Goal: Task Accomplishment & Management: Use online tool/utility

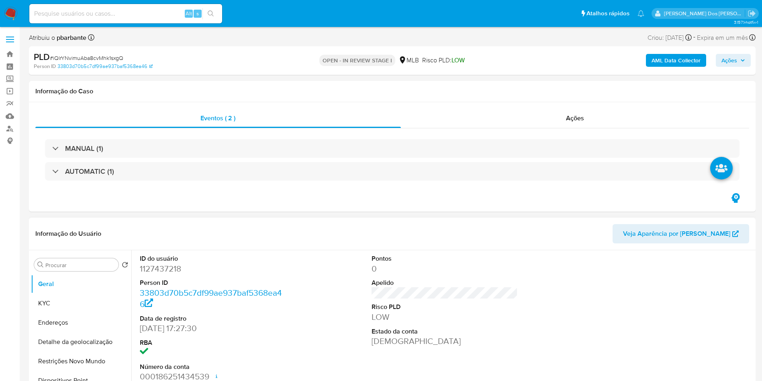
click at [177, 270] on dd "1127437218" at bounding box center [213, 268] width 147 height 11
copy dd "1127437218"
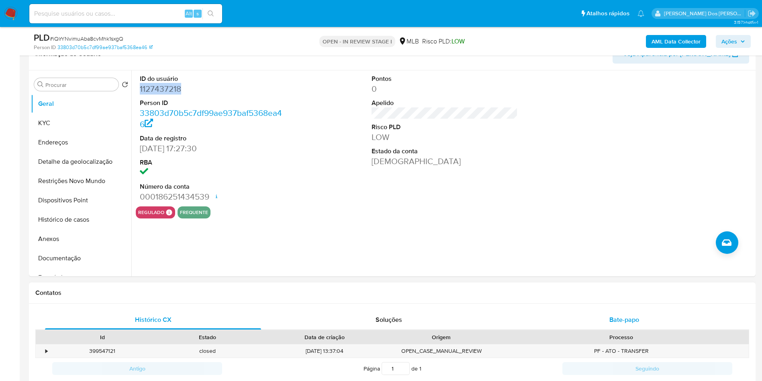
scroll to position [181, 0]
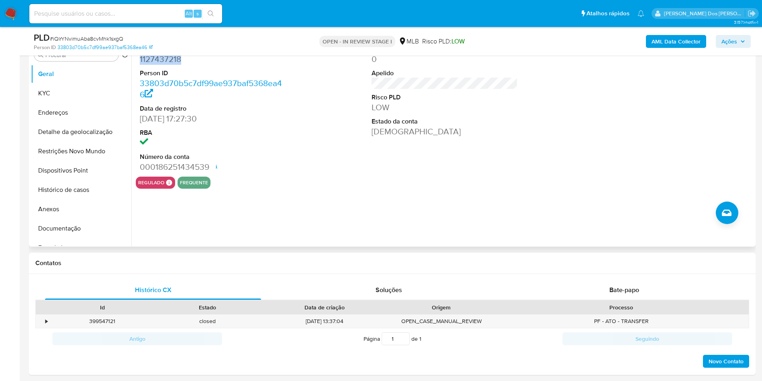
click at [170, 57] on dd "1127437218" at bounding box center [213, 58] width 147 height 11
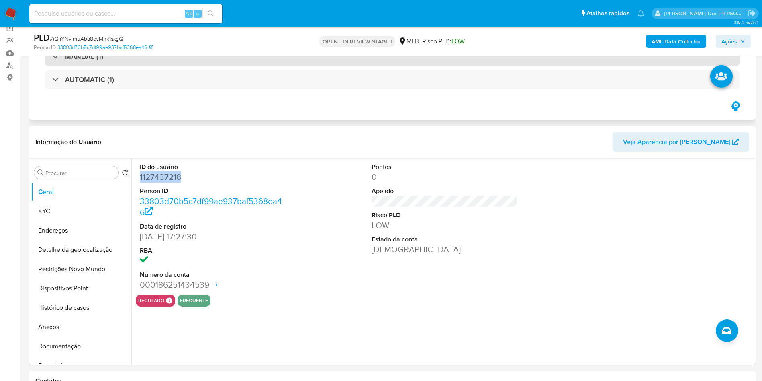
scroll to position [0, 0]
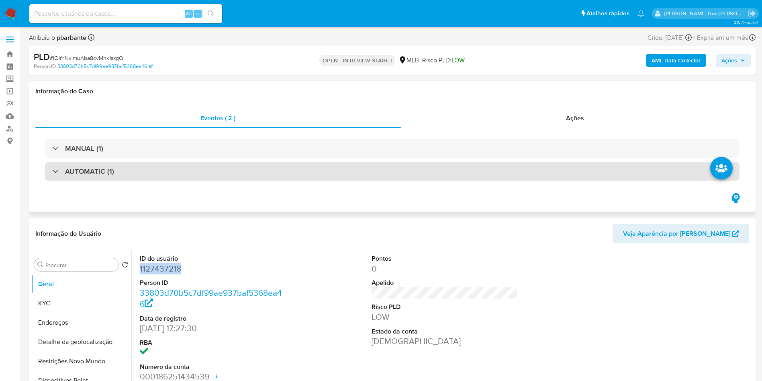
click at [350, 162] on div "AUTOMATIC (1)" at bounding box center [392, 171] width 695 height 18
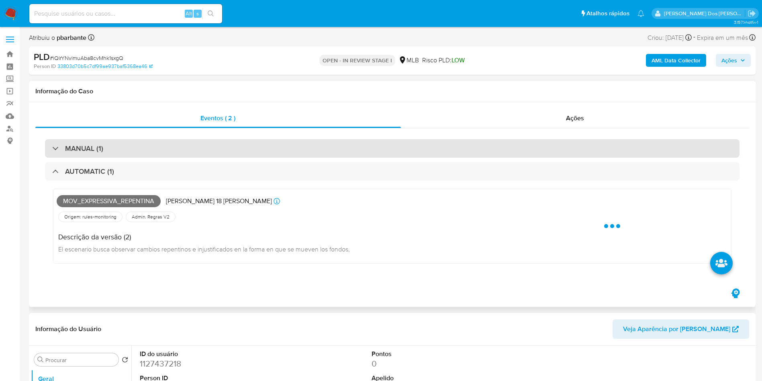
click at [349, 148] on div "MANUAL (1)" at bounding box center [392, 148] width 695 height 18
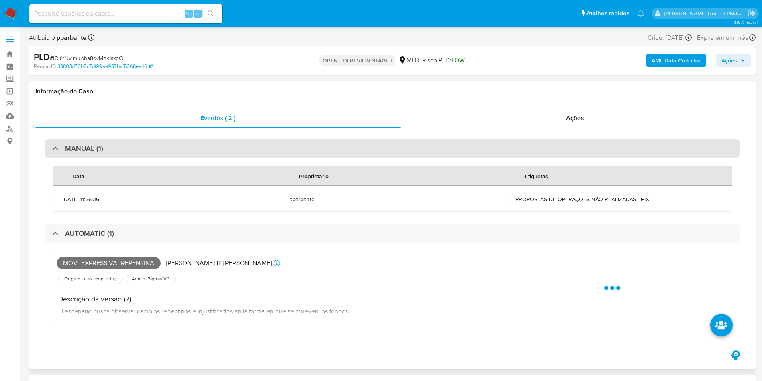
click at [348, 148] on div "MANUAL (1)" at bounding box center [392, 148] width 695 height 18
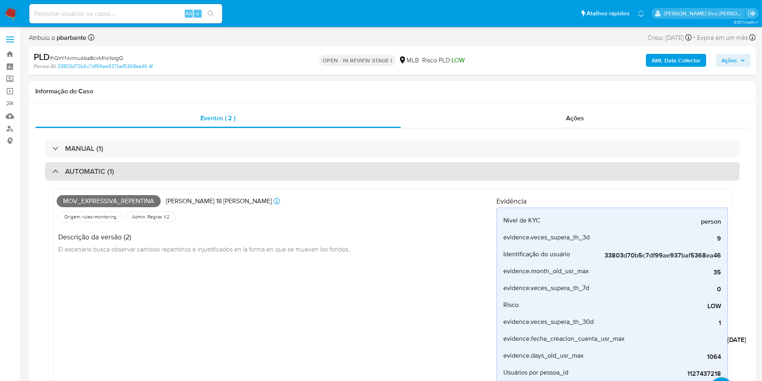
click at [354, 168] on div "AUTOMATIC (1)" at bounding box center [392, 171] width 695 height 18
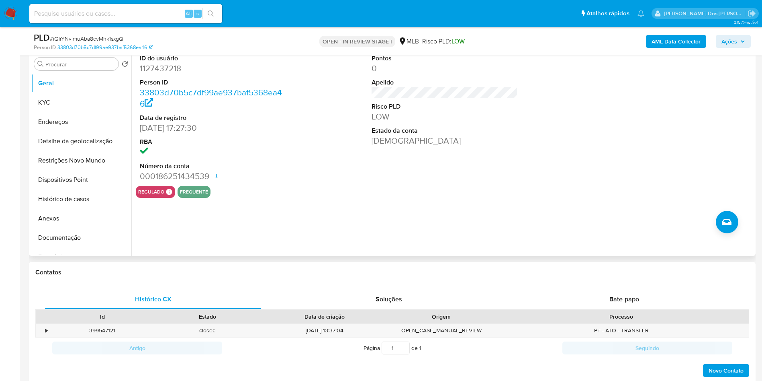
scroll to position [181, 0]
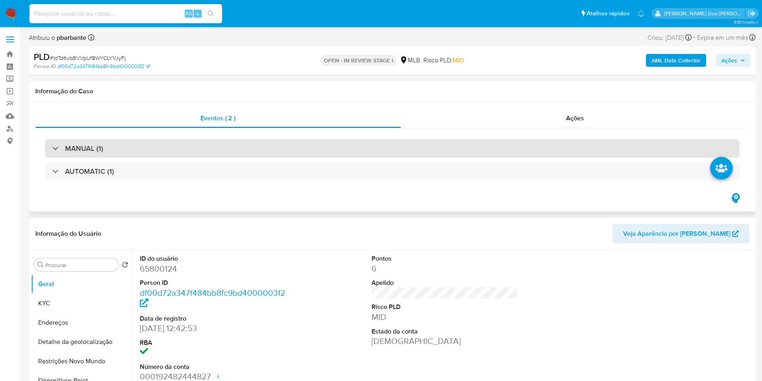
click at [302, 144] on div "MANUAL (1)" at bounding box center [392, 148] width 695 height 18
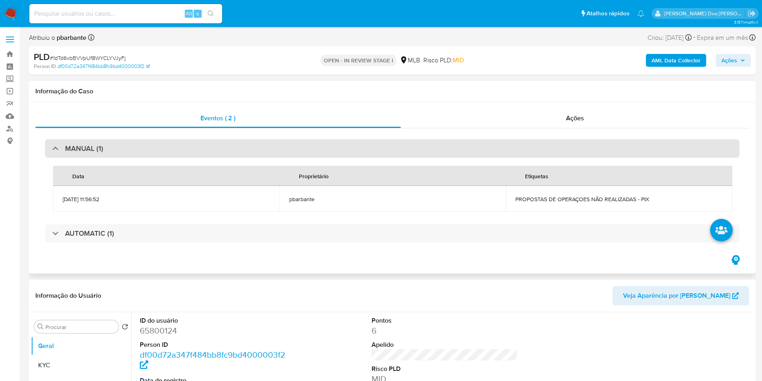
click at [294, 157] on div "MANUAL (1)" at bounding box center [392, 148] width 695 height 18
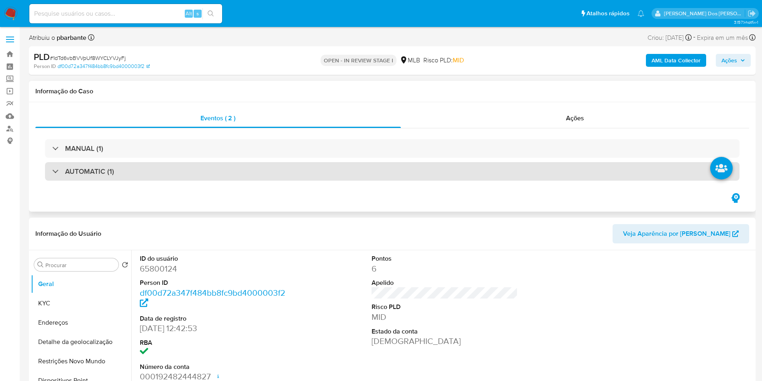
click at [301, 170] on div "AUTOMATIC (1)" at bounding box center [392, 171] width 695 height 18
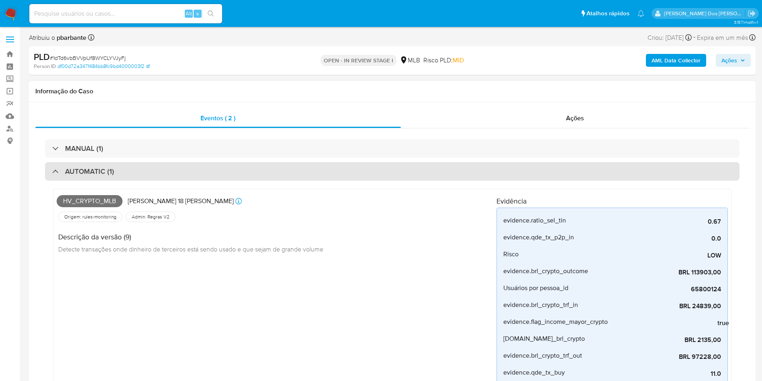
click at [299, 175] on div "AUTOMATIC (1)" at bounding box center [392, 171] width 695 height 18
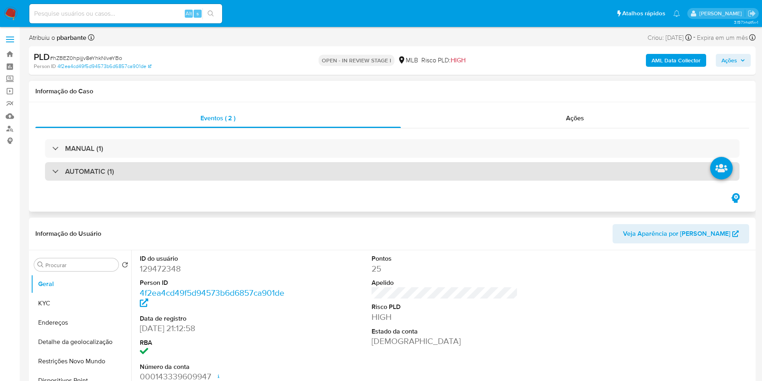
click at [281, 166] on div "AUTOMATIC (1)" at bounding box center [392, 171] width 695 height 18
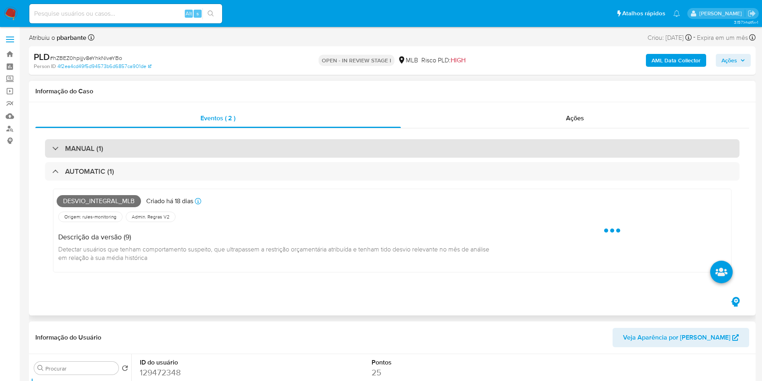
click at [291, 139] on div "MANUAL (1)" at bounding box center [392, 148] width 695 height 18
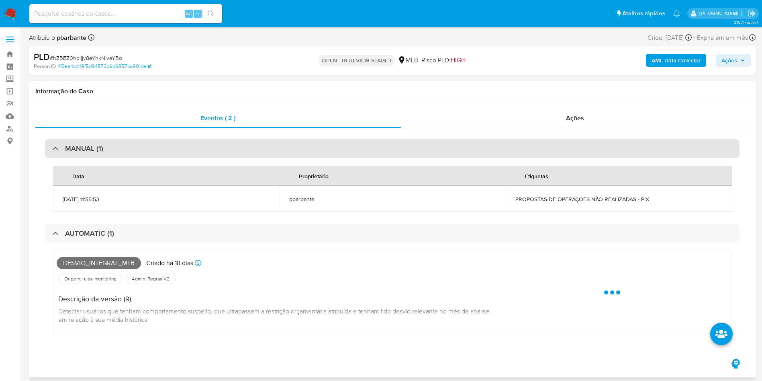
click at [289, 143] on div "MANUAL (1)" at bounding box center [392, 148] width 695 height 18
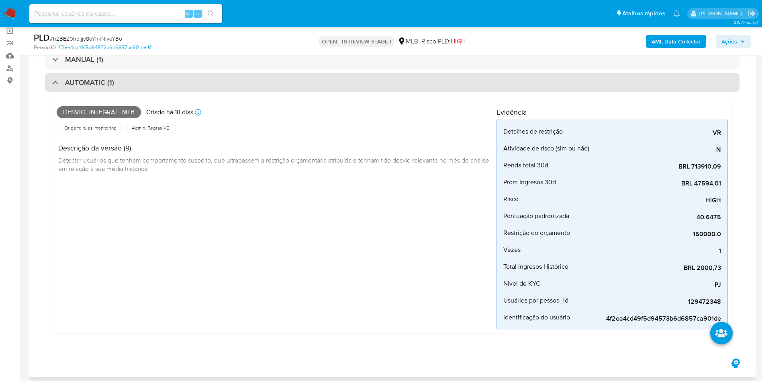
click at [248, 86] on div "AUTOMATIC (1)" at bounding box center [392, 82] width 695 height 18
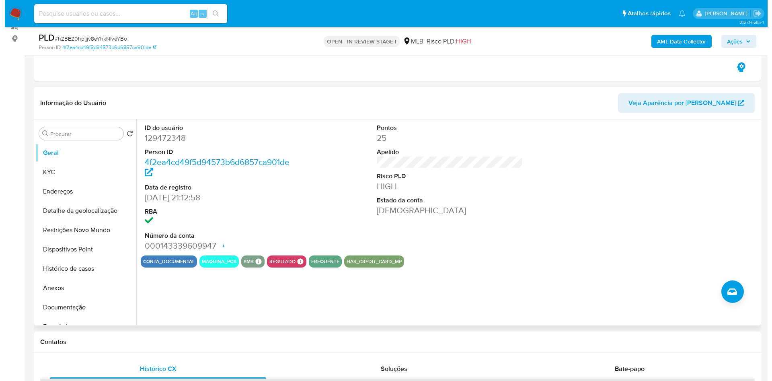
scroll to position [121, 0]
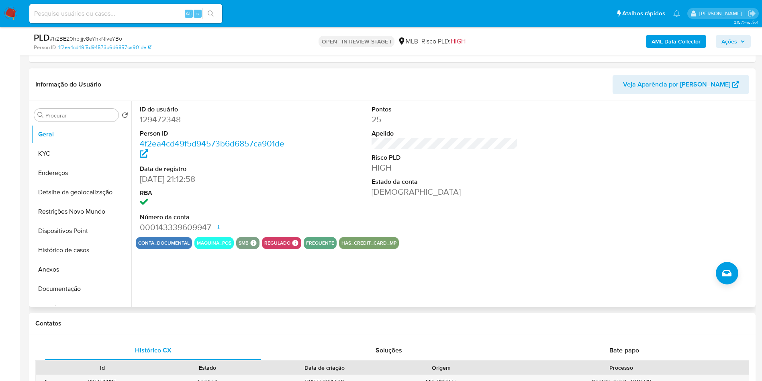
click at [175, 114] on dd "129472348" at bounding box center [213, 119] width 147 height 11
copy dd "129472348"
click at [70, 146] on button "KYC" at bounding box center [78, 153] width 94 height 19
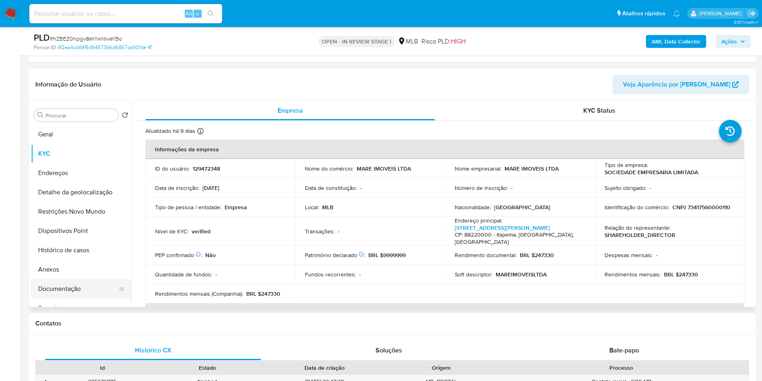
click at [99, 289] on button "Documentação" at bounding box center [78, 288] width 94 height 19
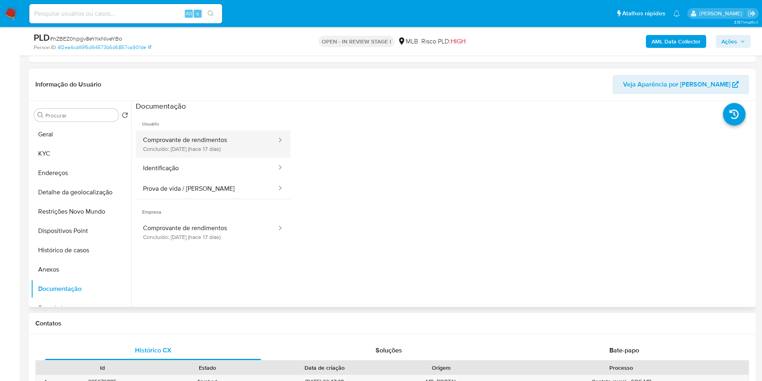
click at [173, 142] on button "Comprovante de rendimentos Concluído: 12/08/2025 (hace 17 días)" at bounding box center [207, 143] width 142 height 27
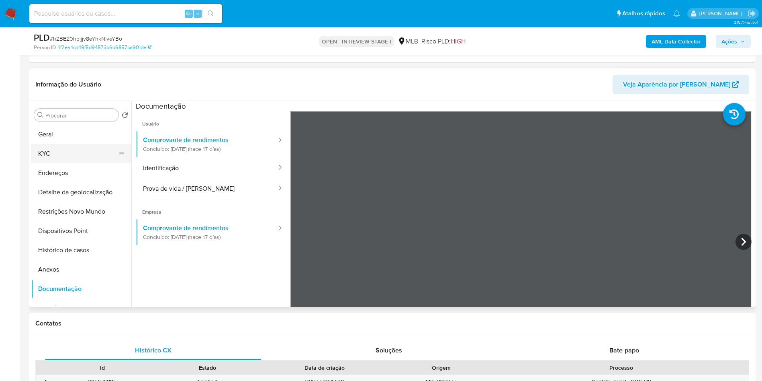
click at [76, 151] on button "KYC" at bounding box center [78, 153] width 94 height 19
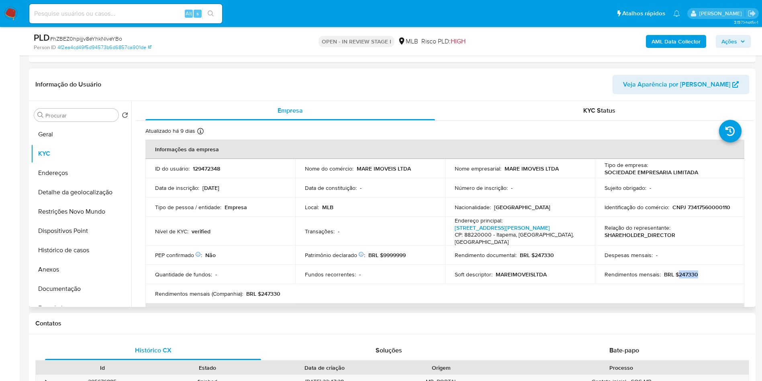
drag, startPoint x: 701, startPoint y: 268, endPoint x: 675, endPoint y: 265, distance: 26.3
click at [675, 270] on div "Rendimentos mensais : BRL $247330" at bounding box center [670, 273] width 131 height 7
copy p "247330"
click at [668, 42] on b "AML Data Collector" at bounding box center [676, 41] width 49 height 13
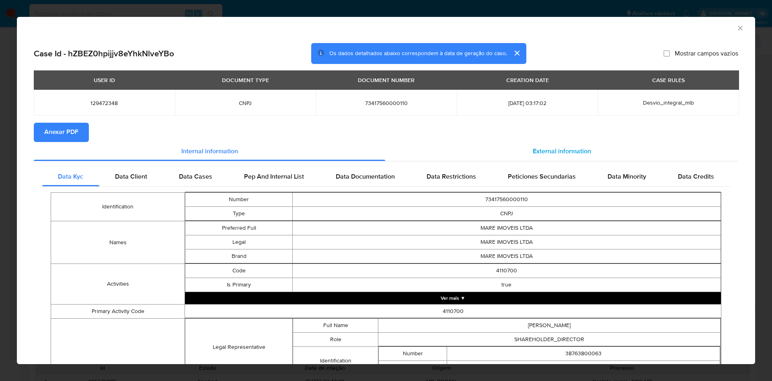
click at [579, 160] on div "External information" at bounding box center [561, 151] width 353 height 19
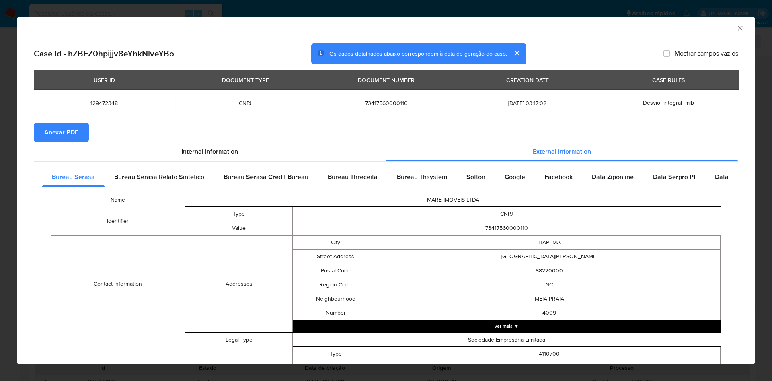
click at [79, 133] on button "Anexar PDF" at bounding box center [61, 132] width 55 height 19
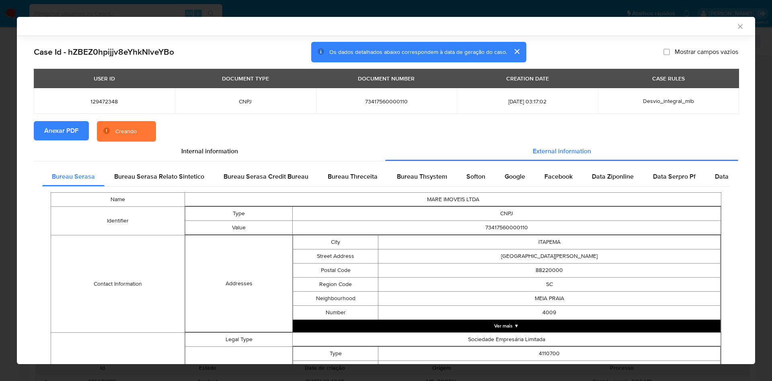
scroll to position [250, 0]
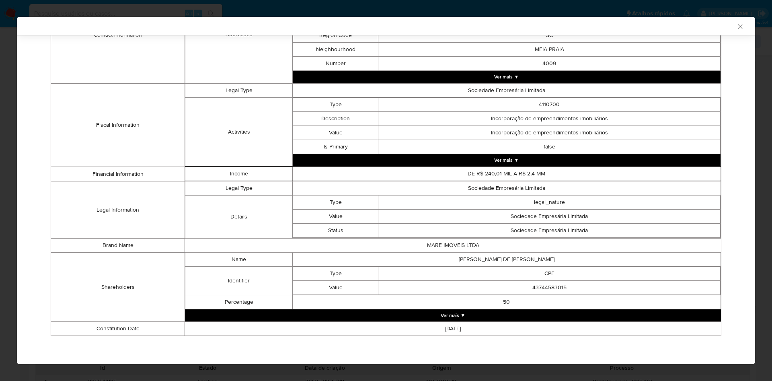
click at [504, 317] on button "Ver mais ▼" at bounding box center [453, 315] width 536 height 12
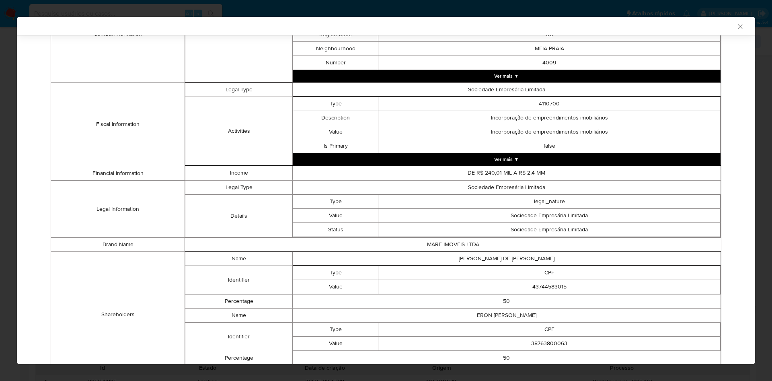
scroll to position [306, 0]
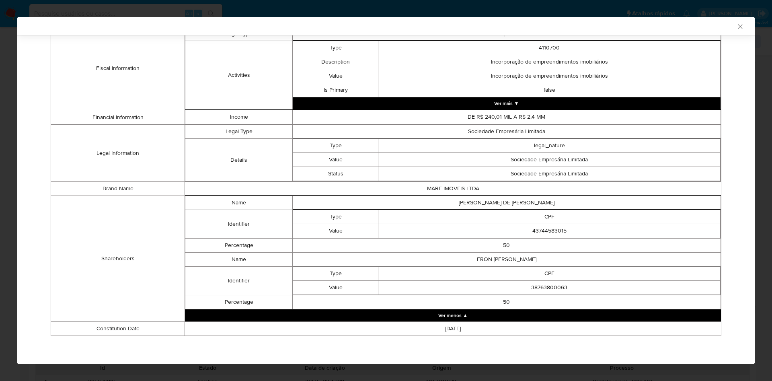
click at [549, 227] on td "43744583015" at bounding box center [549, 231] width 342 height 14
copy td "43744583015"
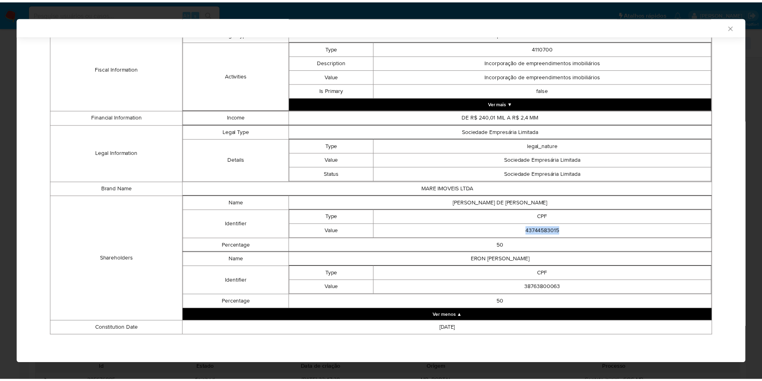
scroll to position [305, 0]
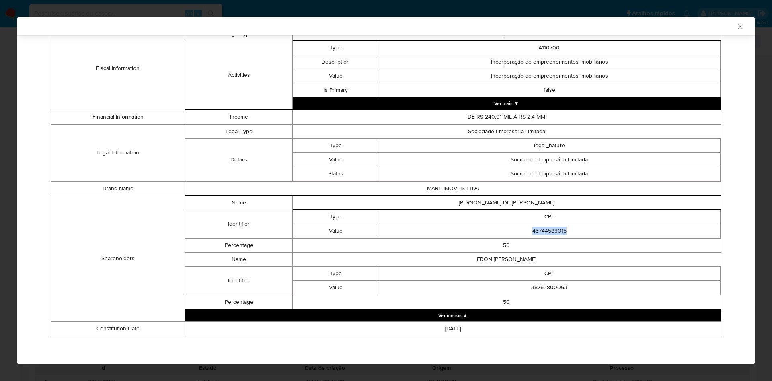
click at [538, 234] on td "43744583015" at bounding box center [549, 230] width 342 height 14
click at [540, 295] on td "50" at bounding box center [506, 302] width 428 height 14
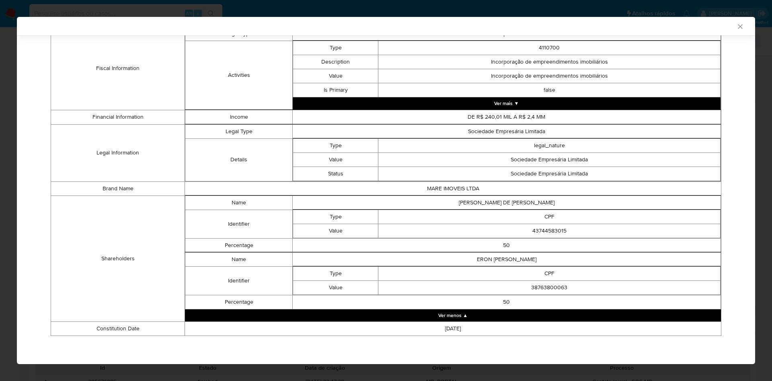
click at [540, 290] on td "38763800063" at bounding box center [549, 287] width 342 height 14
click at [539, 289] on td "38763800063" at bounding box center [549, 287] width 342 height 14
click at [540, 289] on td "38763800063" at bounding box center [549, 287] width 342 height 14
click at [541, 289] on td "38763800063" at bounding box center [549, 287] width 342 height 14
copy td "38763800063"
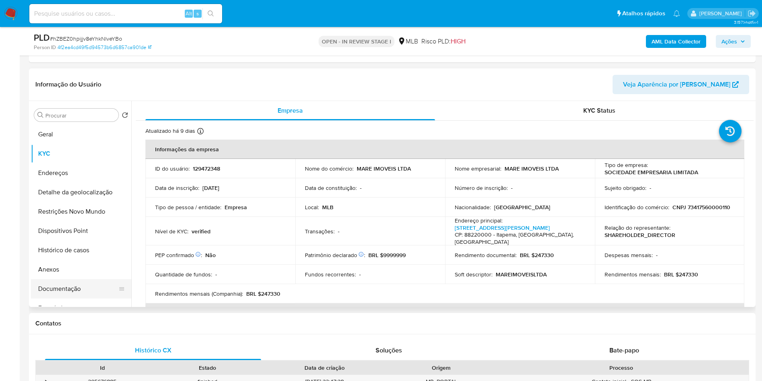
click at [81, 291] on button "Documentação" at bounding box center [78, 288] width 94 height 19
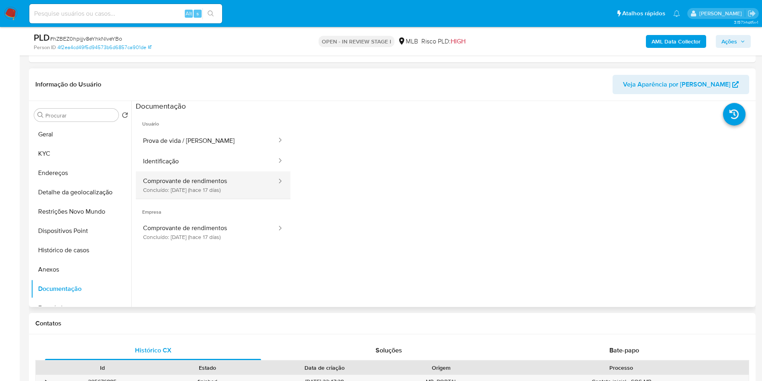
click at [223, 176] on button "Comprovante de rendimentos Concluído: 12/08/2025 (hace 17 días)" at bounding box center [207, 184] width 142 height 27
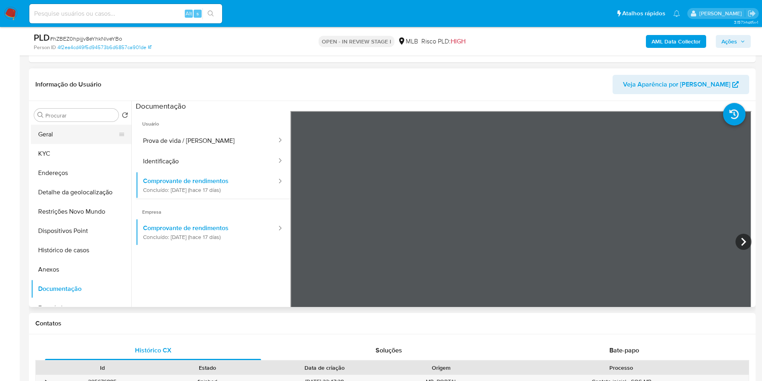
drag, startPoint x: 79, startPoint y: 139, endPoint x: 86, endPoint y: 142, distance: 7.0
click at [79, 140] on button "Geral" at bounding box center [78, 134] width 94 height 19
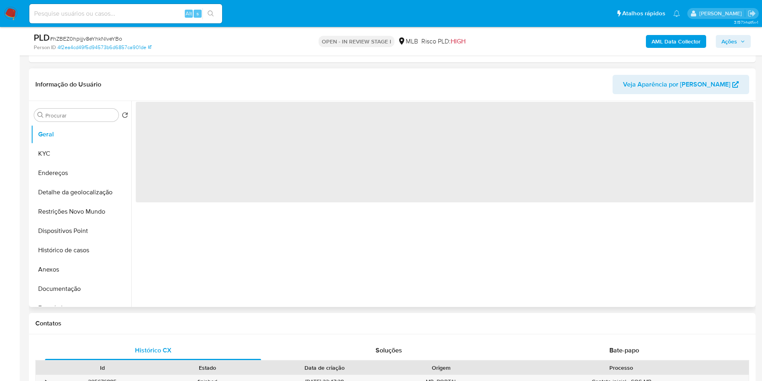
click at [344, 300] on div "‌" at bounding box center [442, 204] width 623 height 206
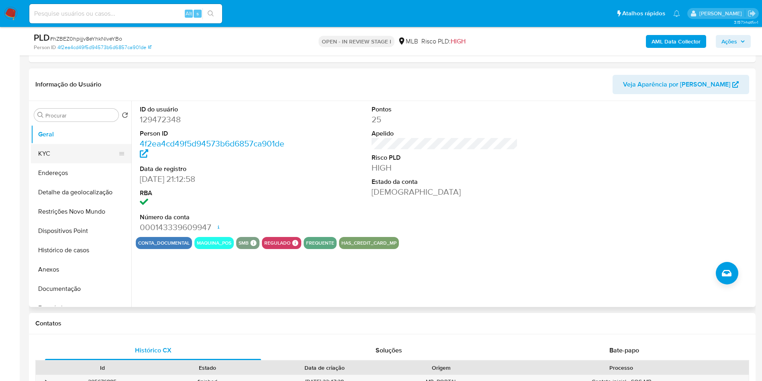
click at [77, 160] on button "KYC" at bounding box center [78, 153] width 94 height 19
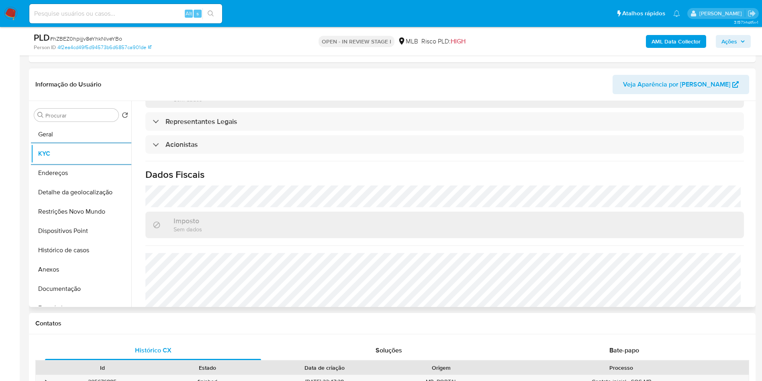
scroll to position [470, 0]
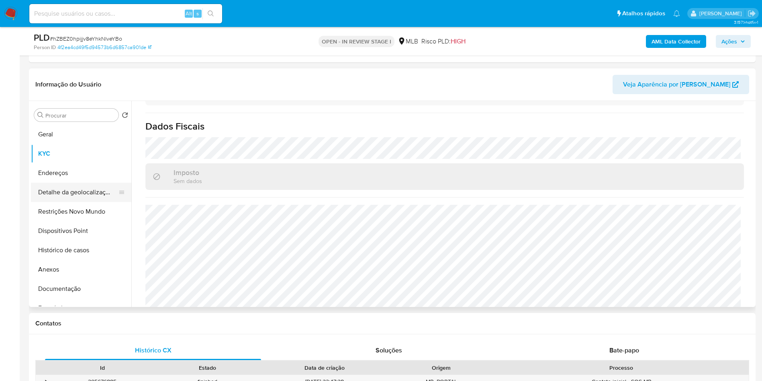
click at [66, 192] on button "Detalhe da geolocalização" at bounding box center [78, 191] width 94 height 19
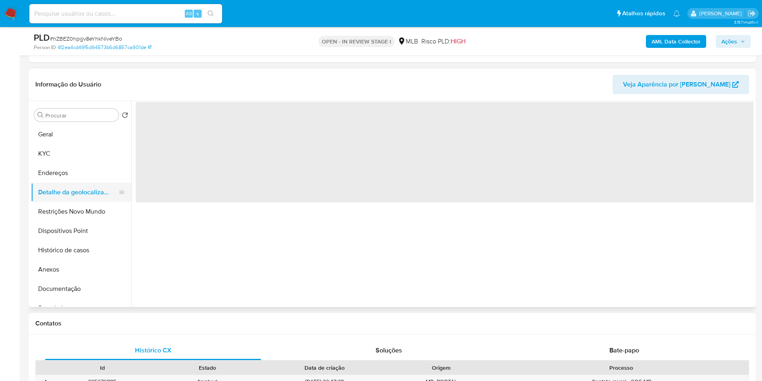
scroll to position [0, 0]
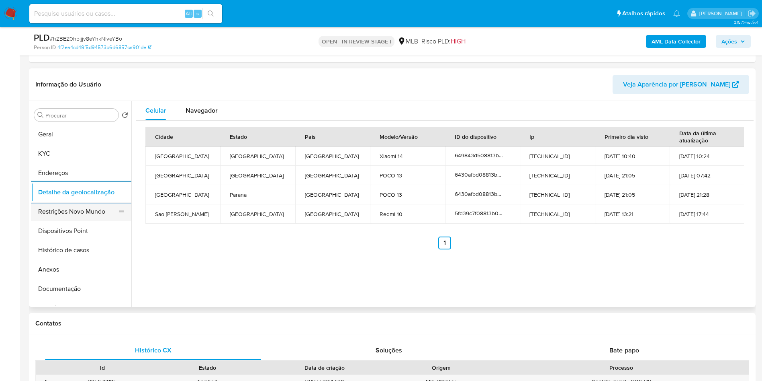
click at [80, 220] on button "Restrições Novo Mundo" at bounding box center [78, 211] width 94 height 19
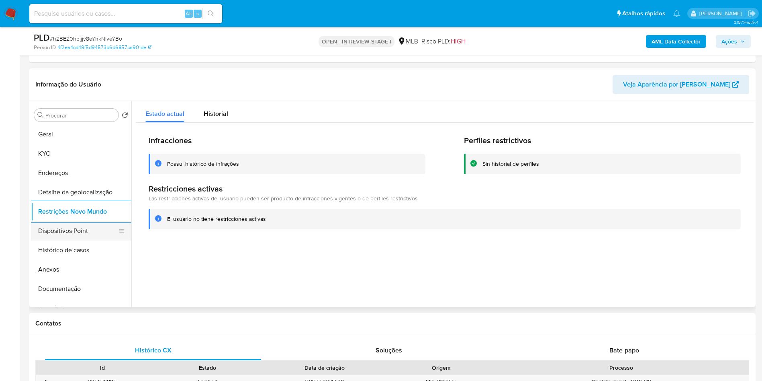
click at [84, 227] on button "Dispositivos Point" at bounding box center [78, 230] width 94 height 19
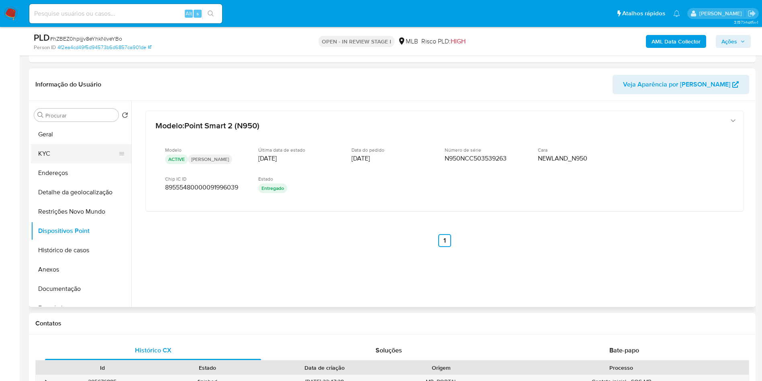
click at [90, 150] on button "KYC" at bounding box center [78, 153] width 94 height 19
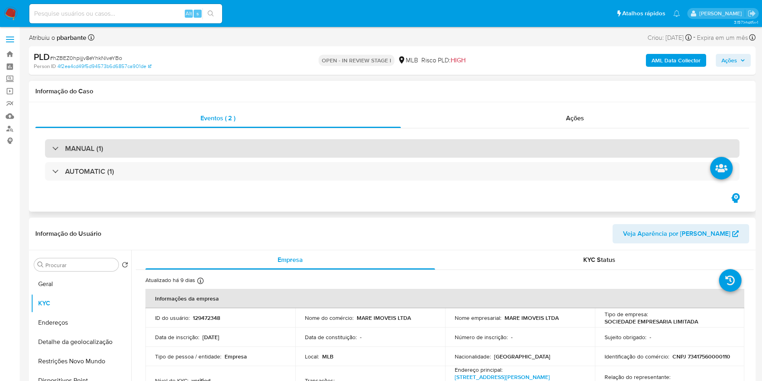
click at [247, 157] on div "MANUAL (1)" at bounding box center [392, 148] width 695 height 18
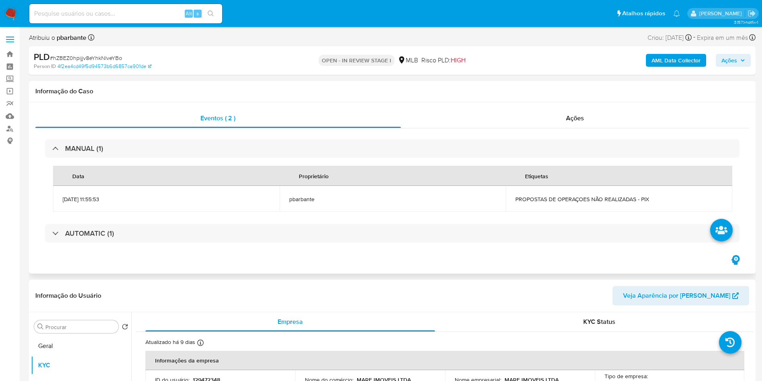
click at [590, 197] on span "PROPOSTAS DE OPERAÇOES NÃO REALIZADAS - PIX" at bounding box center [619, 198] width 207 height 7
copy div "PROPOSTAS DE OPERAÇOES NÃO REALIZADAS - PIX"
click at [754, 67] on div "PLD # hZBEZ0hpijjv8eYhkNlveYBo Person ID 4f2ea4cd49f5d94573b6d6857ca901de OPEN …" at bounding box center [392, 60] width 727 height 29
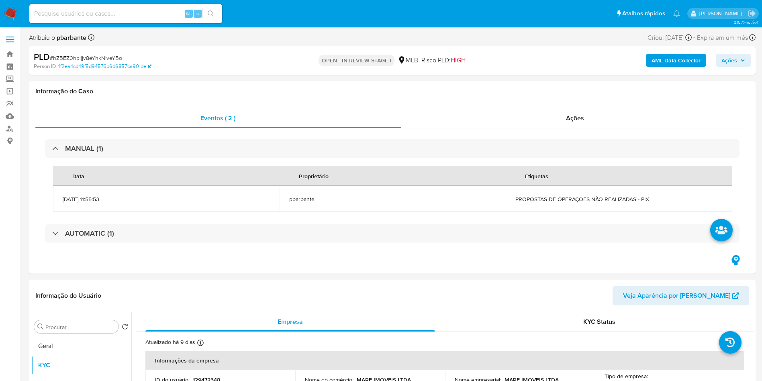
drag, startPoint x: 743, startPoint y: 59, endPoint x: 739, endPoint y: 65, distance: 7.2
click at [743, 59] on icon "button" at bounding box center [743, 60] width 5 height 5
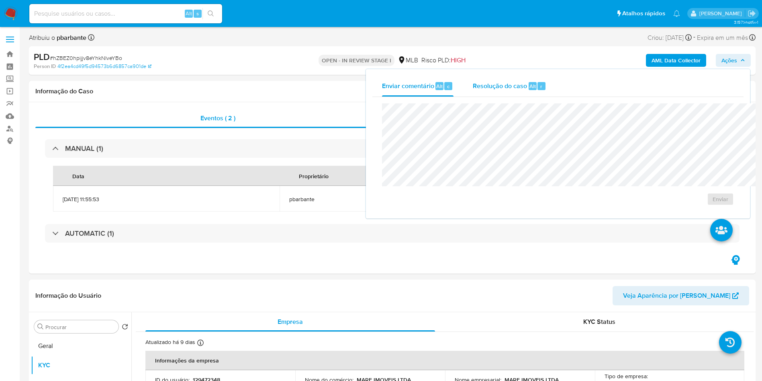
click at [473, 81] on span "Resolução do caso" at bounding box center [500, 85] width 54 height 9
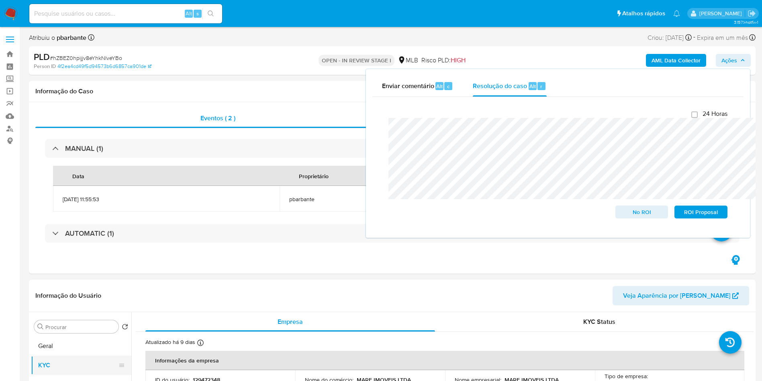
click at [49, 367] on button "KYC" at bounding box center [78, 364] width 94 height 19
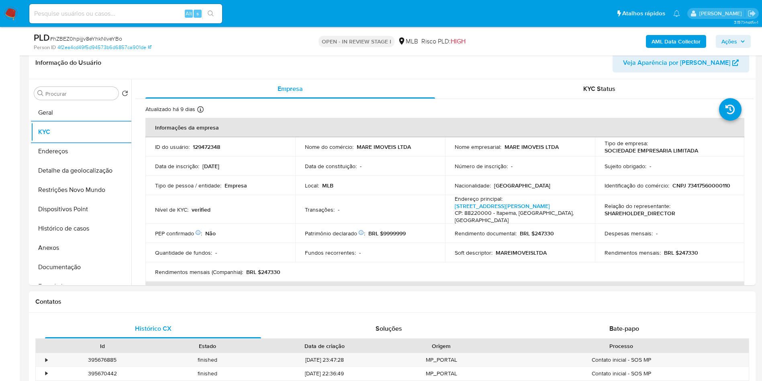
scroll to position [241, 0]
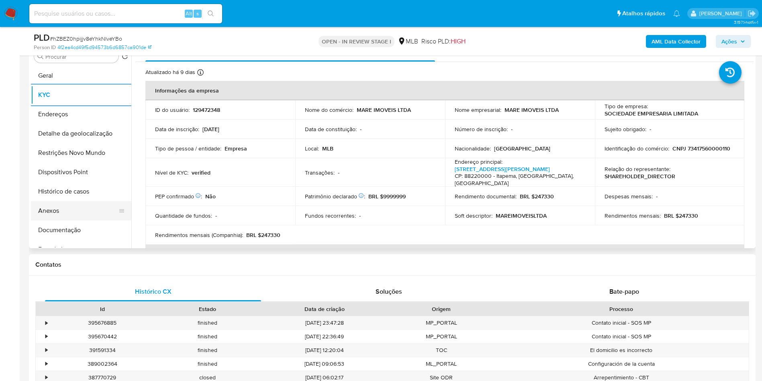
click at [78, 217] on button "Anexos" at bounding box center [78, 210] width 94 height 19
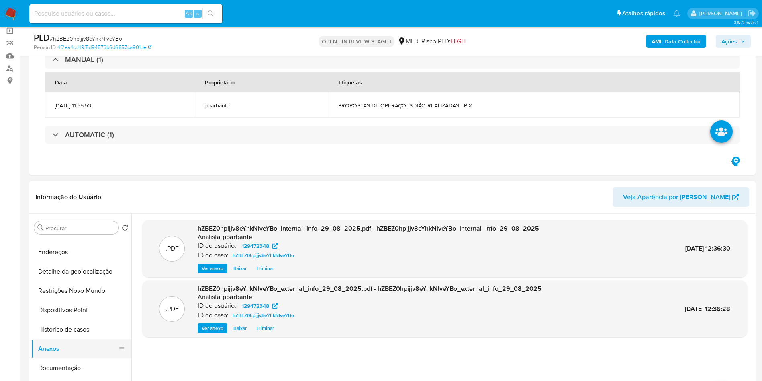
scroll to position [60, 0]
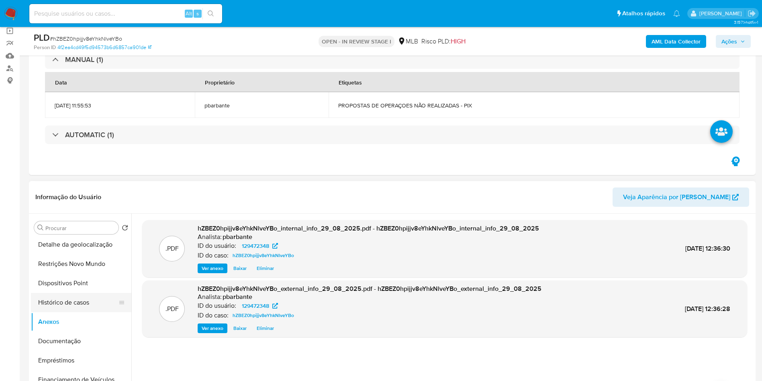
click at [68, 307] on button "Histórico de casos" at bounding box center [78, 302] width 94 height 19
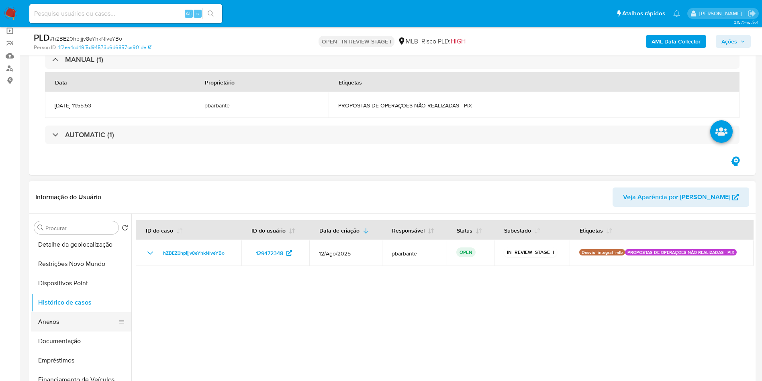
click at [62, 323] on button "Anexos" at bounding box center [78, 321] width 94 height 19
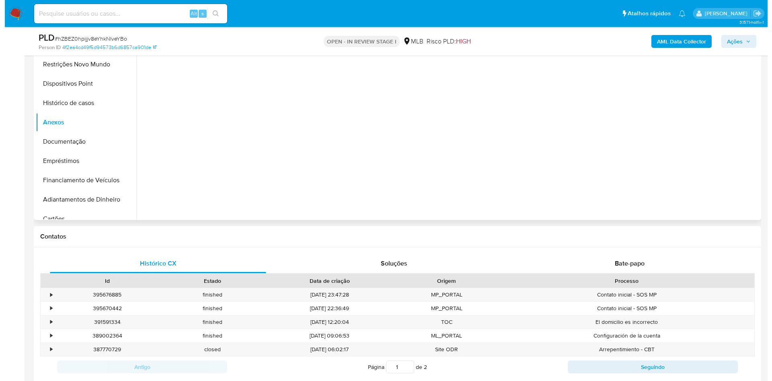
scroll to position [241, 0]
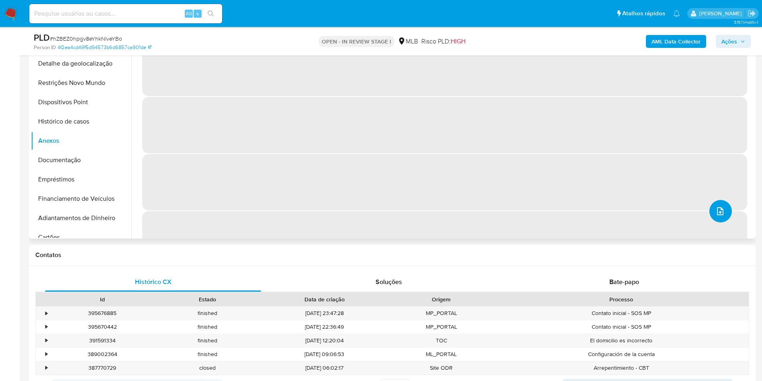
click at [717, 216] on icon "upload-file" at bounding box center [721, 211] width 10 height 10
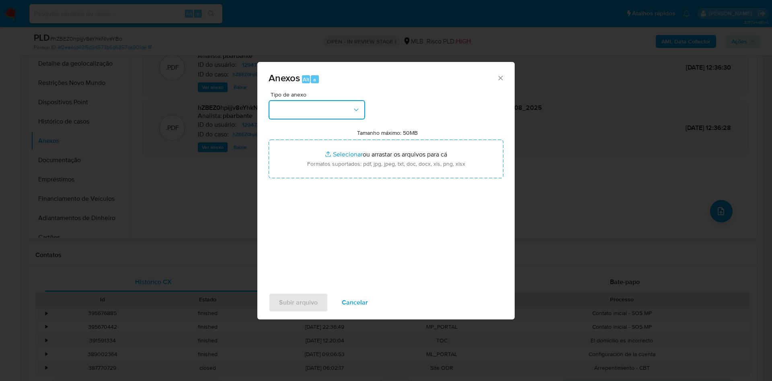
click at [282, 100] on button "button" at bounding box center [316, 109] width 96 height 19
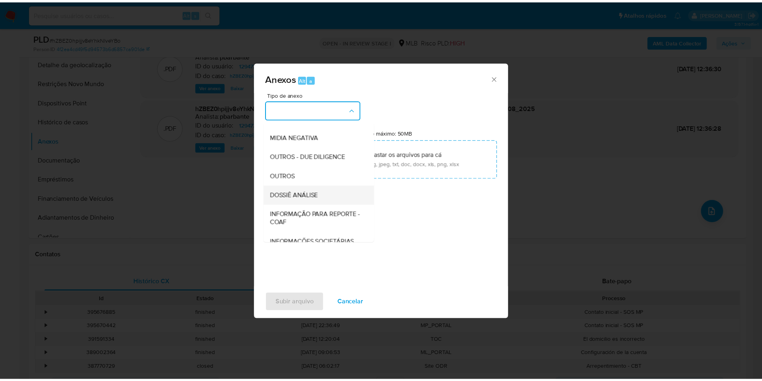
scroll to position [108, 0]
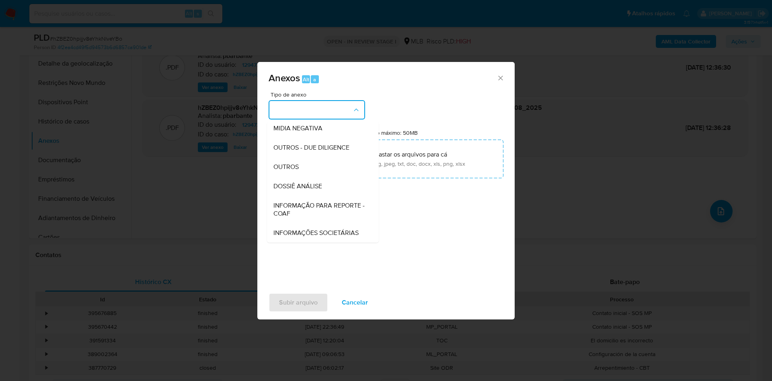
click at [291, 201] on span "INFORMAÇÃO PARA REPORTE - COAF" at bounding box center [320, 209] width 94 height 16
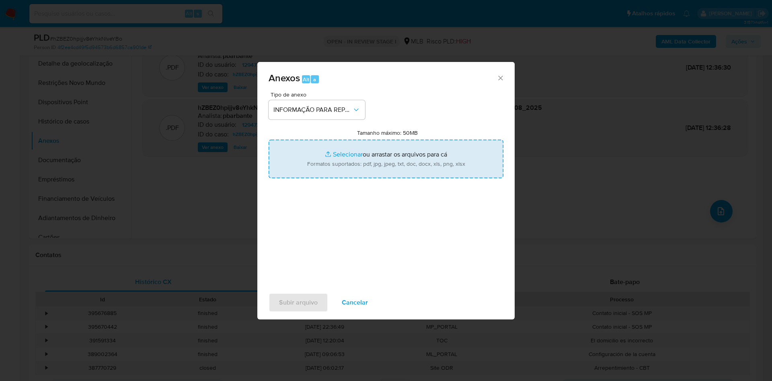
type input "C:\fakepath\SAR - XXX - CNPJ 73417560000110 - MARE IMOVEIS LTDA.pdf"
type input "C:\fakepath\Mulan 129472348_2025_08_29_11_07_13.xlsx"
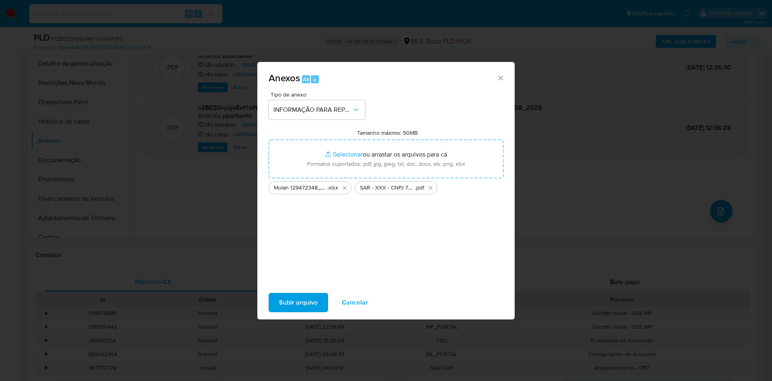
click at [279, 307] on span "Subir arquivo" at bounding box center [298, 302] width 39 height 18
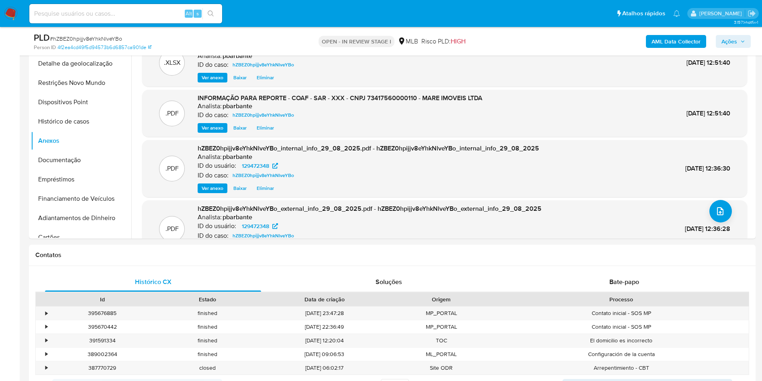
click at [751, 41] on button "Ações" at bounding box center [733, 41] width 35 height 13
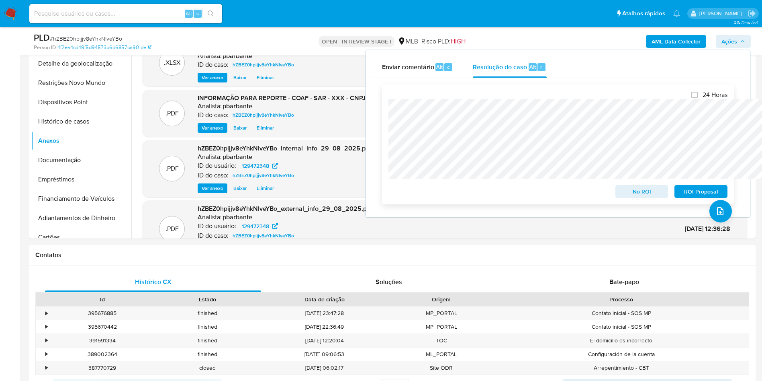
drag, startPoint x: 694, startPoint y: 195, endPoint x: 688, endPoint y: 205, distance: 11.7
click at [695, 195] on span "ROI Proposal" at bounding box center [701, 191] width 42 height 11
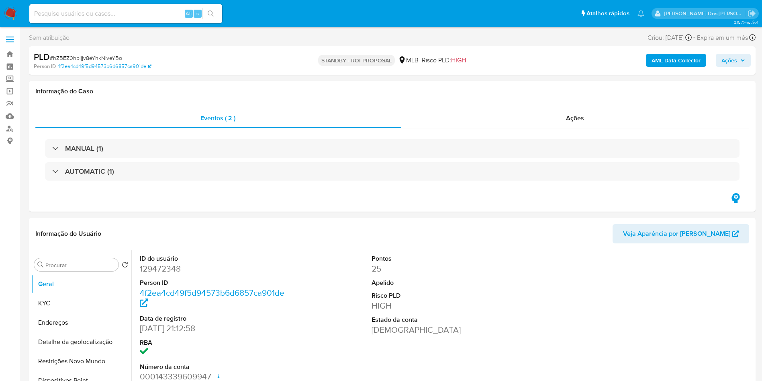
select select "10"
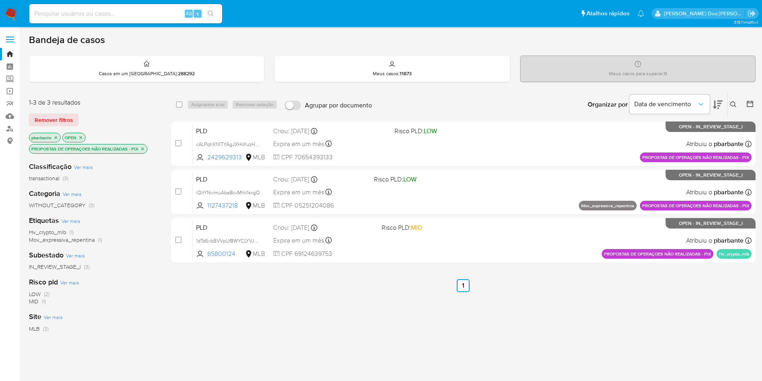
click at [145, 148] on p "PROPOSTAS DE OPERAÇOES NÃO REALIZADAS - PIX" at bounding box center [88, 148] width 118 height 9
click at [144, 149] on icon "close-filter" at bounding box center [142, 148] width 5 height 5
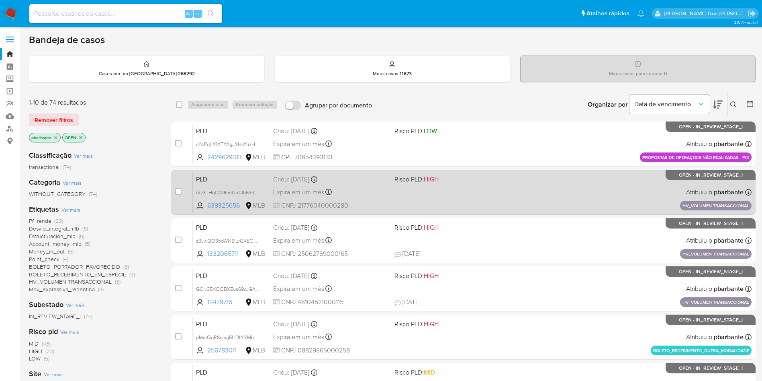
click at [447, 209] on div "PLD iVz3THqGG9hmUbGfb63rL5XK 638325656 MLB Risco PLD: HIGH Criou: [DATE] Criou:…" at bounding box center [472, 192] width 559 height 41
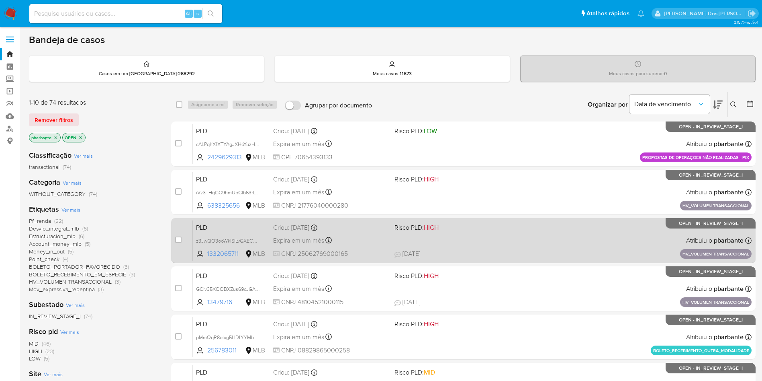
click at [439, 231] on span "Risco PLD: HIGH" at bounding box center [417, 227] width 44 height 9
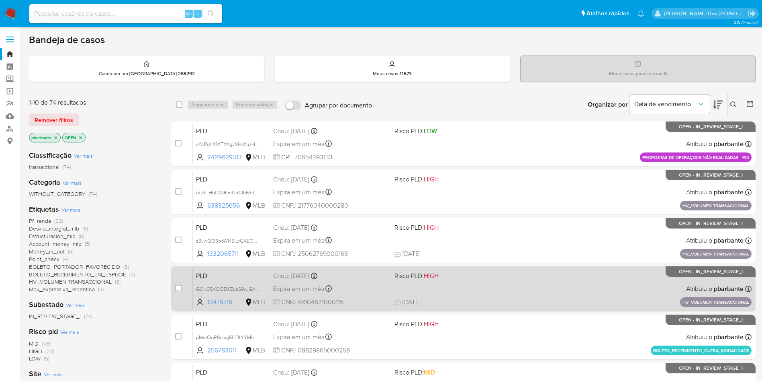
click at [456, 309] on div "PLD GCiv35XQOBXZus69cJGA8qQO 13479716 MLB Risco PLD: HIGH Criou: 14/08/2025 Cri…" at bounding box center [472, 288] width 559 height 41
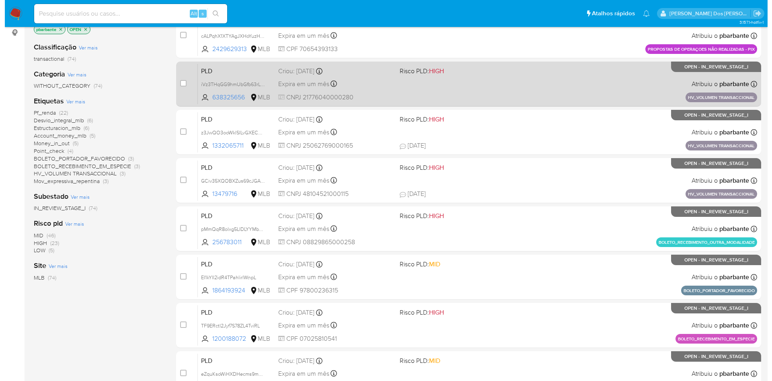
scroll to position [16, 0]
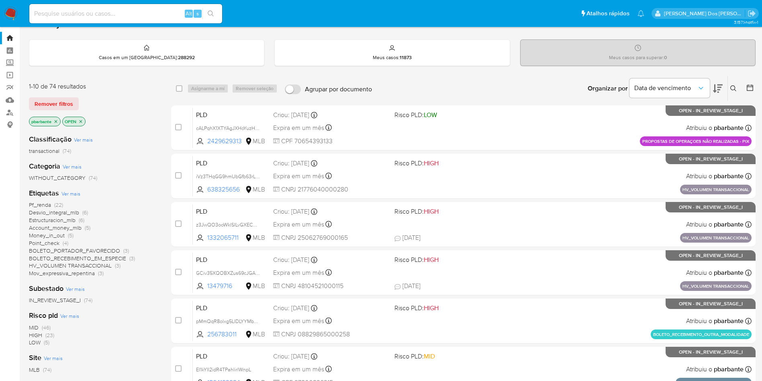
click at [75, 197] on span "Ver mais" at bounding box center [70, 193] width 19 height 7
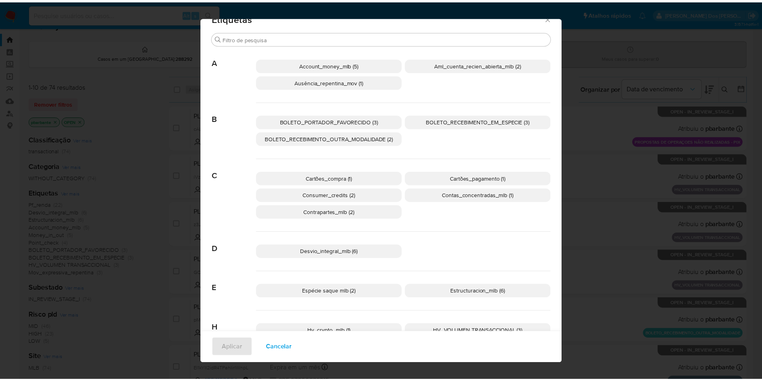
scroll to position [0, 0]
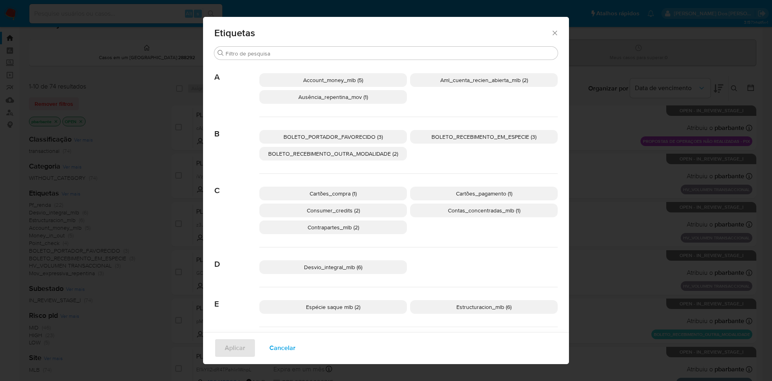
click at [552, 31] on icon "Fechar" at bounding box center [555, 33] width 8 height 8
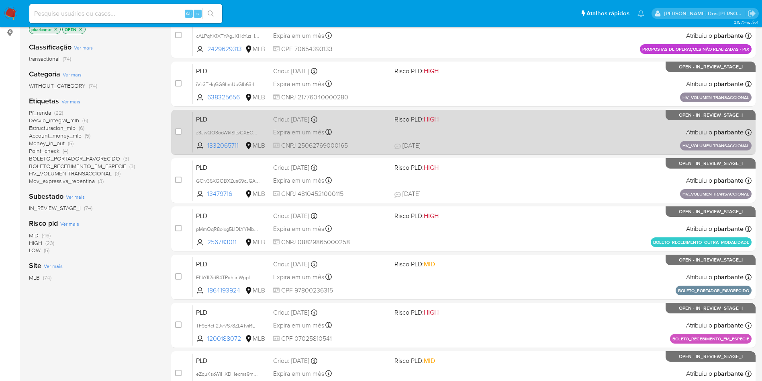
scroll to position [137, 0]
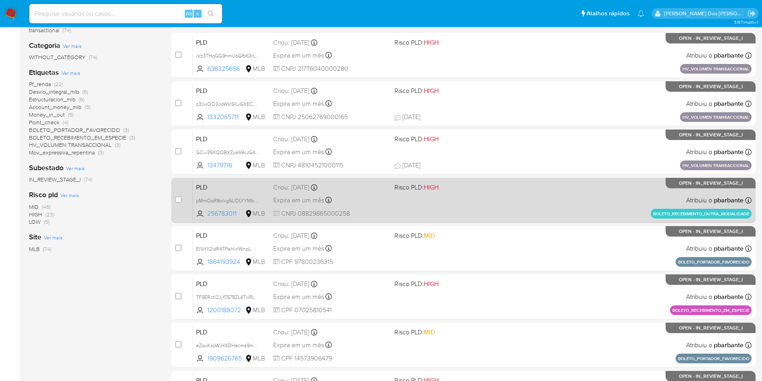
click at [467, 220] on div "PLD pMmQqR8olxg5LIDLYYMbqKwd 256783011 MLB Risco PLD: HIGH Criou: 14/08/2025 Cr…" at bounding box center [472, 200] width 559 height 41
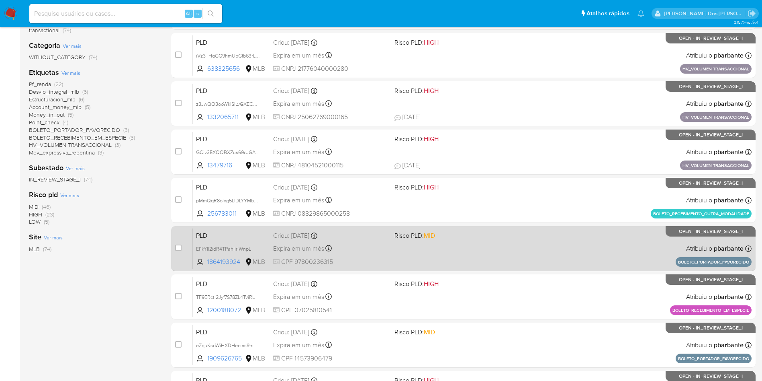
click at [467, 240] on span "Risco PLD: MID" at bounding box center [452, 234] width 115 height 10
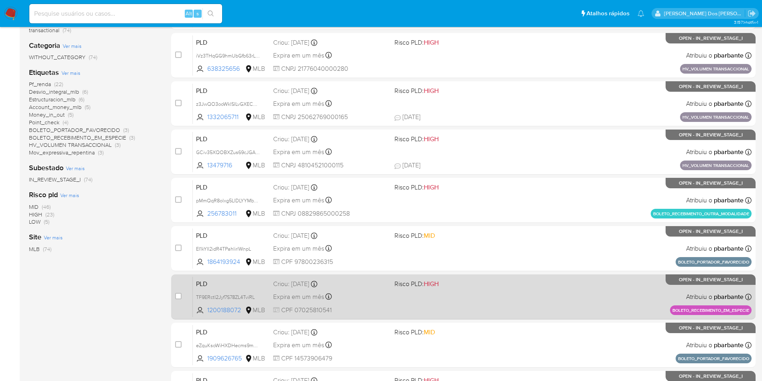
click at [480, 288] on span "Risco PLD: HIGH" at bounding box center [452, 283] width 115 height 10
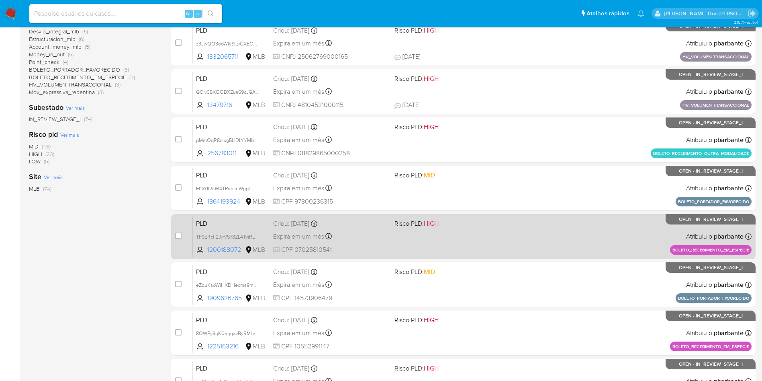
scroll to position [257, 0]
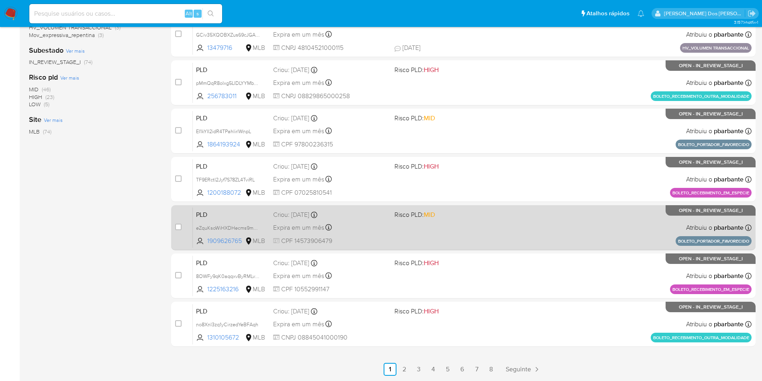
click at [472, 248] on div "PLD eZquKsoWiHXDHecms9m6cte8 1909626765 MLB Risco PLD: MID Criou: 14/08/2025 Cr…" at bounding box center [472, 227] width 559 height 41
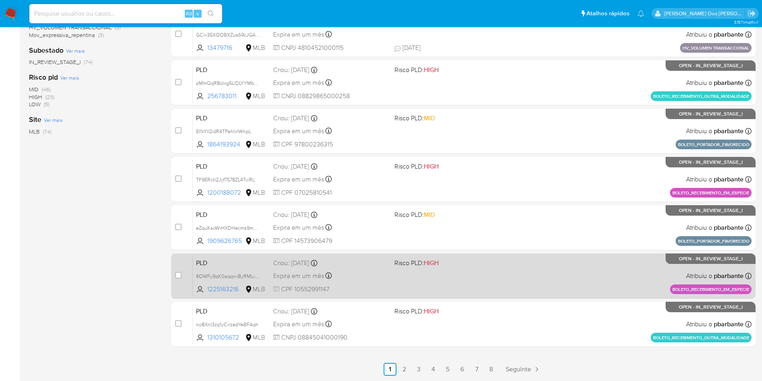
click at [479, 296] on div "PLD 8OWFy9qK0aqqxvByRMLvBwsG 1225163216 MLB Risco PLD: HIGH Criou: 14/08/2025 C…" at bounding box center [472, 275] width 559 height 41
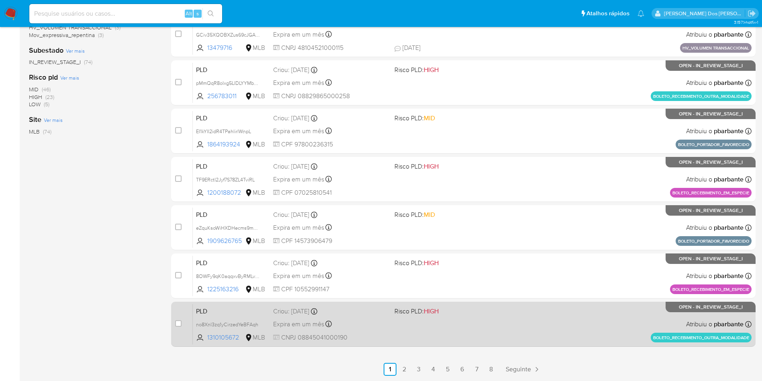
scroll to position [317, 0]
click at [481, 314] on div "PLD no8Xnl3zq1yCirzedYeBFAqh 1310105672 MLB Risco PLD: HIGH Criou: 14/08/2025 C…" at bounding box center [472, 323] width 559 height 41
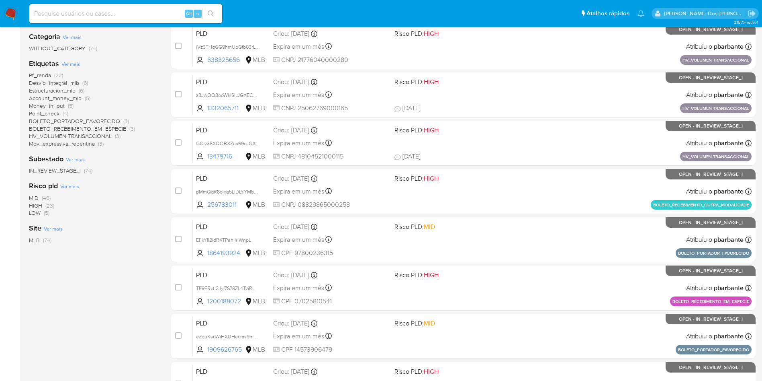
scroll to position [0, 0]
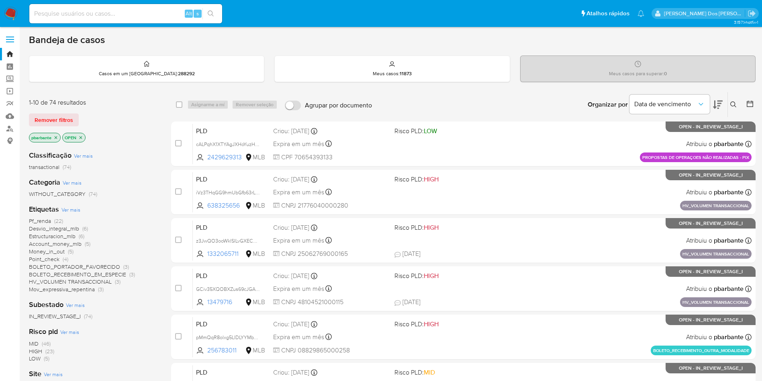
click at [50, 225] on span "Pf_renda" at bounding box center [40, 221] width 22 height 8
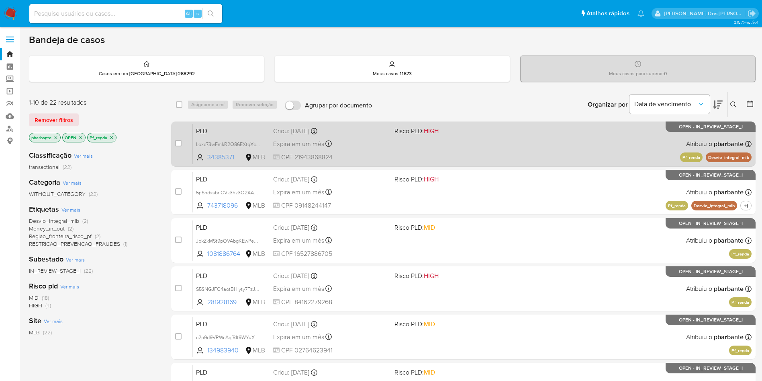
scroll to position [121, 0]
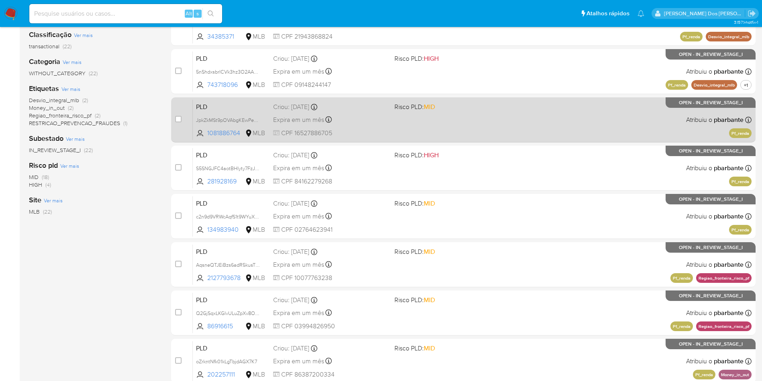
click at [418, 140] on div "PLD JpkZkMSt9pOVAbgKEwPe5YdD 1081886764 MLB Risco PLD: MID Criou: 12/08/2025 Cr…" at bounding box center [472, 119] width 559 height 41
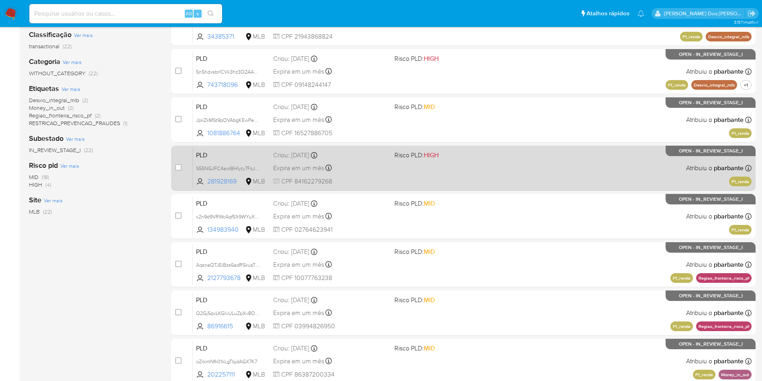
click at [401, 186] on div "PLD S5SNGJFC4aotBHIyty7FzJcV 281928169 MLB Risco PLD: HIGH Criou: 12/08/2025 Cr…" at bounding box center [472, 167] width 559 height 41
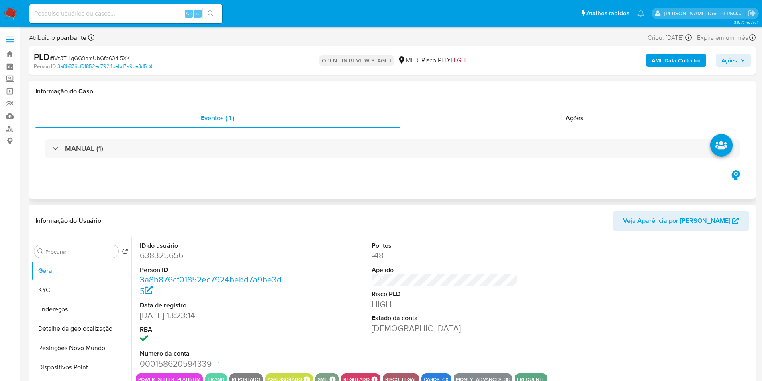
select select "10"
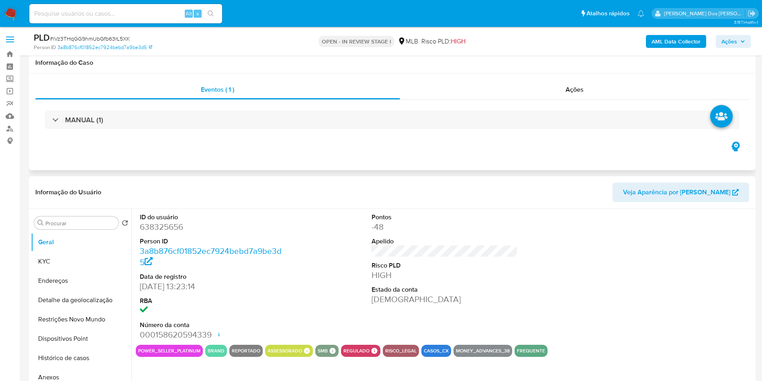
scroll to position [121, 0]
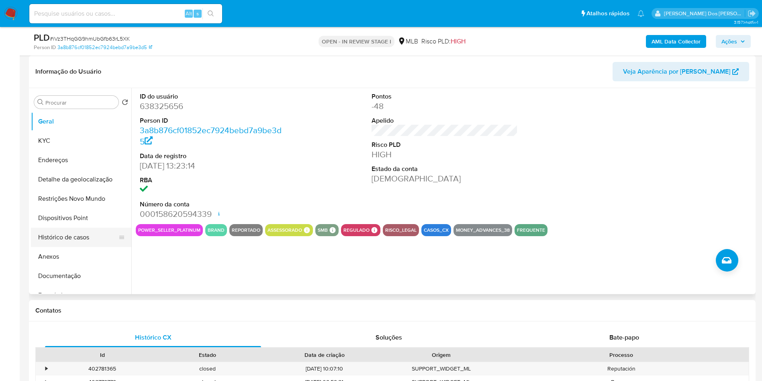
click at [79, 247] on button "Histórico de casos" at bounding box center [78, 236] width 94 height 19
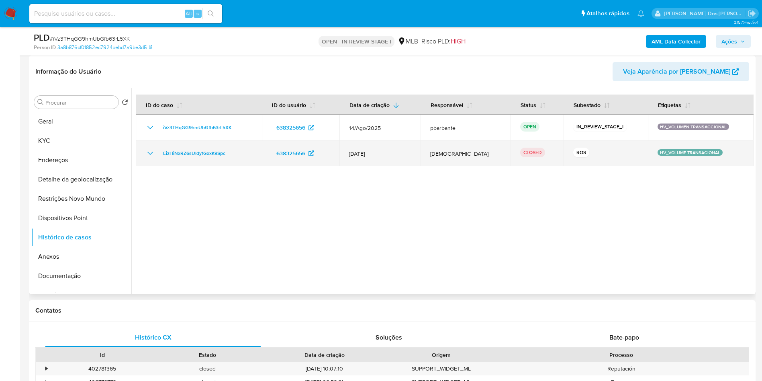
click at [152, 155] on icon "Mostrar/Ocultar" at bounding box center [150, 153] width 6 height 3
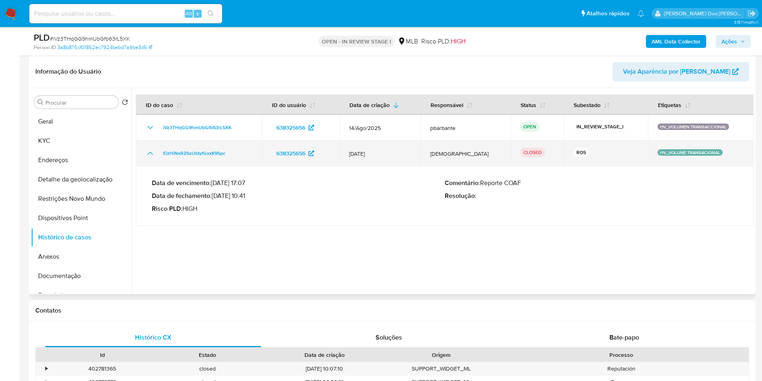
click at [152, 155] on icon "Mostrar/Ocultar" at bounding box center [150, 153] width 6 height 3
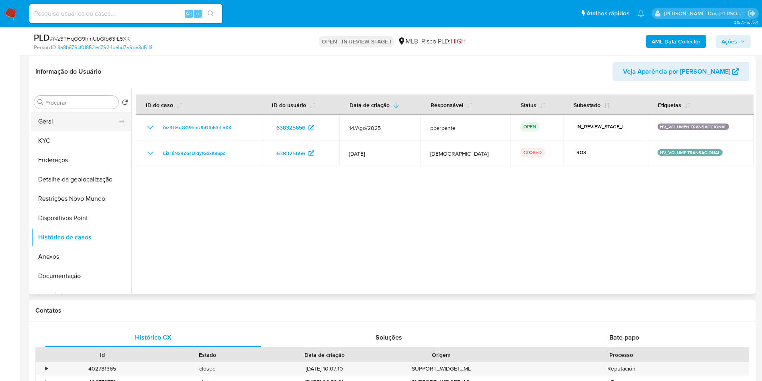
click at [50, 131] on button "Geral" at bounding box center [78, 121] width 94 height 19
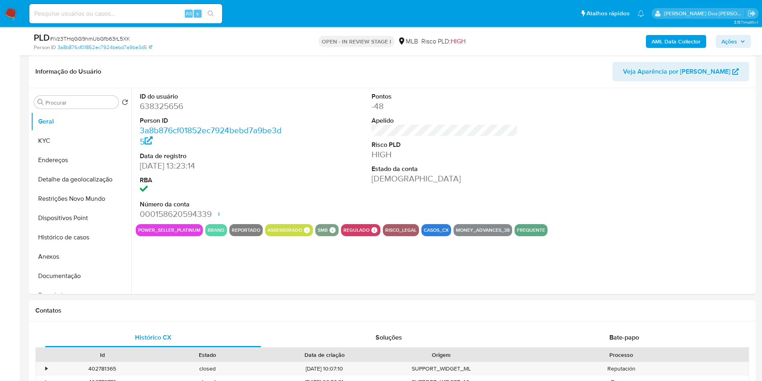
click at [173, 112] on dd "638325656" at bounding box center [213, 105] width 147 height 11
copy dd "638325656"
click at [53, 147] on button "KYC" at bounding box center [78, 140] width 94 height 19
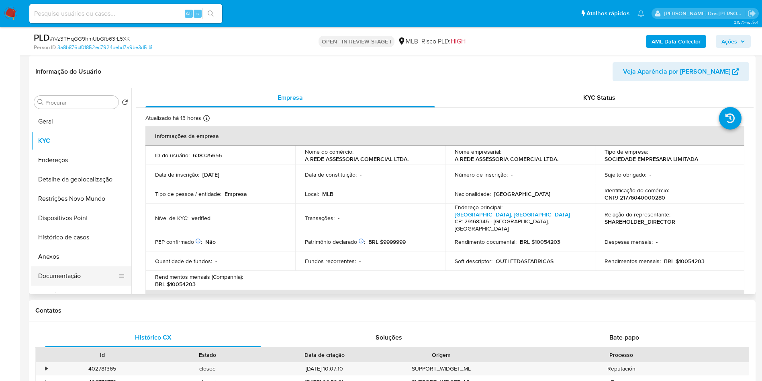
click at [75, 284] on button "Documentação" at bounding box center [78, 275] width 94 height 19
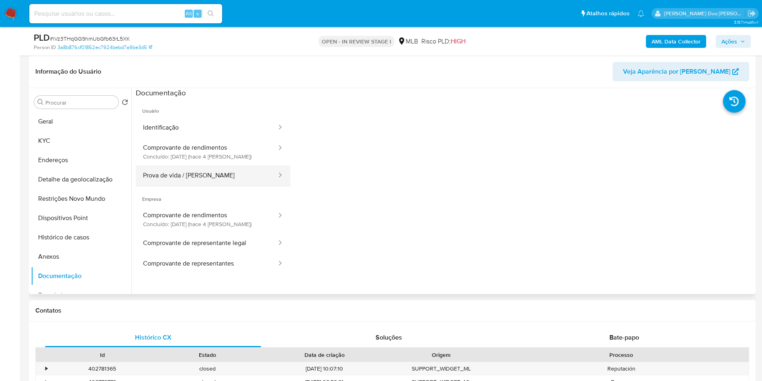
click at [186, 177] on button "Prova de vida / Selfie" at bounding box center [207, 175] width 142 height 20
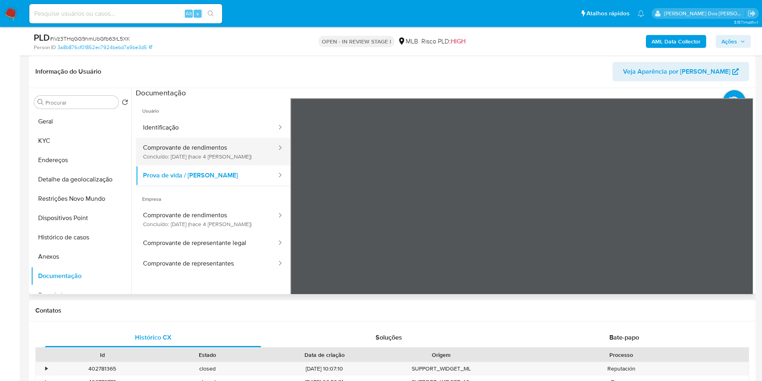
click at [192, 165] on button "Comprovante de rendimentos Concluído: 25/08/2025 (hace 4 días)" at bounding box center [207, 151] width 142 height 27
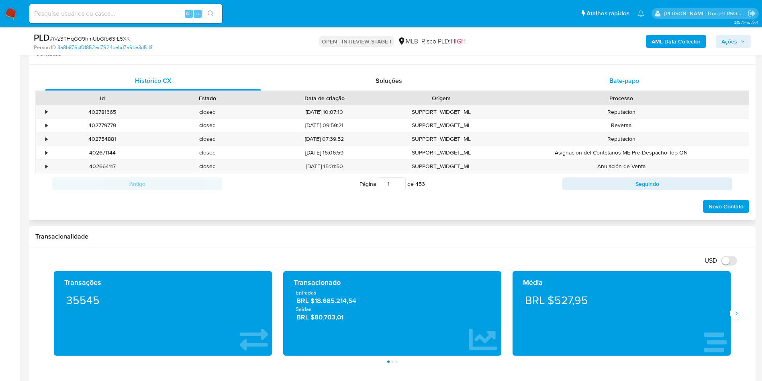
scroll to position [362, 0]
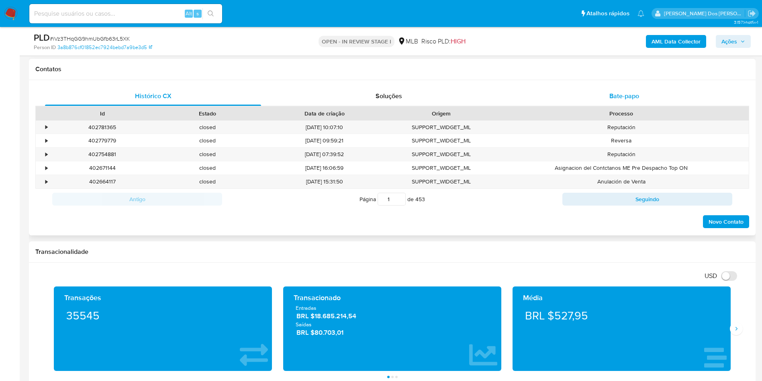
click at [634, 99] on div "Bate-papo" at bounding box center [624, 95] width 216 height 19
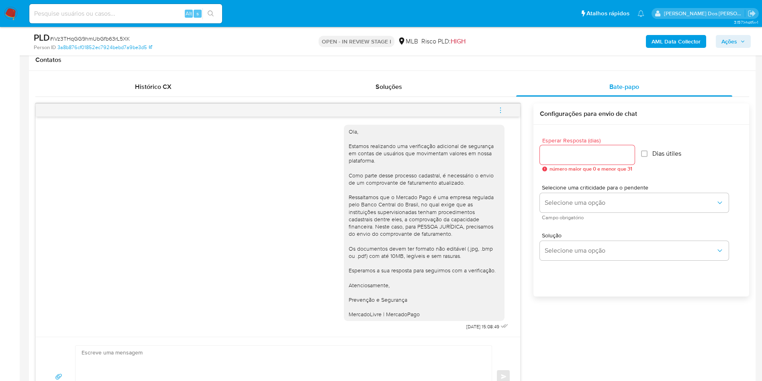
scroll to position [482, 0]
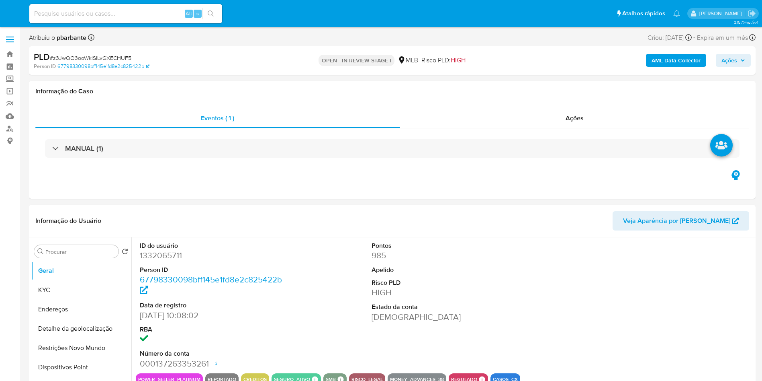
select select "10"
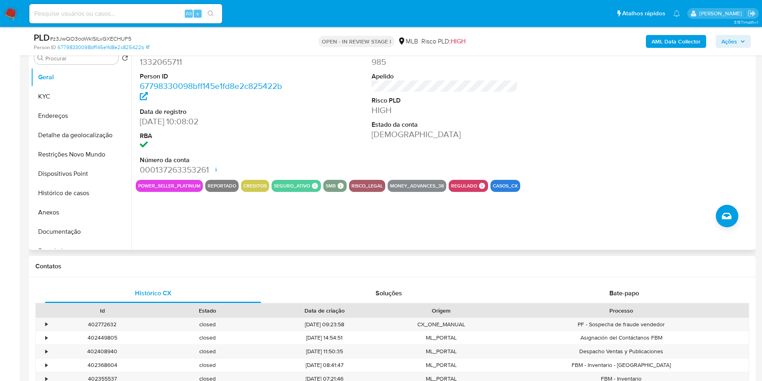
scroll to position [181, 0]
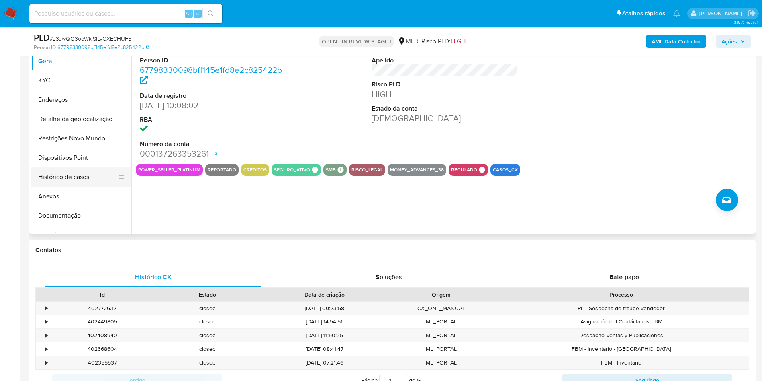
click at [87, 186] on button "Histórico de casos" at bounding box center [78, 176] width 94 height 19
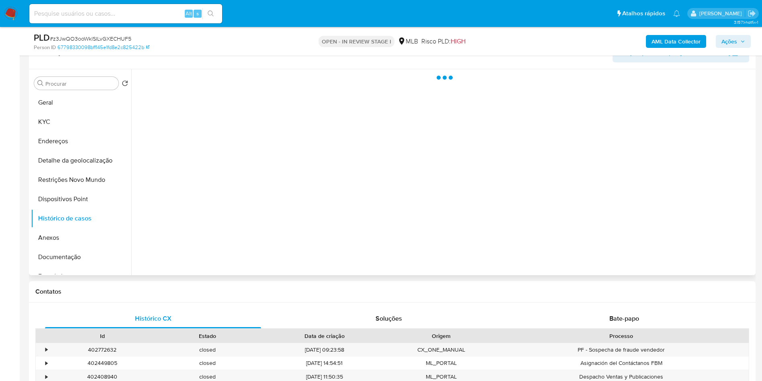
scroll to position [121, 0]
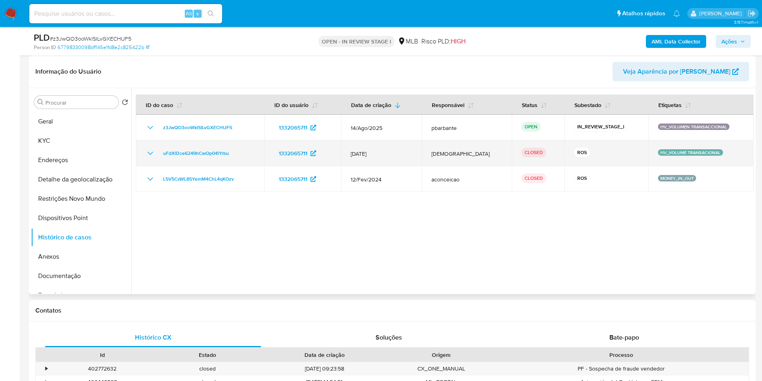
click at [148, 158] on icon "Mostrar/Ocultar" at bounding box center [150, 153] width 10 height 10
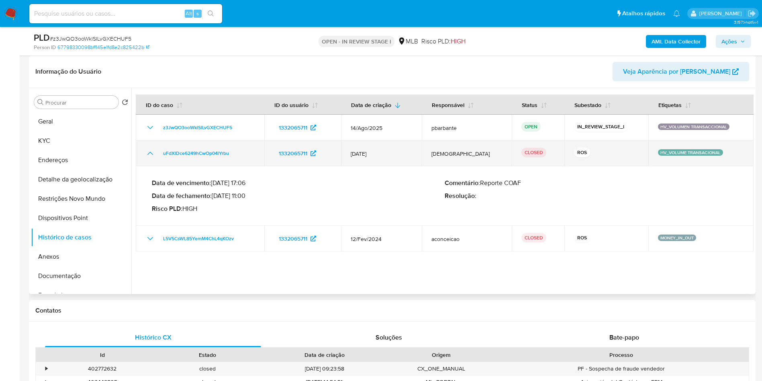
click at [148, 158] on icon "Mostrar/Ocultar" at bounding box center [150, 153] width 10 height 10
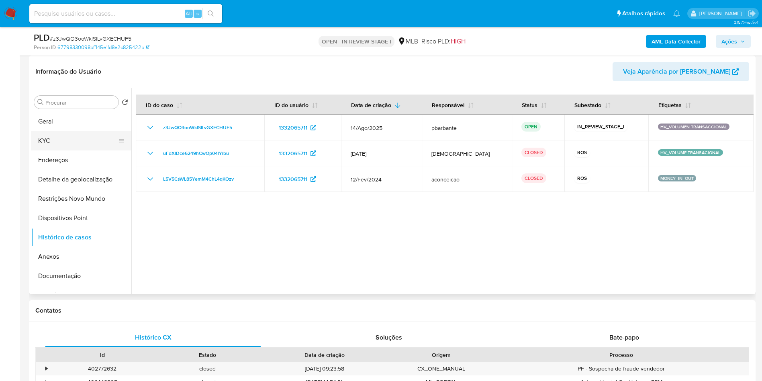
click at [43, 150] on button "KYC" at bounding box center [78, 140] width 94 height 19
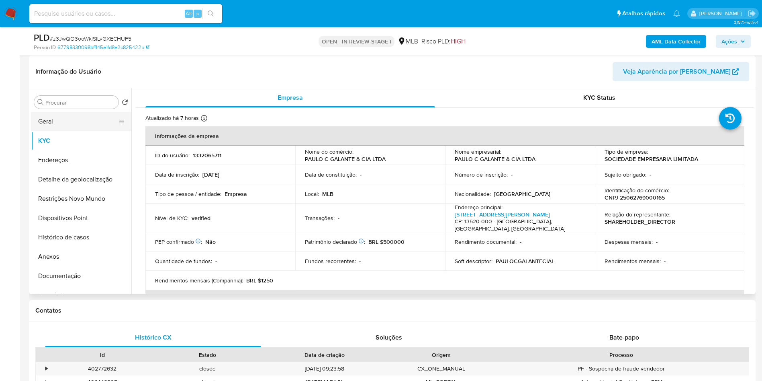
click at [62, 131] on button "Geral" at bounding box center [78, 121] width 94 height 19
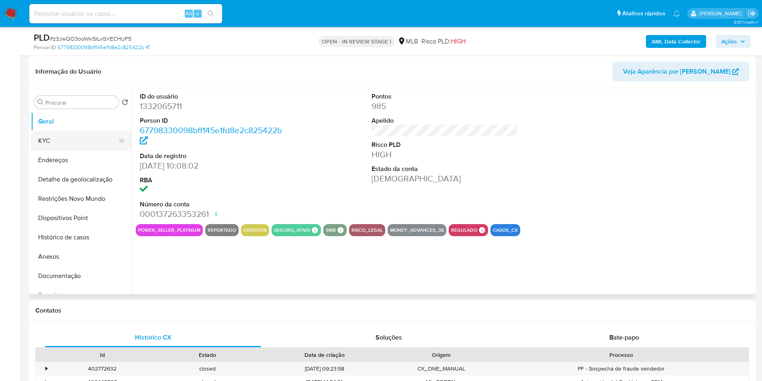
click at [69, 150] on button "KYC" at bounding box center [78, 140] width 94 height 19
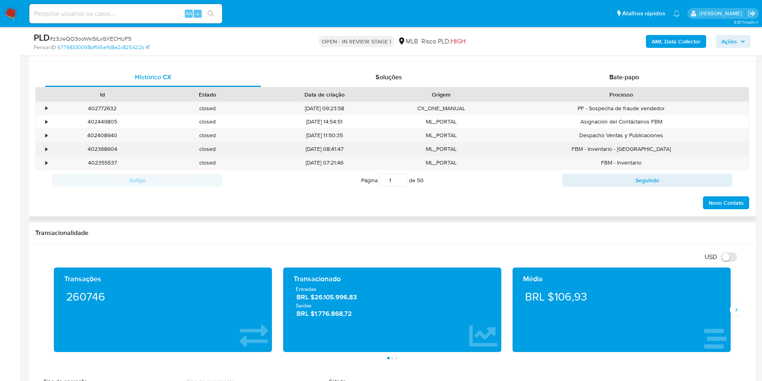
scroll to position [362, 0]
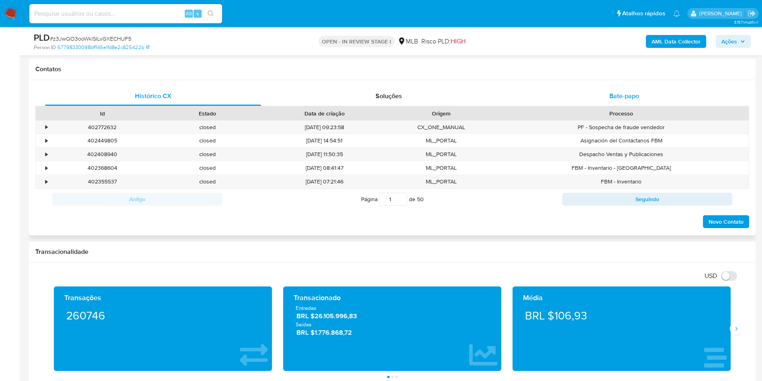
click at [651, 105] on div "Bate-papo" at bounding box center [624, 95] width 216 height 19
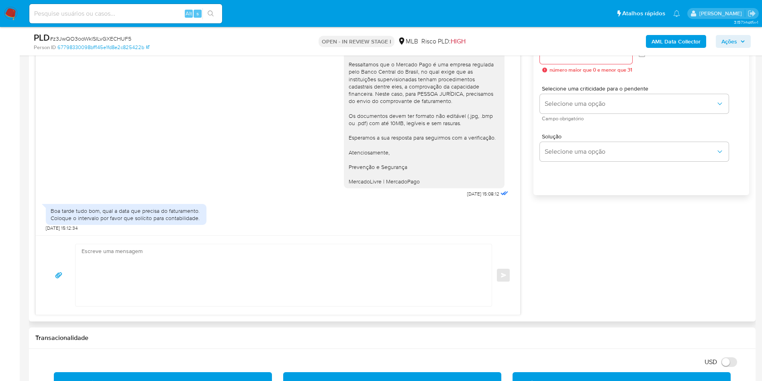
scroll to position [482, 0]
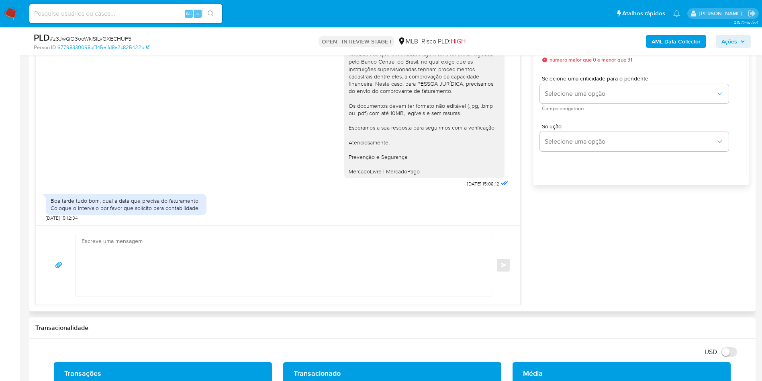
click at [314, 264] on textarea at bounding box center [282, 265] width 400 height 62
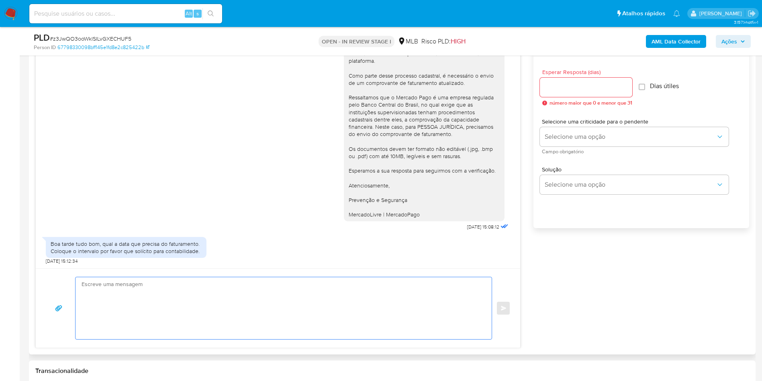
scroll to position [422, 0]
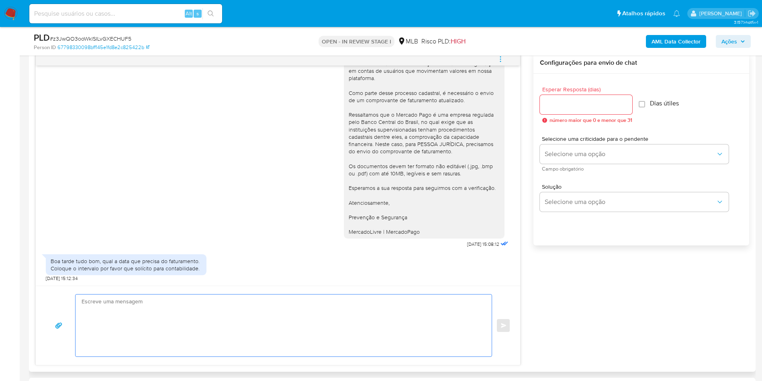
click at [590, 110] on input "Esperar Resposta (dias)" at bounding box center [586, 104] width 92 height 10
type input "3"
click at [334, 338] on textarea at bounding box center [282, 325] width 400 height 62
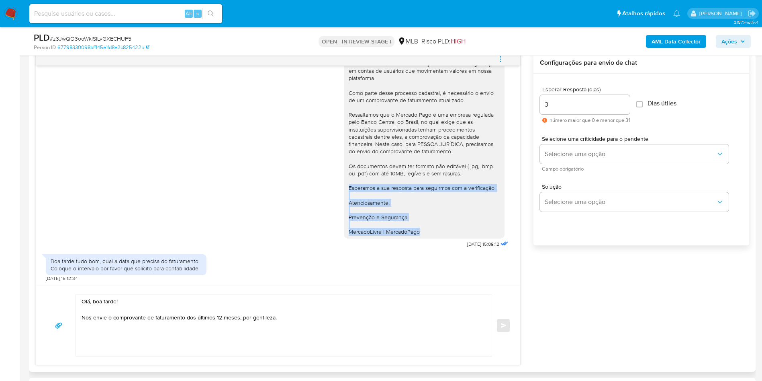
drag, startPoint x: 421, startPoint y: 243, endPoint x: 339, endPoint y: 198, distance: 93.9
click at [344, 198] on div "Ola, Estamos realizando uma verificação adicional de segurança em contas de usu…" at bounding box center [424, 140] width 161 height 197
copy div "Esperamos a sua resposta para seguirmos com a verificação. Atenciosamente, Prev…"
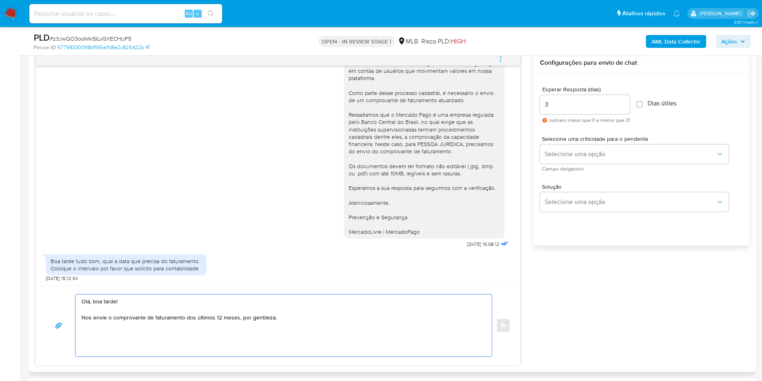
click at [287, 340] on textarea "Olá, boa tarde! Nos envie o comprovante de faturamento dos últimos 12 meses, po…" at bounding box center [282, 325] width 400 height 62
paste textarea "Esperamos a sua resposta para seguirmos com a verificação. Atenciosamente, Prev…"
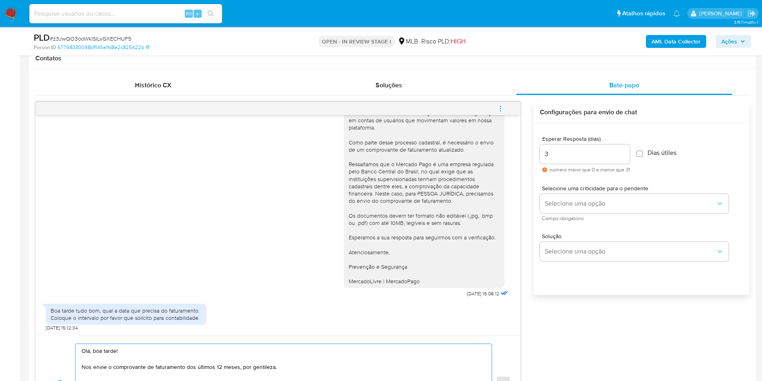
scroll to position [368, 0]
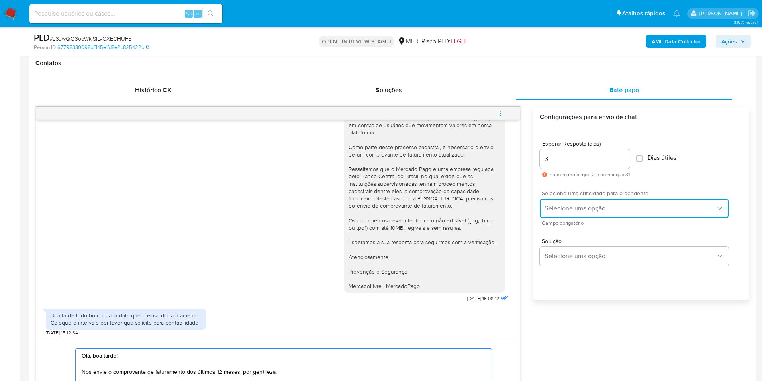
click at [606, 212] on span "Selecione uma opção" at bounding box center [630, 208] width 171 height 8
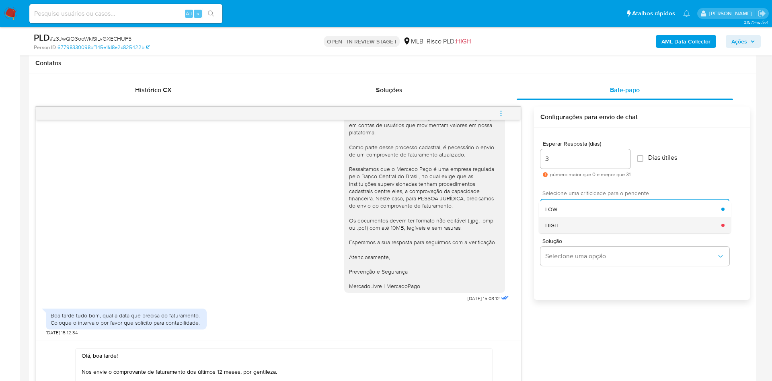
click at [571, 233] on div "HIGH" at bounding box center [633, 225] width 176 height 16
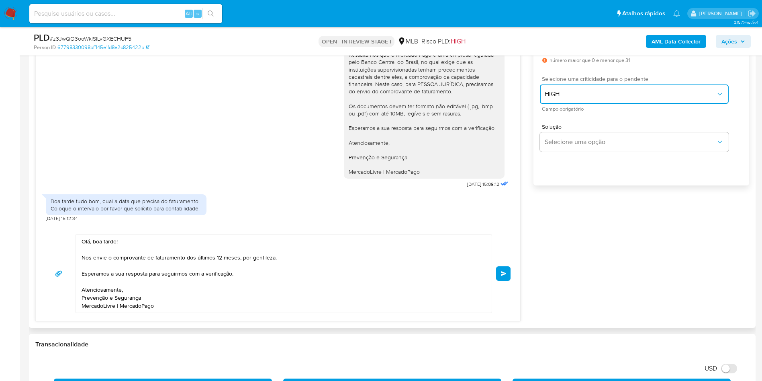
scroll to position [549, 0]
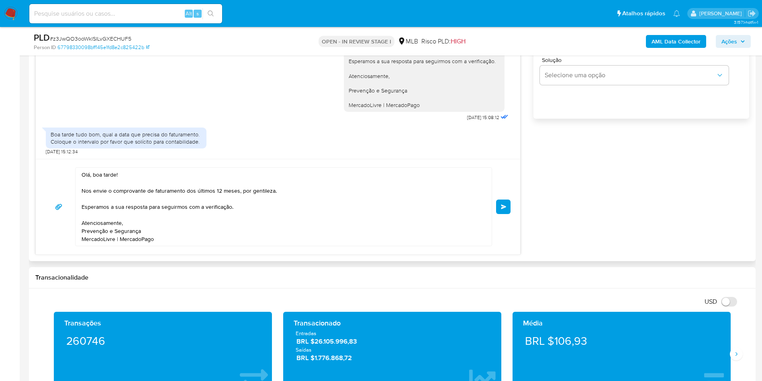
click at [291, 230] on textarea "Olá, boa tarde! Nos envie o comprovante de faturamento dos últimos 12 meses, po…" at bounding box center [282, 207] width 400 height 78
click at [668, 85] on button "Selecione uma opção" at bounding box center [634, 75] width 189 height 19
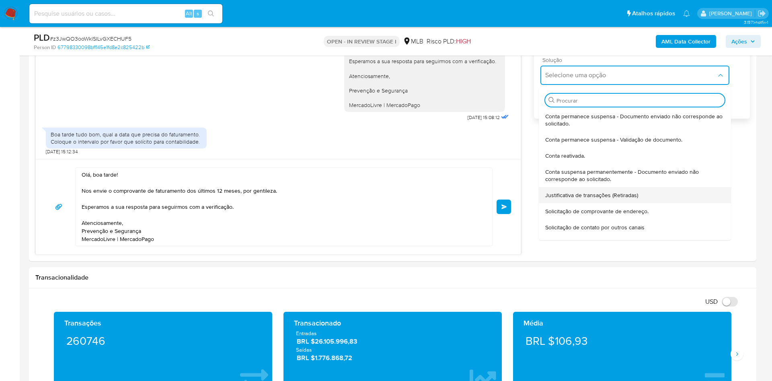
click at [580, 202] on div "Justificativa de transações (Retiradas)" at bounding box center [634, 195] width 179 height 16
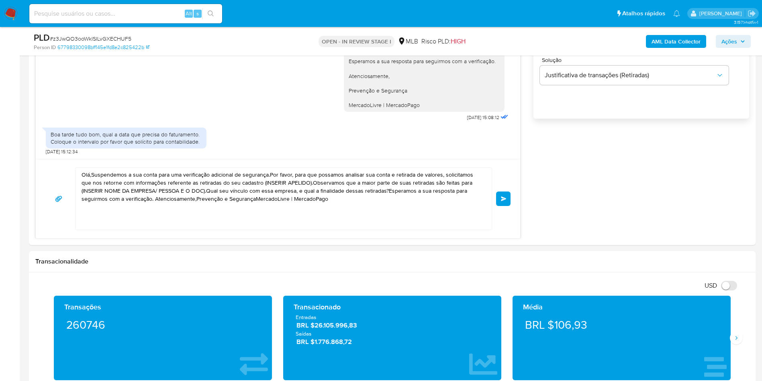
click at [373, 224] on textarea "Olá,Suspendemos a sua conta para uma verificação adicional de segurança.Por fav…" at bounding box center [282, 199] width 400 height 62
paste textarea "boa tarde! Nos envie o comprovante de faturamento dos últimos 12 meses, por gen…"
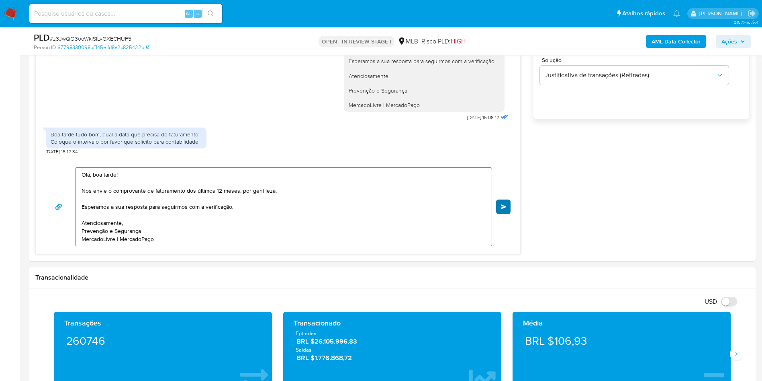
type textarea "Olá, boa tarde! Nos envie o comprovante de faturamento dos últimos 12 meses, po…"
click at [499, 214] on button "common.send" at bounding box center [503, 206] width 14 height 14
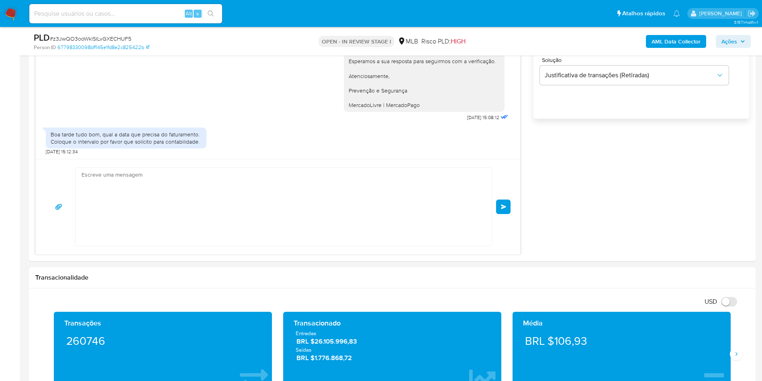
scroll to position [130, 0]
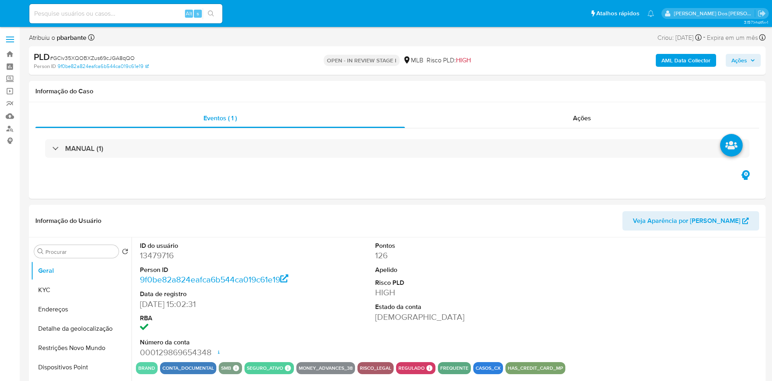
select select "10"
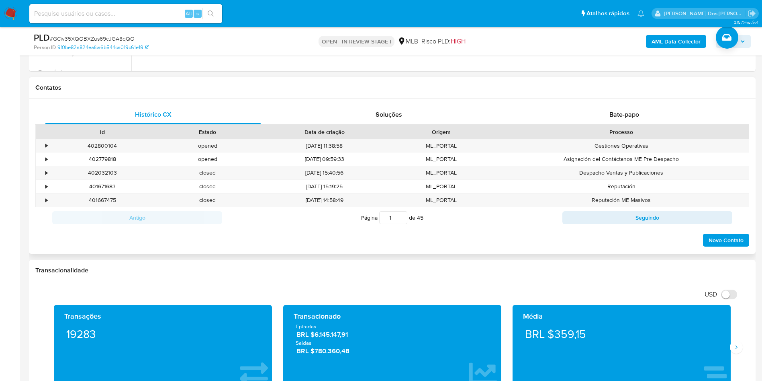
scroll to position [362, 0]
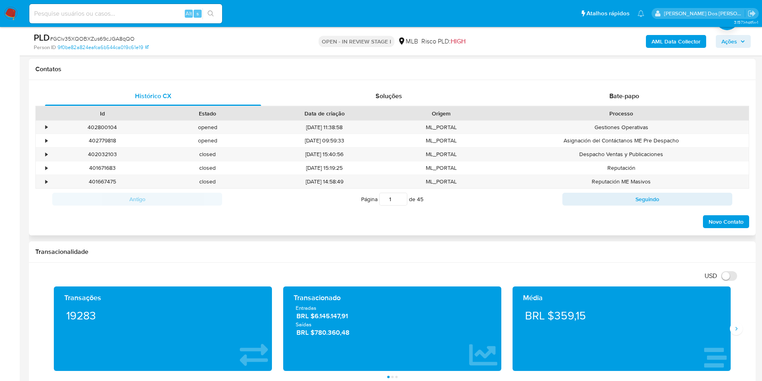
click at [640, 96] on div "Histórico CX Soluções Bate-papo Id Estado Data de criação Origem Processo • 402…" at bounding box center [392, 157] width 727 height 155
click at [629, 100] on span "Bate-papo" at bounding box center [625, 95] width 30 height 9
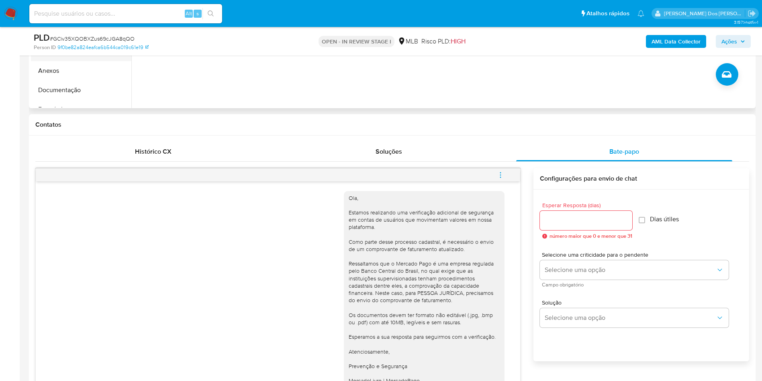
scroll to position [181, 0]
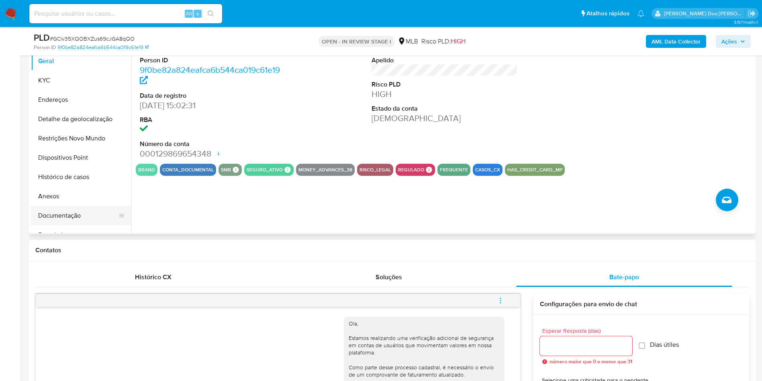
click at [67, 225] on button "Documentação" at bounding box center [78, 215] width 94 height 19
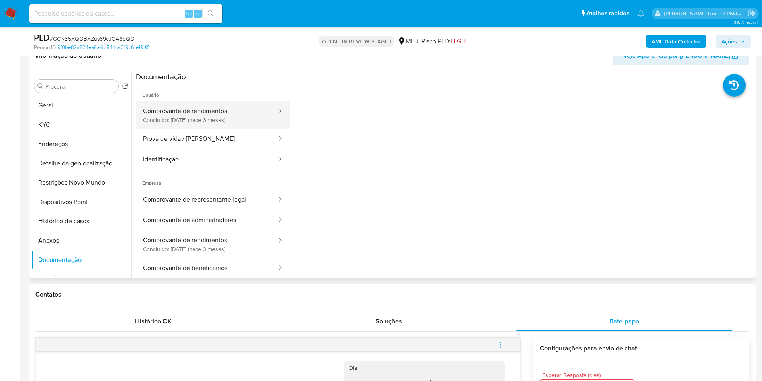
scroll to position [121, 0]
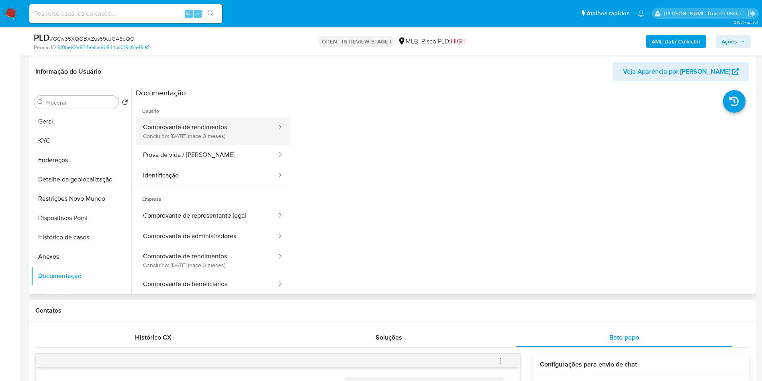
click at [204, 142] on button "Comprovante de rendimentos Concluído: 08/06/2025 (hace 3 meses)" at bounding box center [207, 130] width 142 height 27
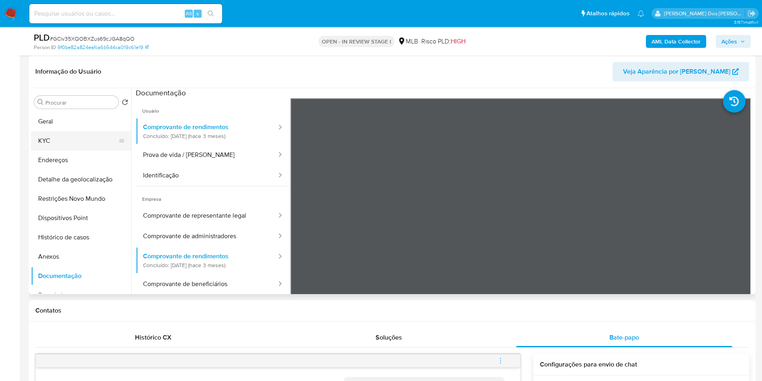
click at [63, 150] on button "KYC" at bounding box center [78, 140] width 94 height 19
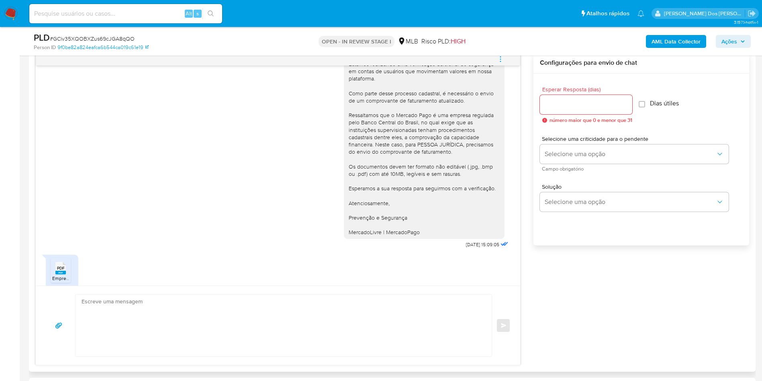
scroll to position [46, 0]
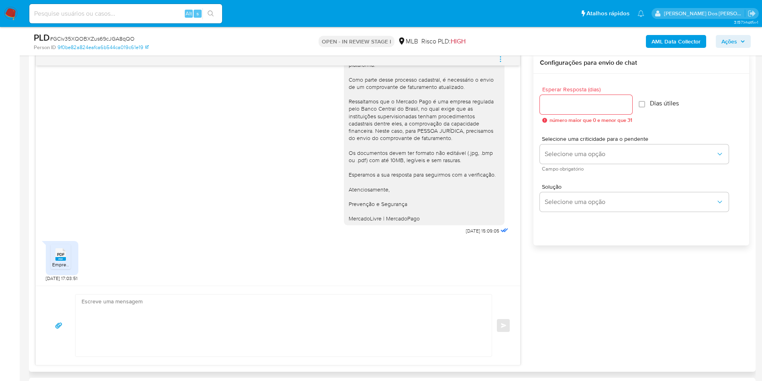
click at [61, 268] on span "Empresa 2831 - CJ DISTRIBUIDORA - assinado (3).pdf" at bounding box center [108, 264] width 113 height 7
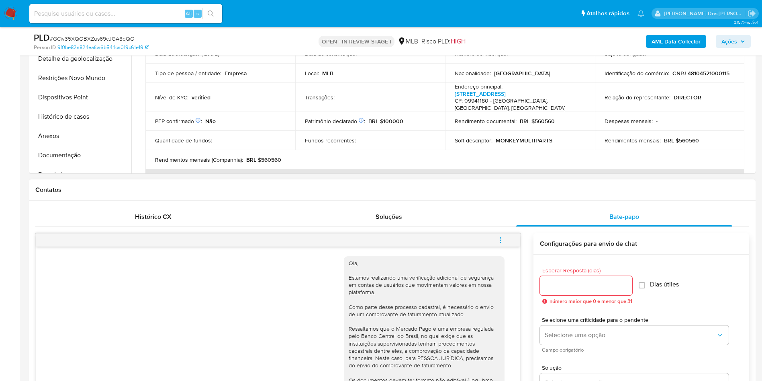
scroll to position [0, 0]
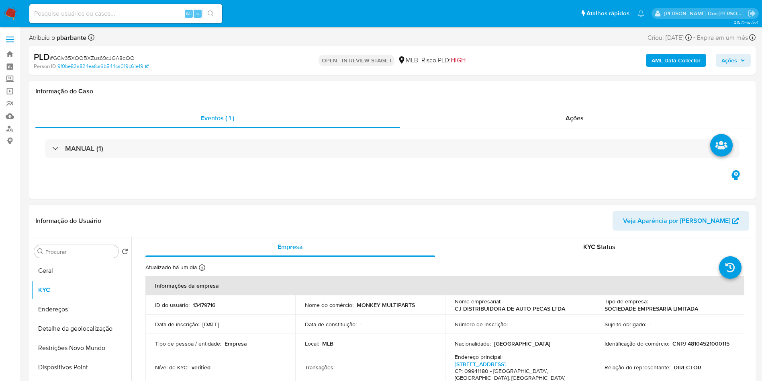
click at [77, 272] on div "Procurar Retornar ao pedido padrão Geral KYC Endereços Detalhe da geolocalizaçã…" at bounding box center [81, 340] width 100 height 205
click at [66, 280] on button "Geral" at bounding box center [78, 270] width 94 height 19
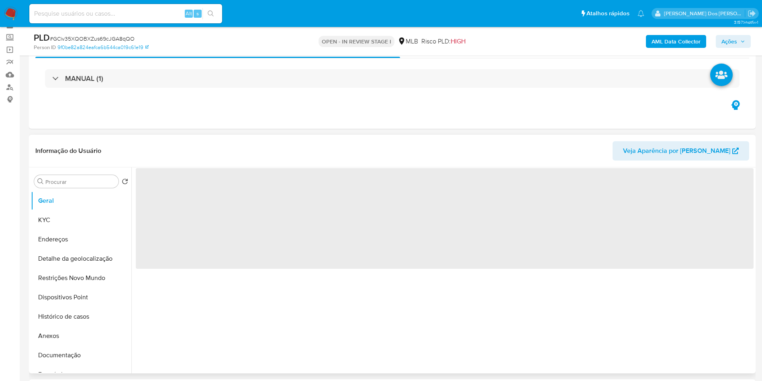
scroll to position [60, 0]
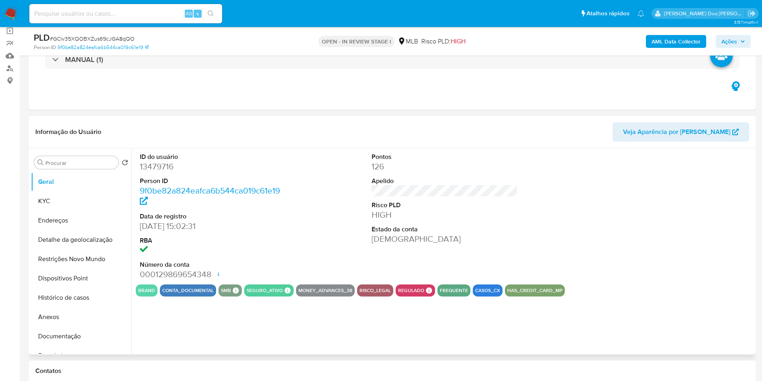
click at [161, 172] on dd "13479716" at bounding box center [213, 166] width 147 height 11
copy dd "13479716"
click at [86, 211] on button "KYC" at bounding box center [78, 200] width 94 height 19
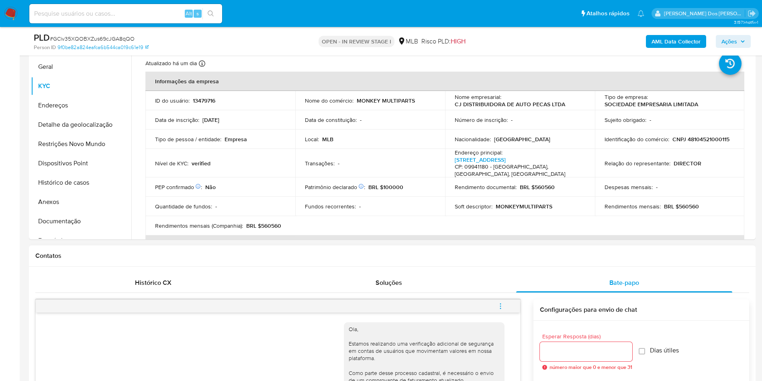
scroll to position [181, 0]
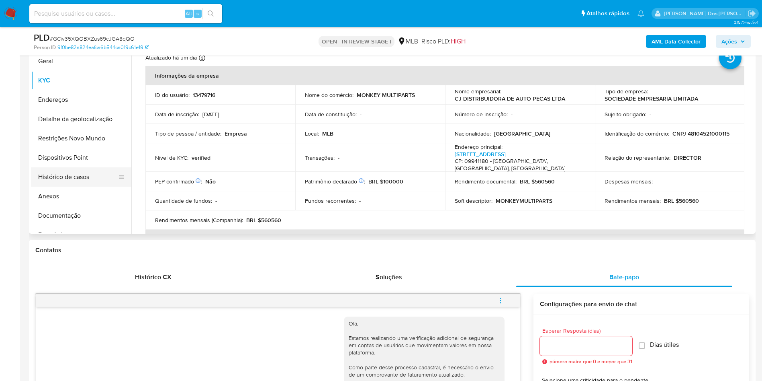
click at [95, 184] on button "Histórico de casos" at bounding box center [78, 176] width 94 height 19
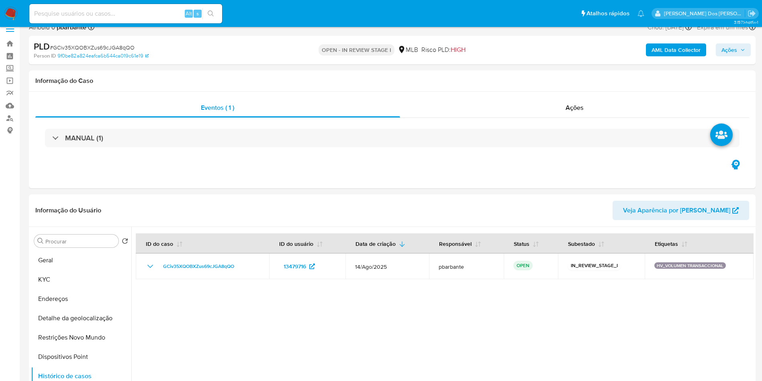
scroll to position [0, 0]
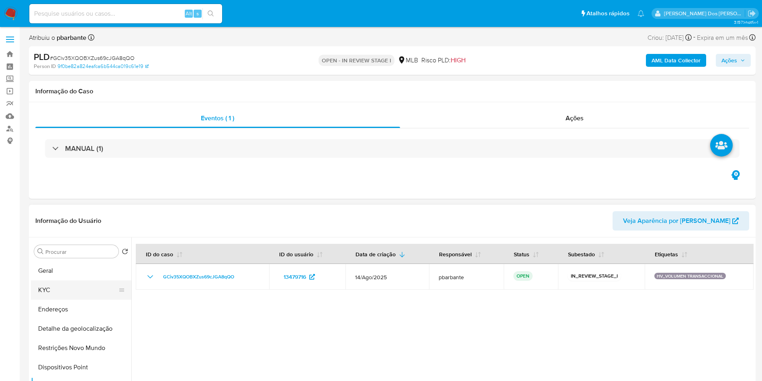
click at [48, 299] on button "KYC" at bounding box center [78, 289] width 94 height 19
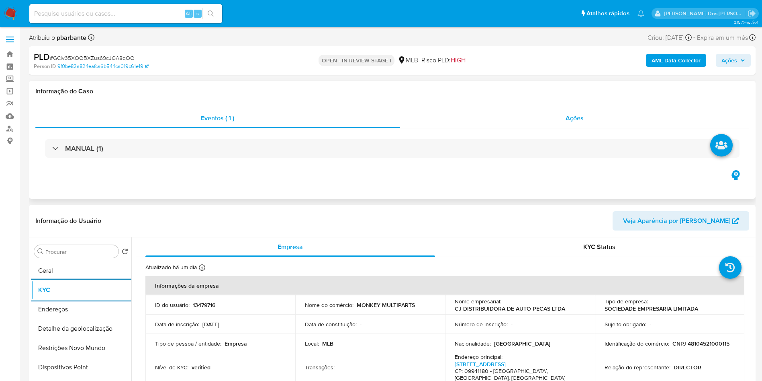
click at [582, 113] on div "Ações" at bounding box center [575, 118] width 350 height 19
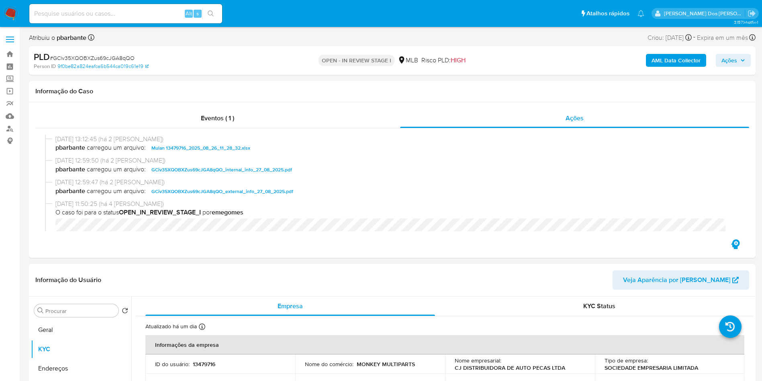
click at [730, 56] on span "Ações" at bounding box center [730, 60] width 16 height 13
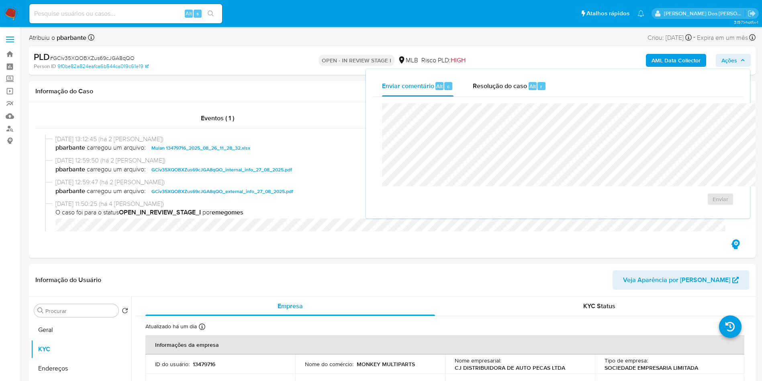
drag, startPoint x: 503, startPoint y: 83, endPoint x: 500, endPoint y: 100, distance: 17.4
click at [502, 83] on button "Resolução do caso Alt r" at bounding box center [509, 86] width 93 height 21
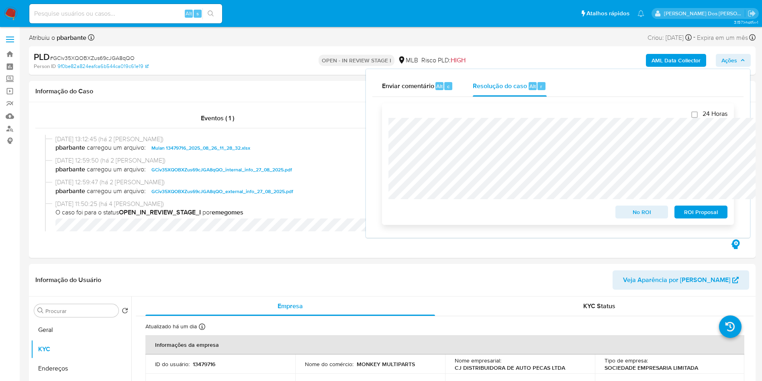
click at [645, 213] on span "No ROI" at bounding box center [642, 211] width 42 height 11
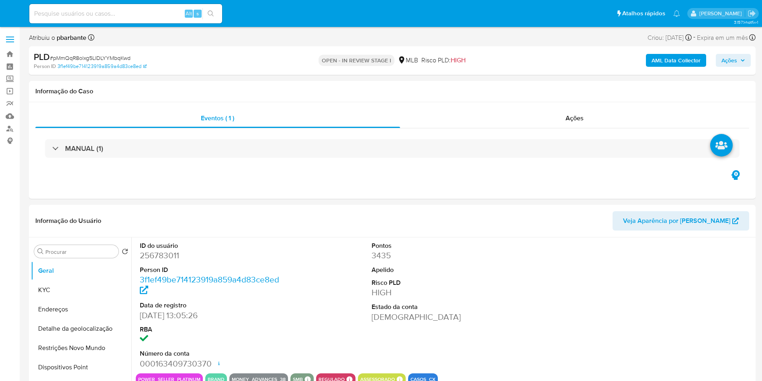
select select "10"
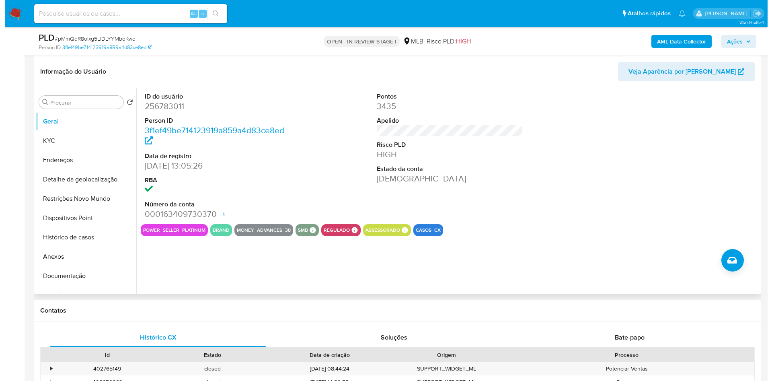
scroll to position [60, 0]
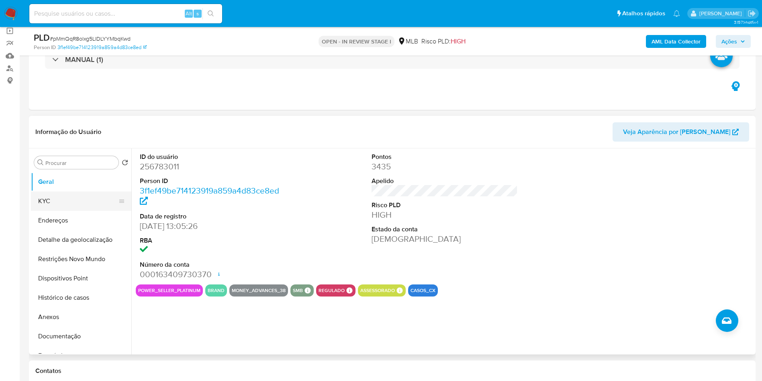
click at [56, 209] on button "KYC" at bounding box center [78, 200] width 94 height 19
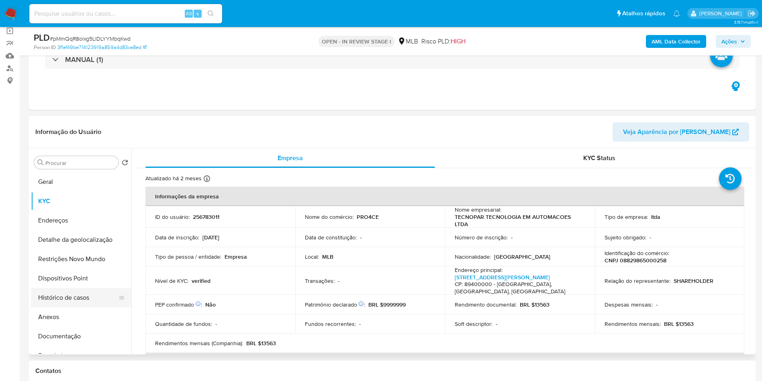
click at [87, 307] on button "Histórico de casos" at bounding box center [78, 297] width 94 height 19
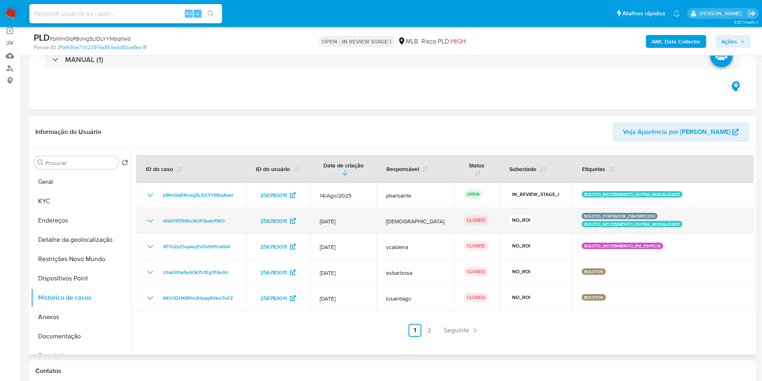
click at [149, 225] on icon "Mostrar/Ocultar" at bounding box center [150, 221] width 10 height 10
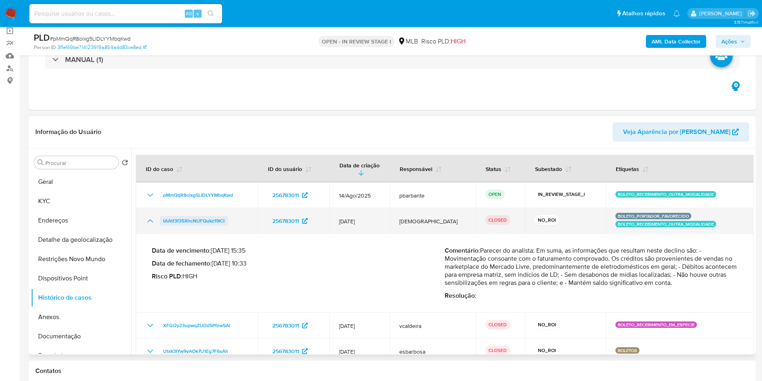
drag, startPoint x: 240, startPoint y: 236, endPoint x: 162, endPoint y: 236, distance: 77.2
click at [162, 225] on div "tAAtf3f35XhcNUFQukz19lCI" at bounding box center [196, 221] width 103 height 10
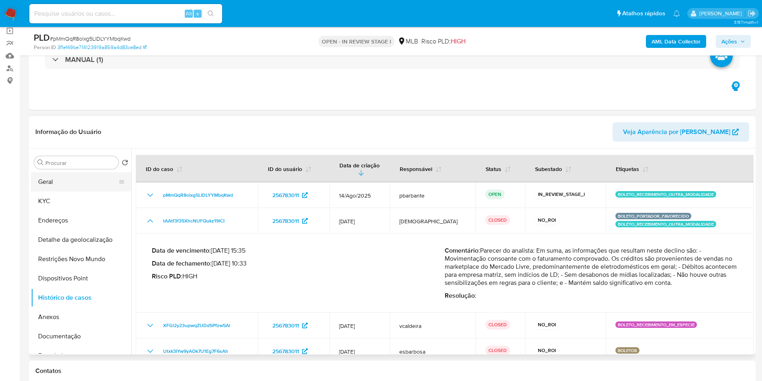
click at [88, 191] on button "Geral" at bounding box center [78, 181] width 94 height 19
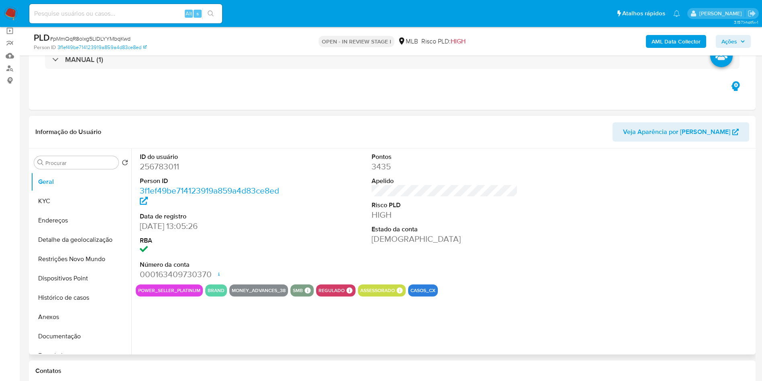
click at [175, 172] on dd "256783011" at bounding box center [213, 166] width 147 height 11
copy dd "256783011"
click at [126, 35] on span "# pMmQqR8olxg5LIDLYYMbqKwd" at bounding box center [90, 39] width 81 height 8
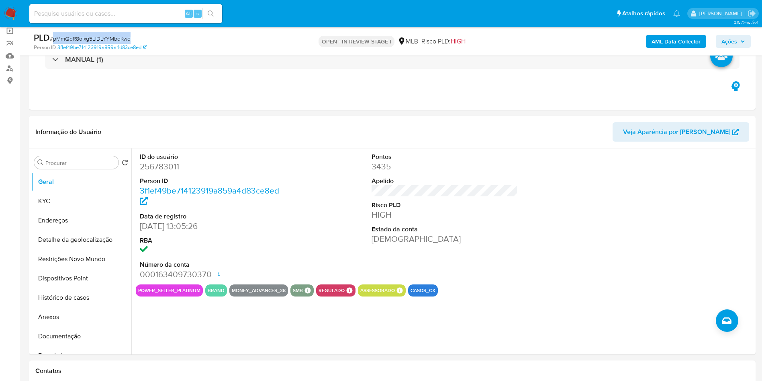
copy span "pMmQqR8olxg5LIDLYYMbqKwd"
click at [158, 172] on dd "256783011" at bounding box center [213, 166] width 147 height 11
copy dd "256783011"
click at [52, 211] on button "KYC" at bounding box center [78, 200] width 94 height 19
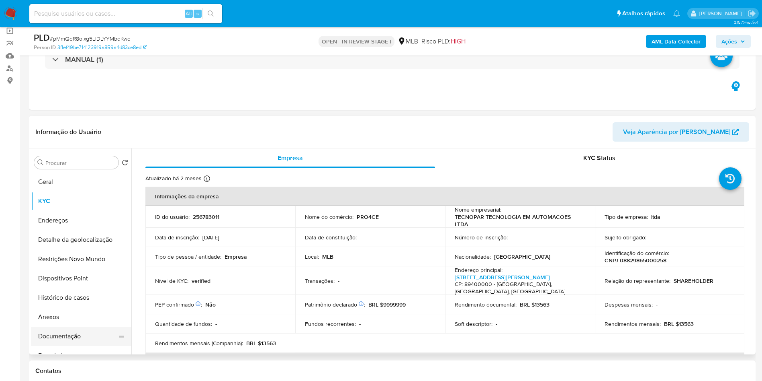
click at [75, 346] on button "Documentação" at bounding box center [78, 335] width 94 height 19
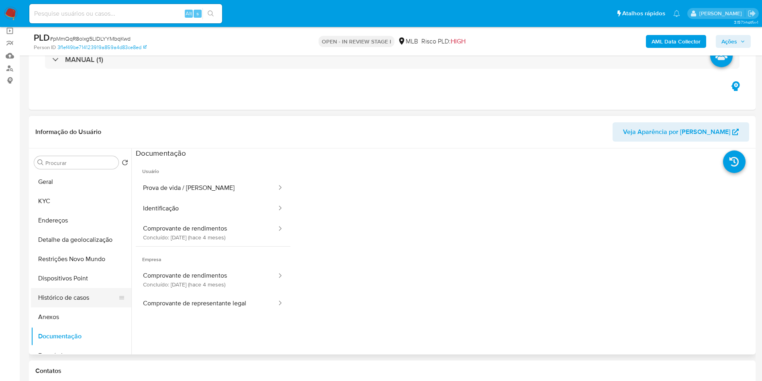
click at [72, 307] on button "Histórico de casos" at bounding box center [78, 297] width 94 height 19
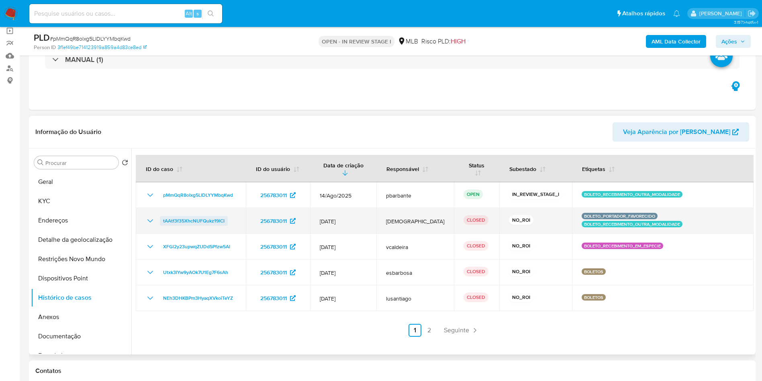
click at [215, 225] on span "tAAtf3f35XhcNUFQukz19lCI" at bounding box center [193, 221] width 61 height 10
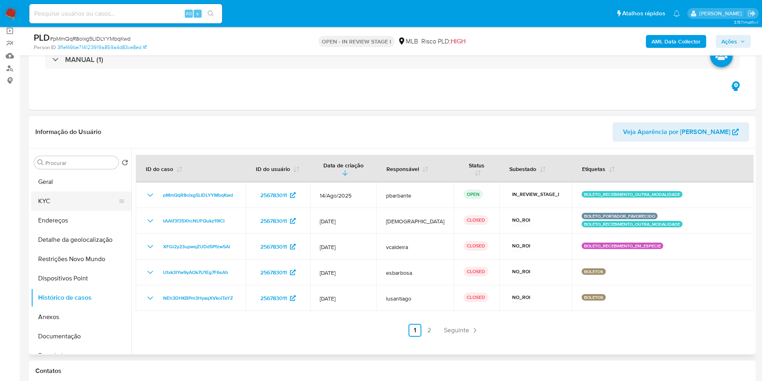
click at [46, 211] on button "KYC" at bounding box center [78, 200] width 94 height 19
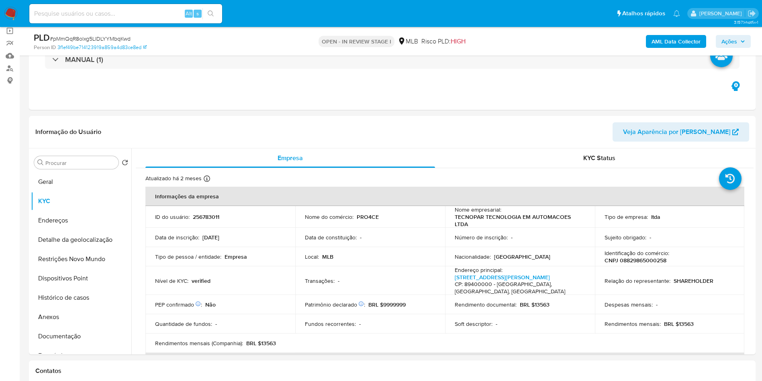
click at [676, 43] on b "AML Data Collector" at bounding box center [676, 41] width 49 height 13
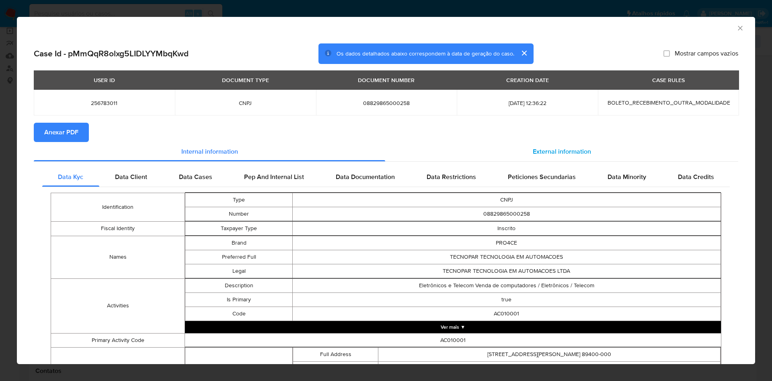
click at [517, 148] on div "External information" at bounding box center [561, 151] width 353 height 19
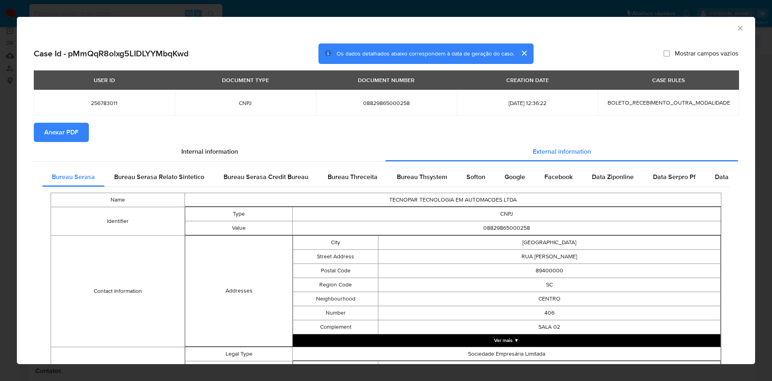
click at [82, 129] on button "Anexar PDF" at bounding box center [61, 132] width 55 height 19
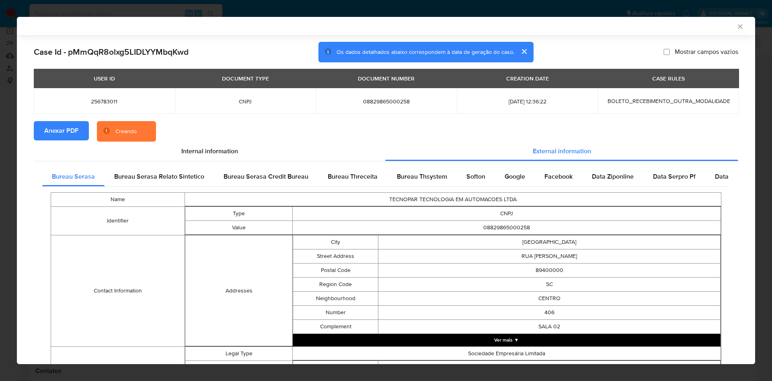
scroll to position [264, 0]
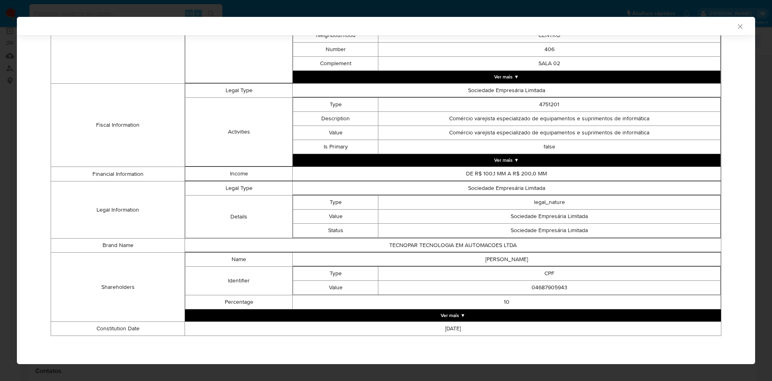
click at [467, 319] on button "Ver mais ▼" at bounding box center [453, 315] width 536 height 12
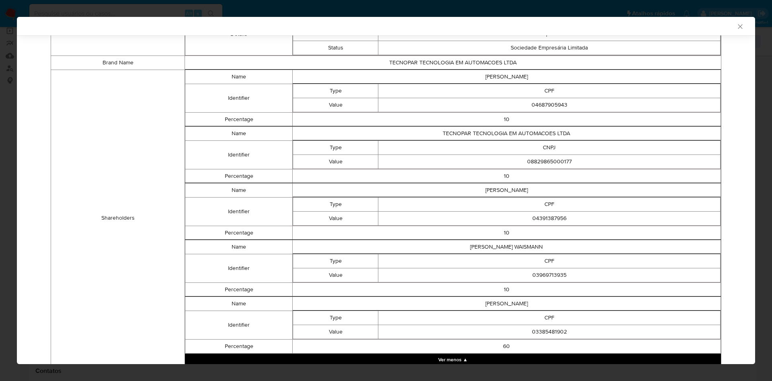
scroll to position [430, 0]
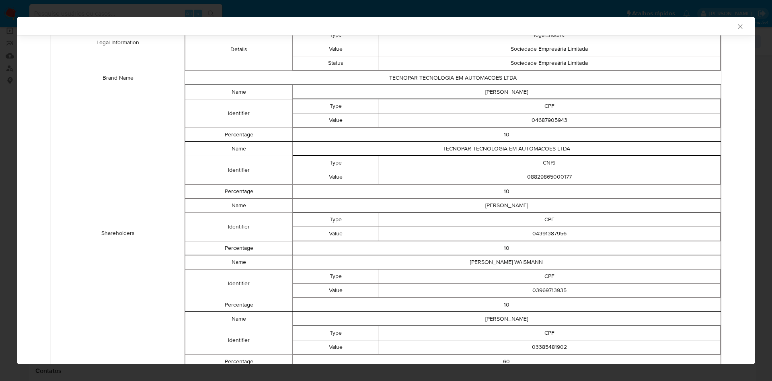
click at [529, 117] on td "04687905943" at bounding box center [549, 120] width 342 height 14
copy td "04687905943"
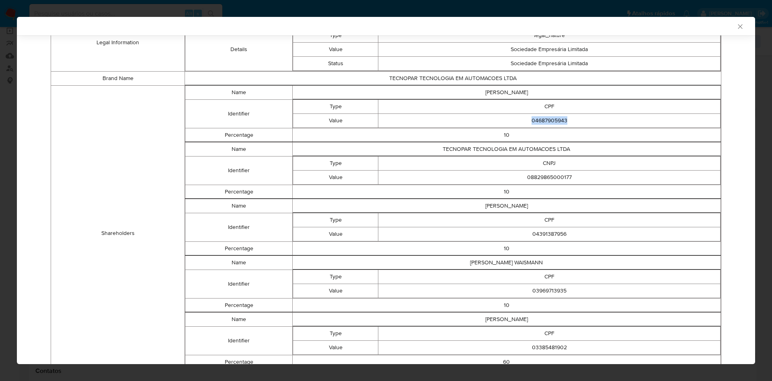
click at [541, 122] on td "04687905943" at bounding box center [549, 120] width 342 height 14
click at [557, 181] on td "08829865000177" at bounding box center [549, 177] width 342 height 14
copy td "08829865000177"
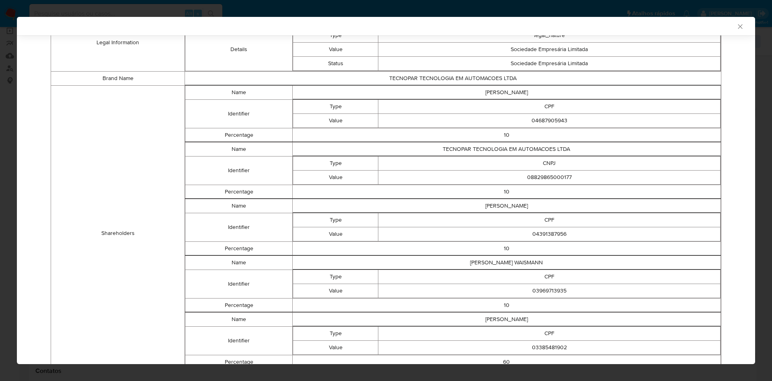
click at [539, 235] on td "04391387956" at bounding box center [549, 234] width 342 height 14
copy td "04391387956"
click at [545, 289] on td "03969713935" at bounding box center [549, 290] width 342 height 14
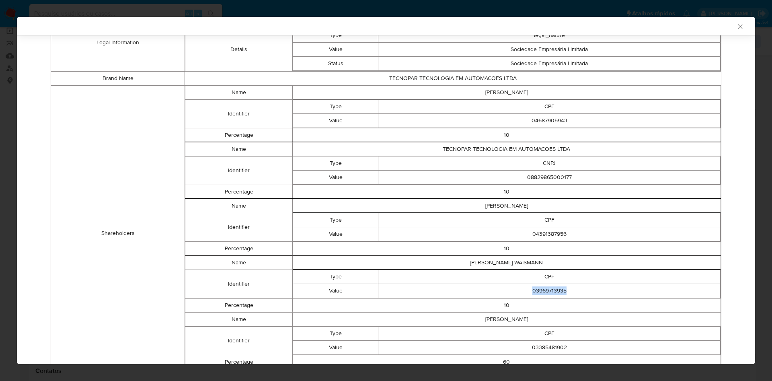
copy td "03969713935"
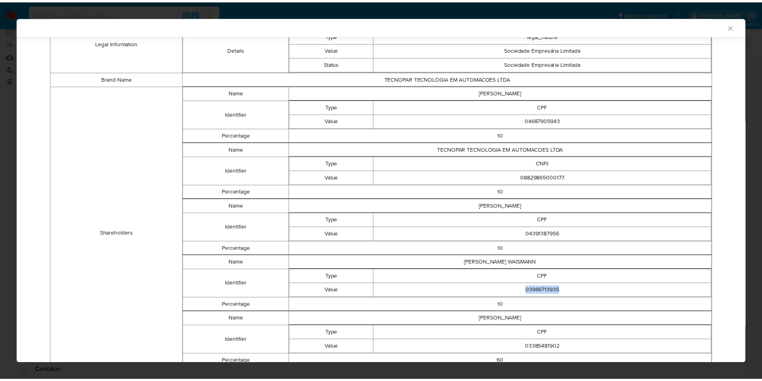
scroll to position [489, 0]
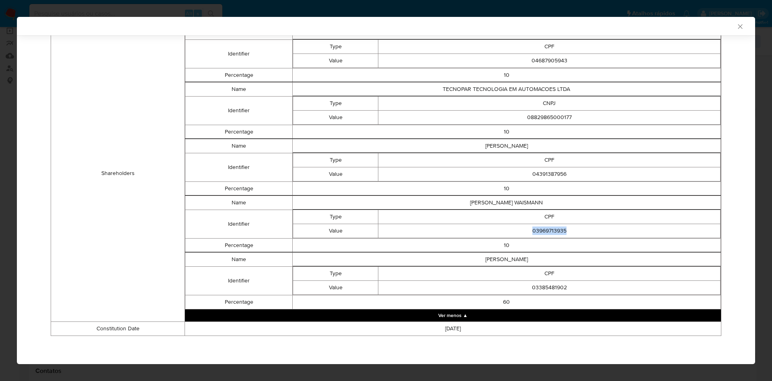
click at [553, 288] on td "03385481902" at bounding box center [549, 287] width 342 height 14
click at [555, 288] on td "03385481902" at bounding box center [549, 287] width 342 height 14
copy td "03385481902"
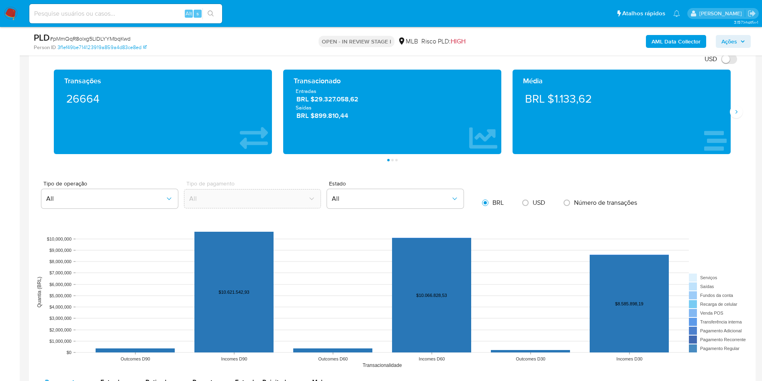
scroll to position [723, 0]
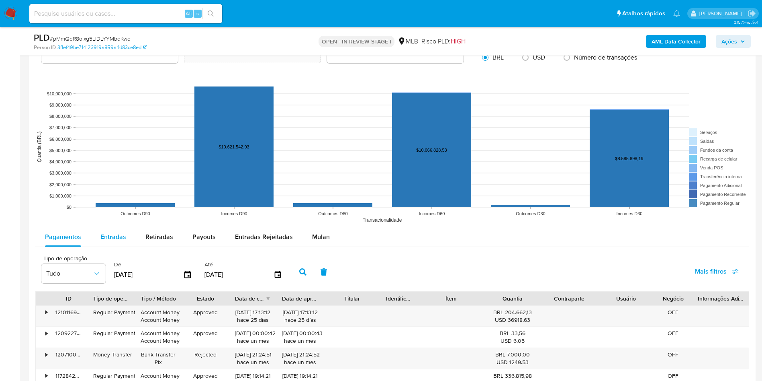
click at [104, 246] on div "Entradas" at bounding box center [113, 236] width 26 height 19
select select "10"
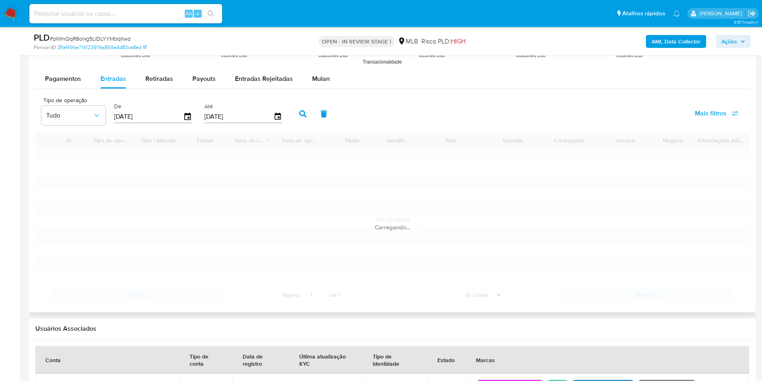
scroll to position [904, 0]
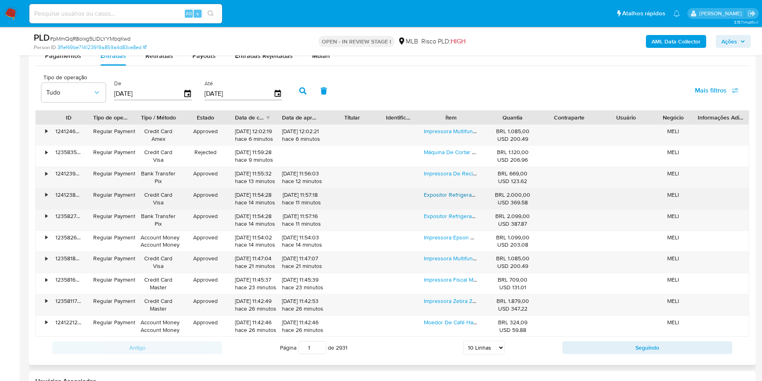
click at [447, 199] on link "Expositor Refrigerado De Bebidas Gelopar Porta De Vidro 414l Cor Preto Voltagem" at bounding box center [526, 194] width 205 height 8
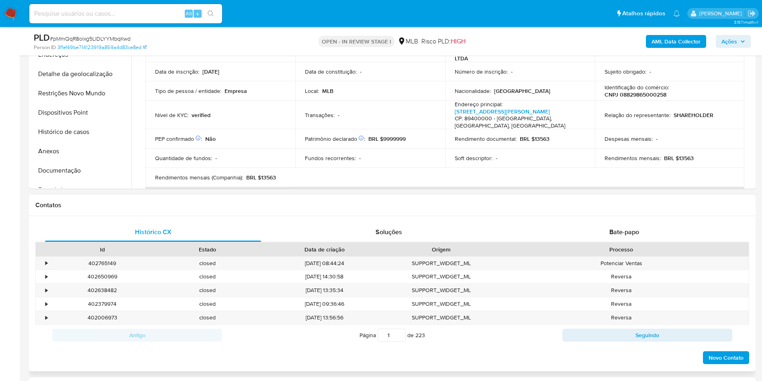
scroll to position [121, 0]
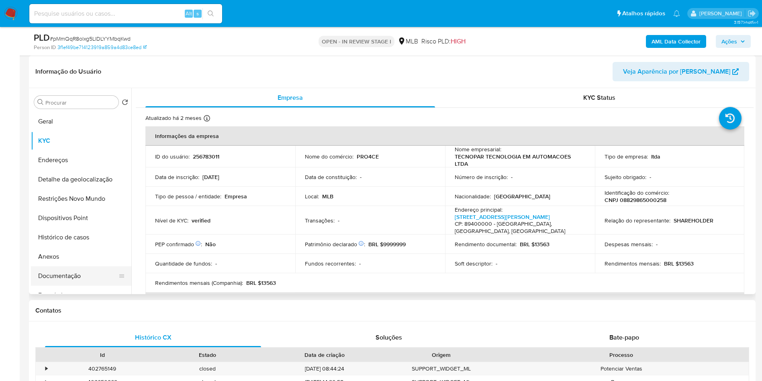
click at [71, 285] on button "Documentação" at bounding box center [78, 275] width 94 height 19
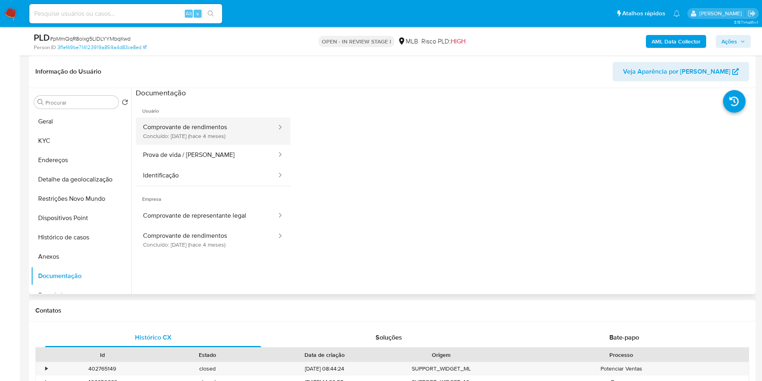
click at [213, 145] on button "Comprovante de rendimentos Concluído: 08/05/2025 (hace 4 meses)" at bounding box center [207, 130] width 142 height 27
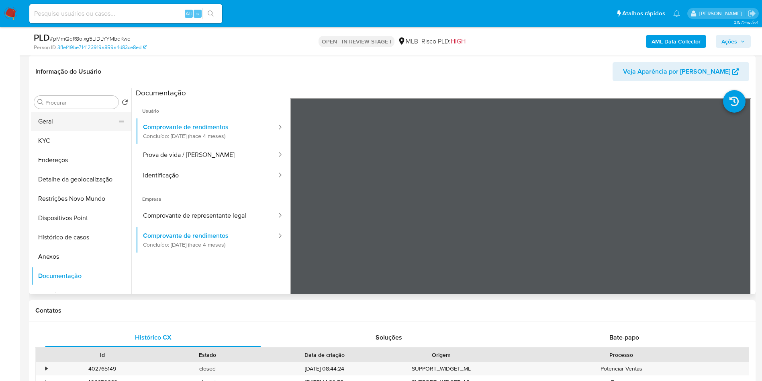
click at [87, 131] on button "Geral" at bounding box center [78, 121] width 94 height 19
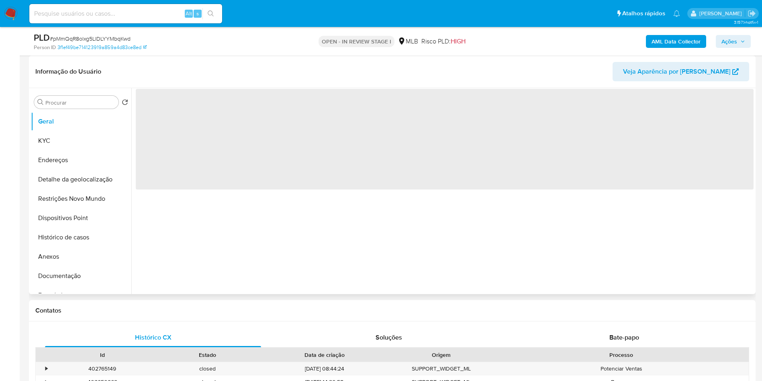
click at [279, 78] on header "Informação do Usuário Veja Aparência por Pessoa" at bounding box center [392, 71] width 714 height 19
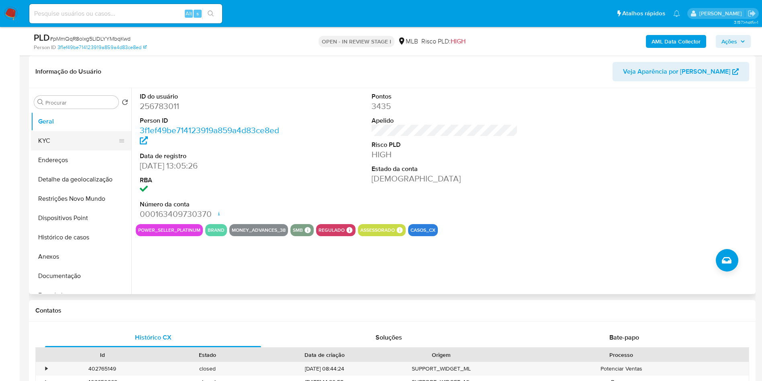
click at [80, 150] on button "KYC" at bounding box center [78, 140] width 94 height 19
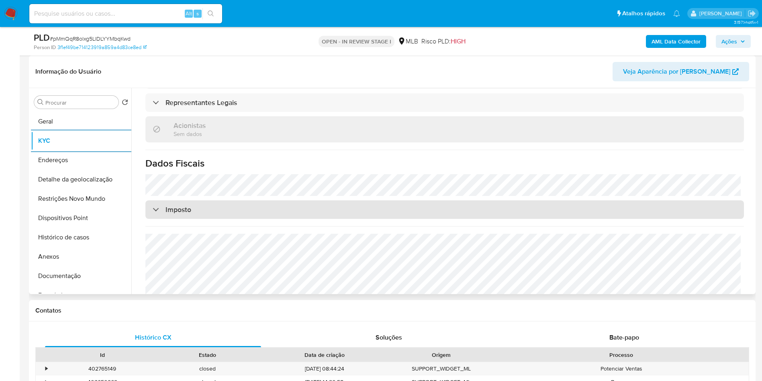
scroll to position [473, 0]
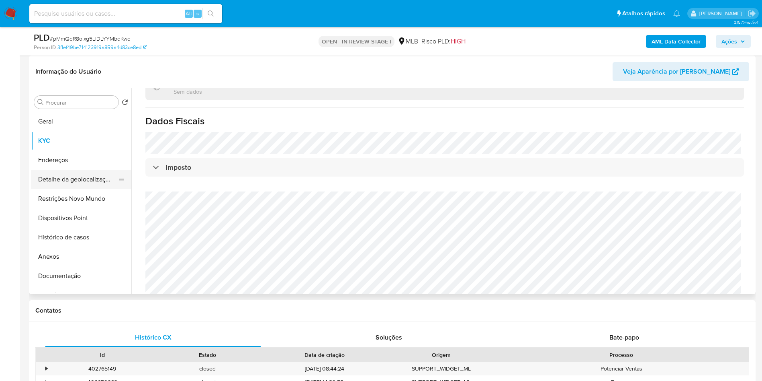
click at [73, 189] on button "Detalhe da geolocalização" at bounding box center [78, 179] width 94 height 19
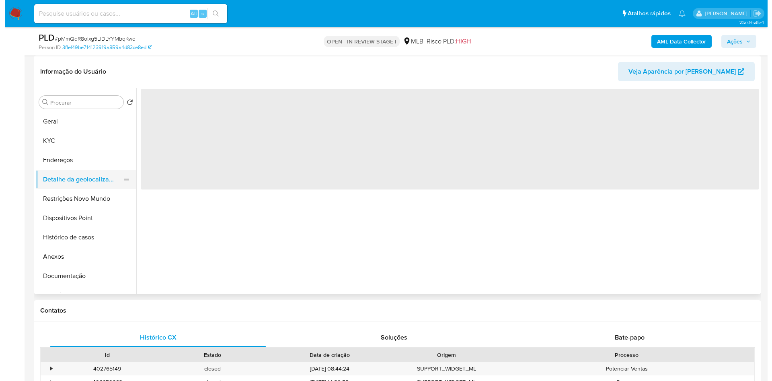
scroll to position [0, 0]
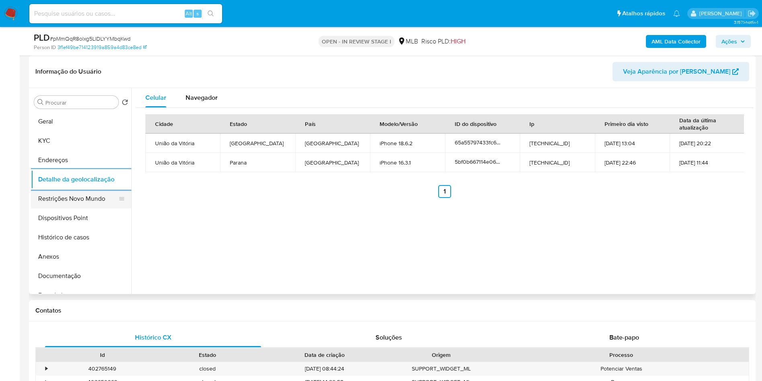
click at [87, 205] on button "Restrições Novo Mundo" at bounding box center [78, 198] width 94 height 19
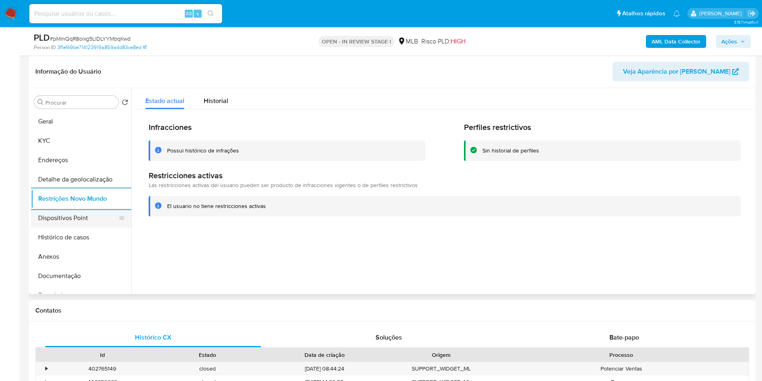
click at [89, 227] on button "Dispositivos Point" at bounding box center [78, 217] width 94 height 19
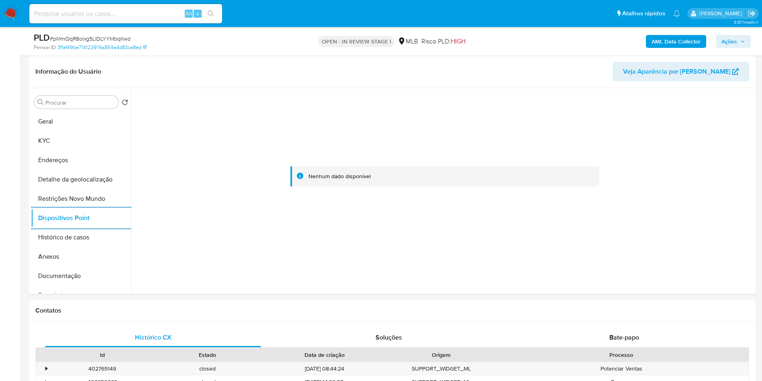
click at [737, 40] on span "Ações" at bounding box center [730, 41] width 16 height 13
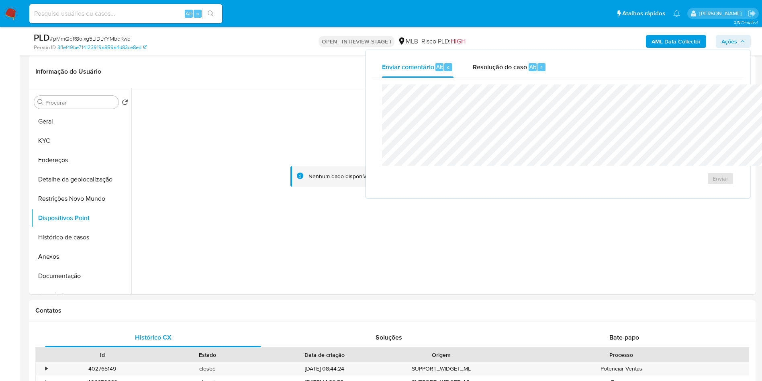
drag, startPoint x: 446, startPoint y: 72, endPoint x: 448, endPoint y: 80, distance: 8.4
click at [473, 72] on div "Resolução do caso Alt r" at bounding box center [510, 67] width 74 height 21
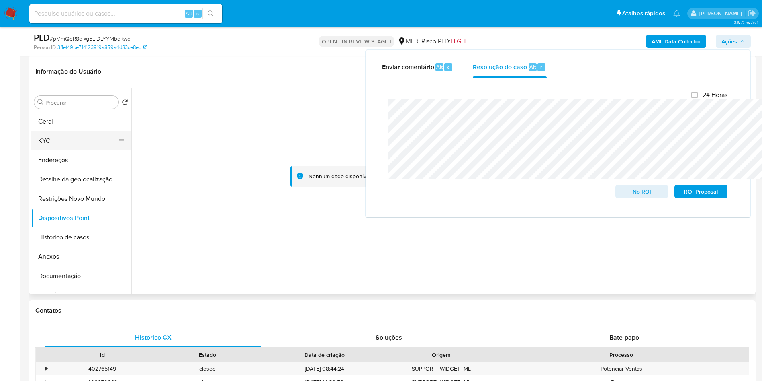
click at [83, 150] on button "KYC" at bounding box center [78, 140] width 94 height 19
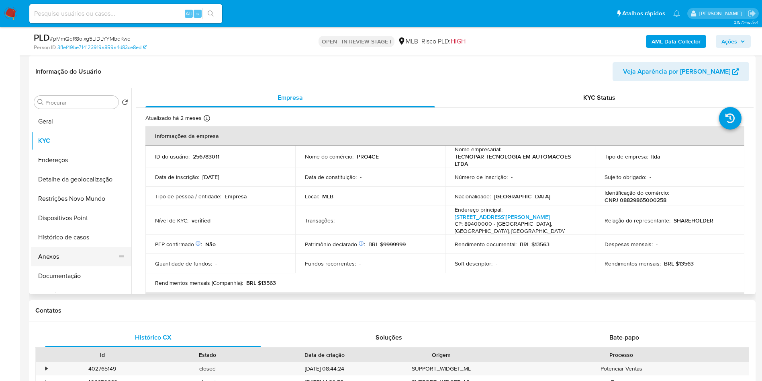
click at [77, 266] on button "Anexos" at bounding box center [78, 256] width 94 height 19
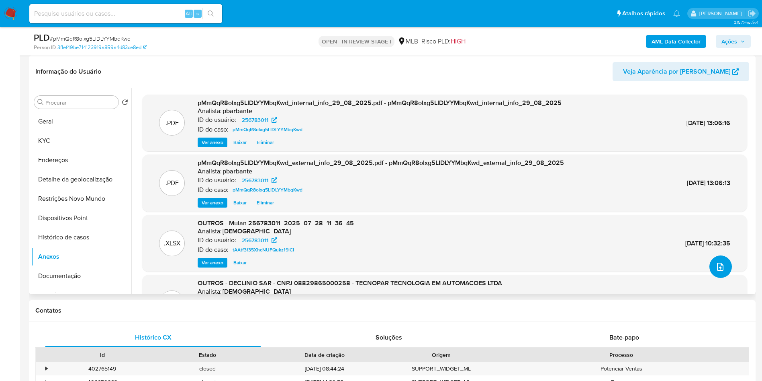
click at [717, 270] on icon "upload-file" at bounding box center [720, 266] width 6 height 8
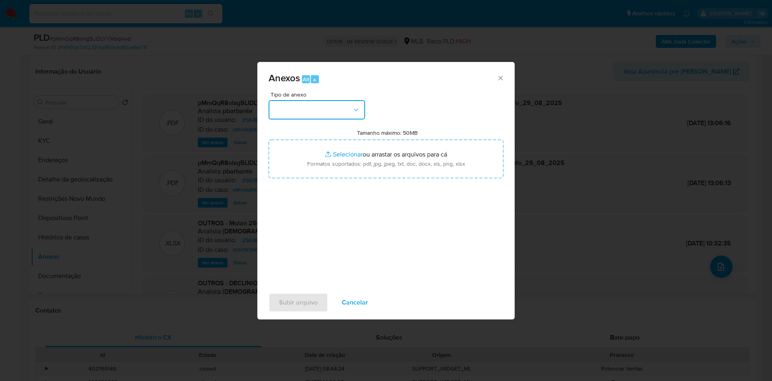
click at [294, 100] on button "button" at bounding box center [316, 109] width 96 height 19
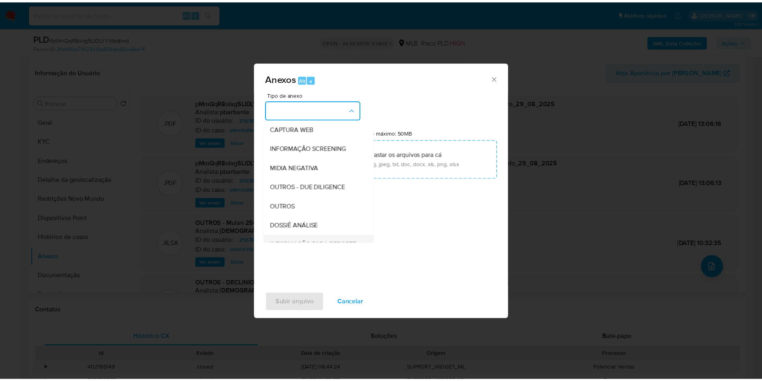
scroll to position [108, 0]
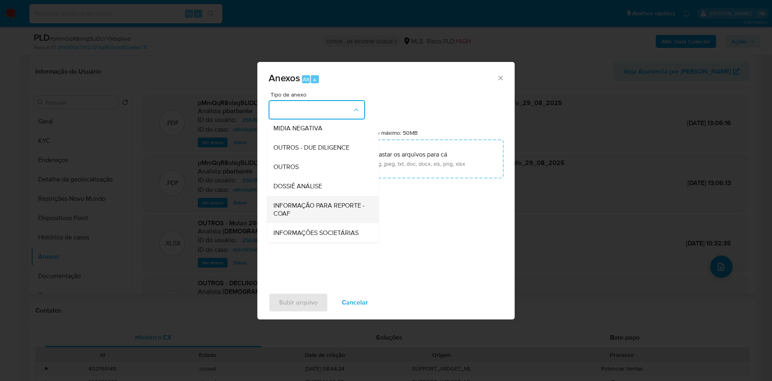
click at [295, 201] on span "INFORMAÇÃO PARA REPORTE - COAF" at bounding box center [320, 209] width 94 height 16
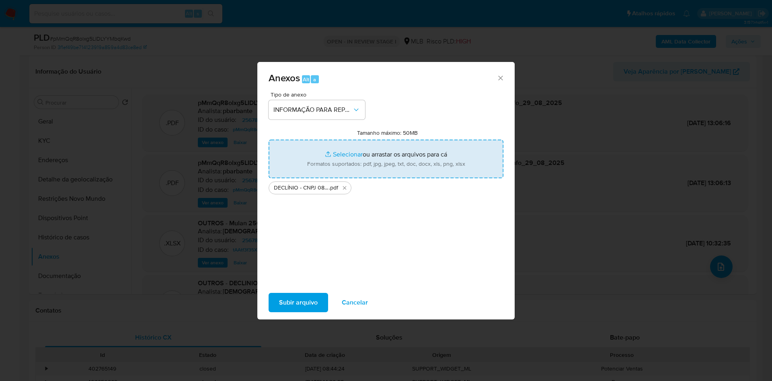
type input "C:\fakepath\Mulan 256783011_2025_08_26_11_29_20.xlsx"
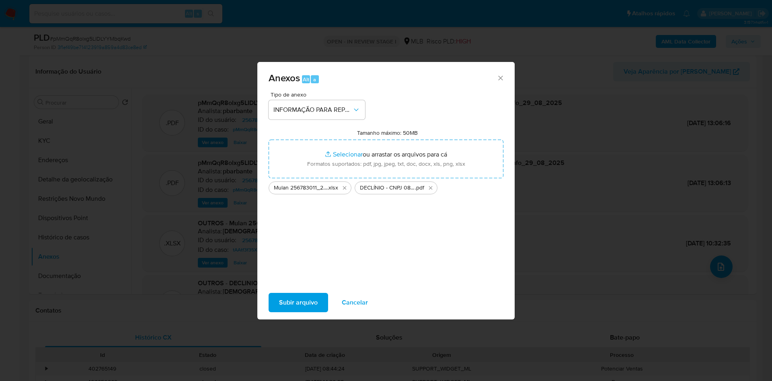
click at [288, 307] on span "Subir arquivo" at bounding box center [298, 302] width 39 height 18
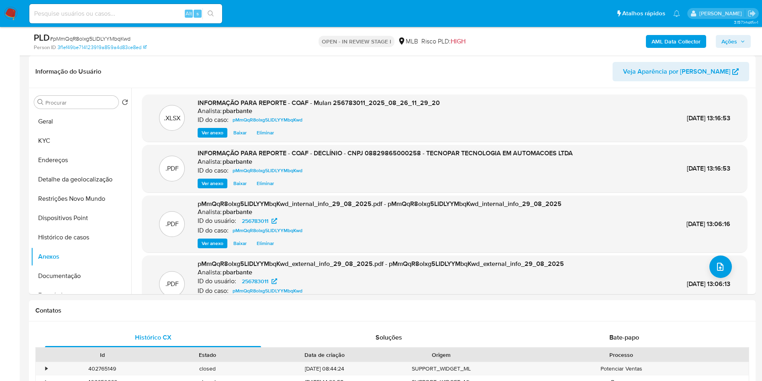
click at [744, 41] on icon "button" at bounding box center [743, 41] width 5 height 5
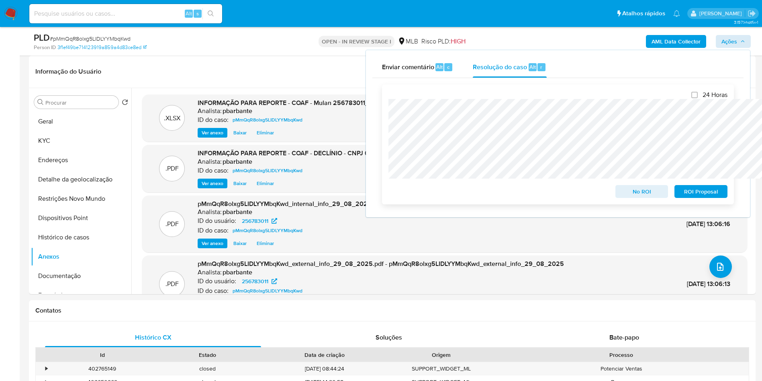
click at [647, 192] on span "No ROI" at bounding box center [642, 191] width 42 height 11
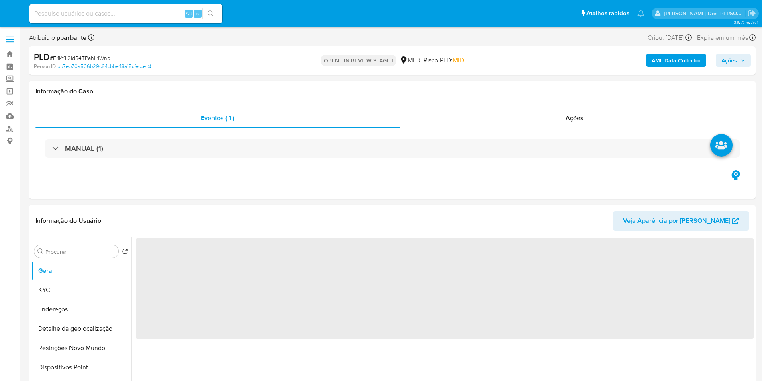
select select "10"
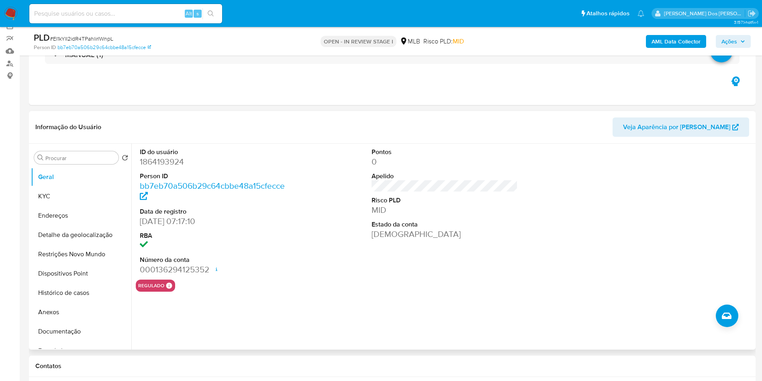
scroll to position [121, 0]
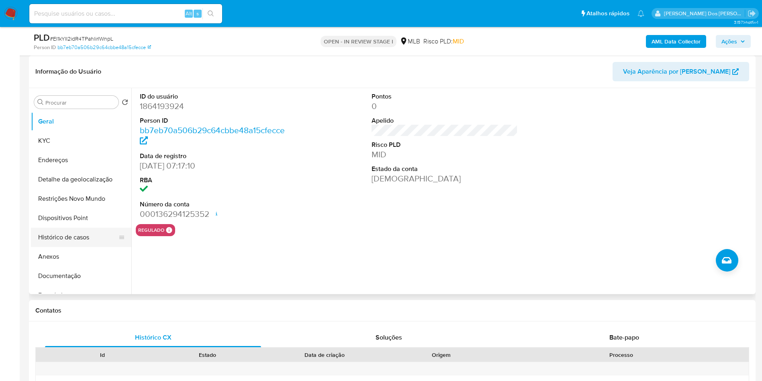
click at [81, 247] on button "Histórico de casos" at bounding box center [78, 236] width 94 height 19
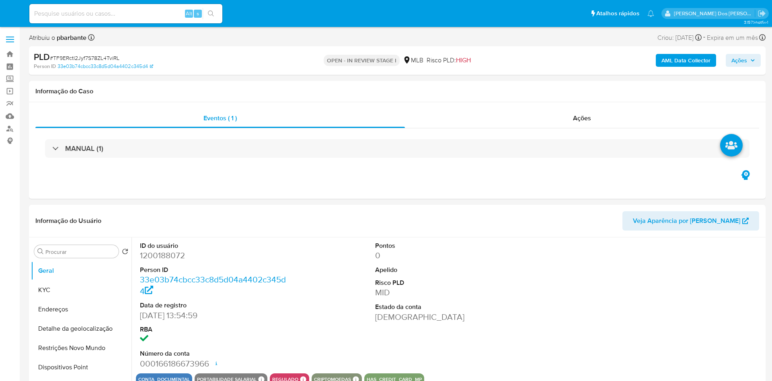
select select "10"
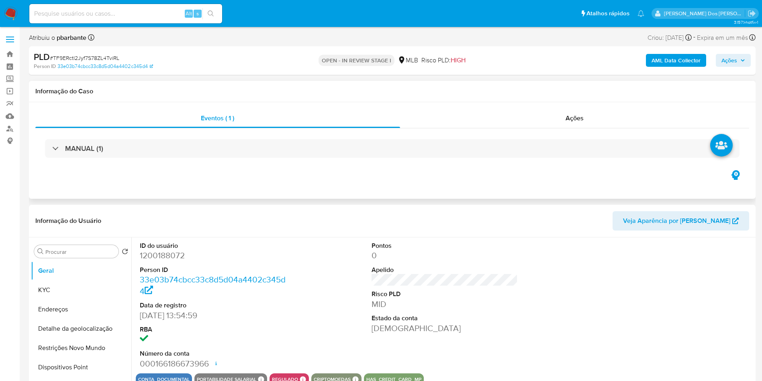
scroll to position [121, 0]
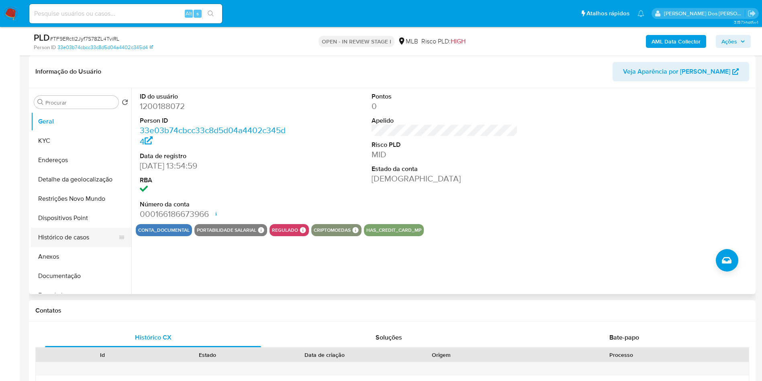
click at [58, 247] on button "Histórico de casos" at bounding box center [78, 236] width 94 height 19
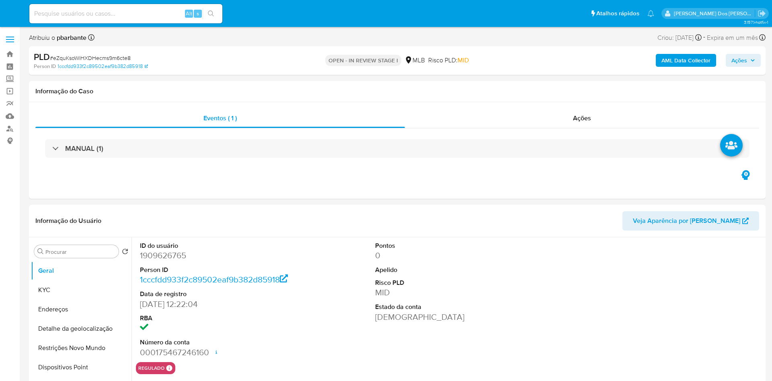
select select "10"
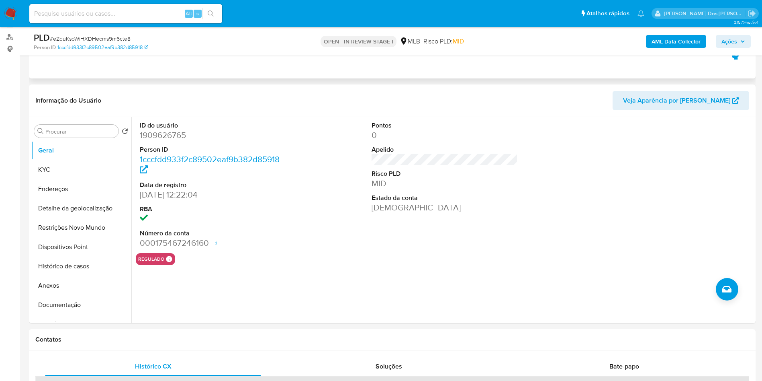
scroll to position [181, 0]
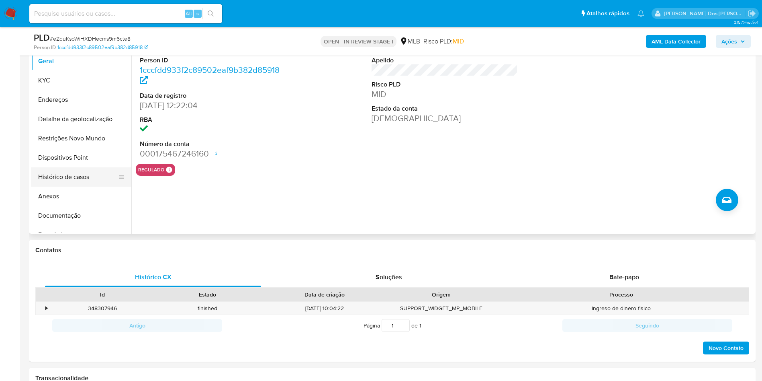
click at [66, 186] on button "Histórico de casos" at bounding box center [78, 176] width 94 height 19
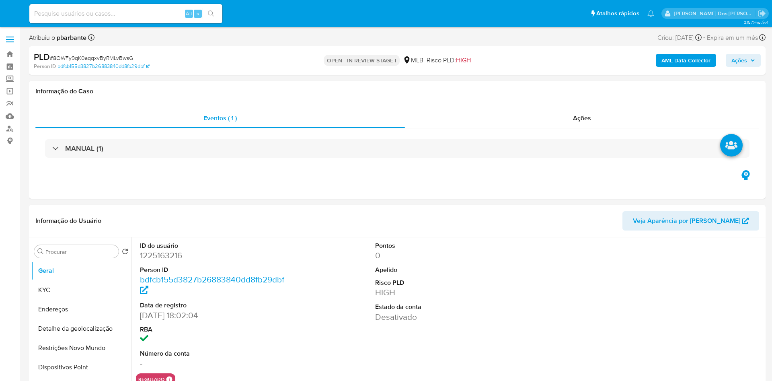
select select "10"
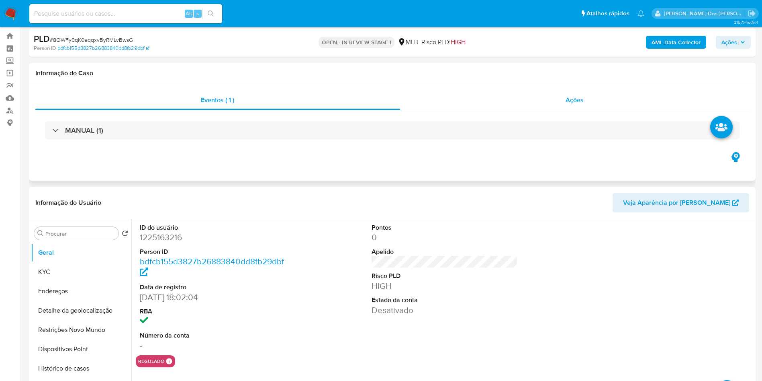
scroll to position [121, 0]
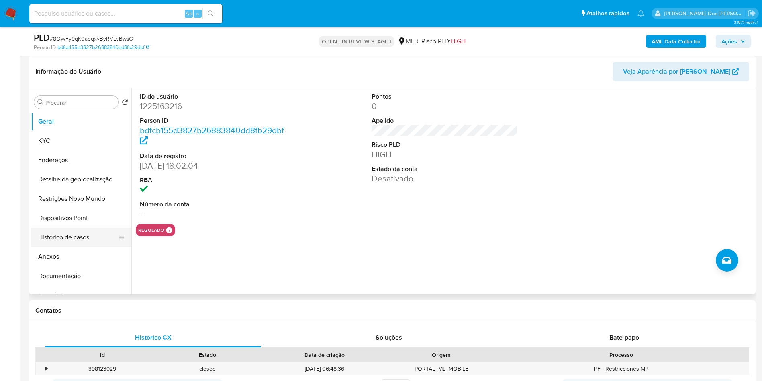
click at [74, 245] on button "Histórico de casos" at bounding box center [78, 236] width 94 height 19
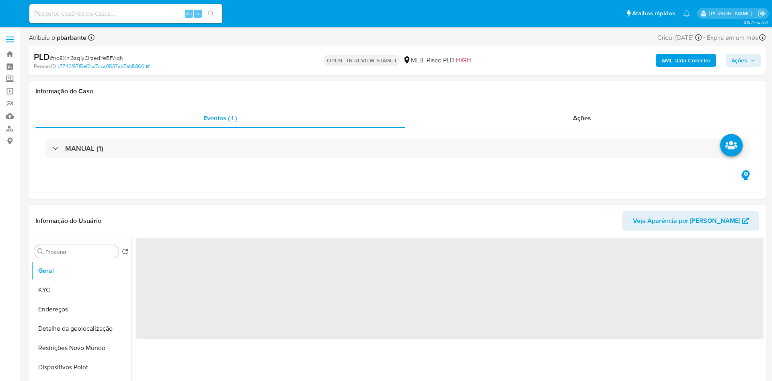
select select "10"
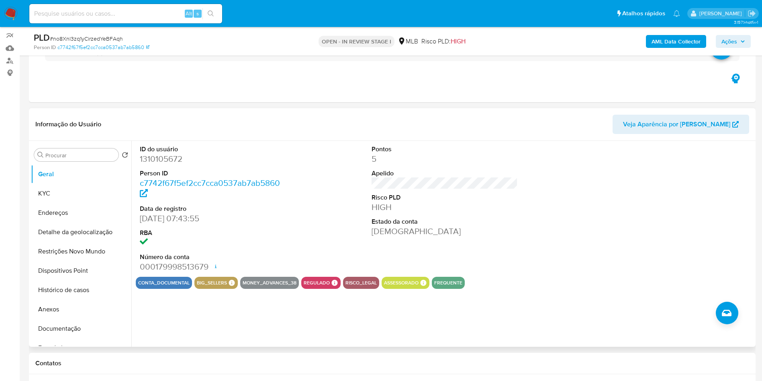
scroll to position [121, 0]
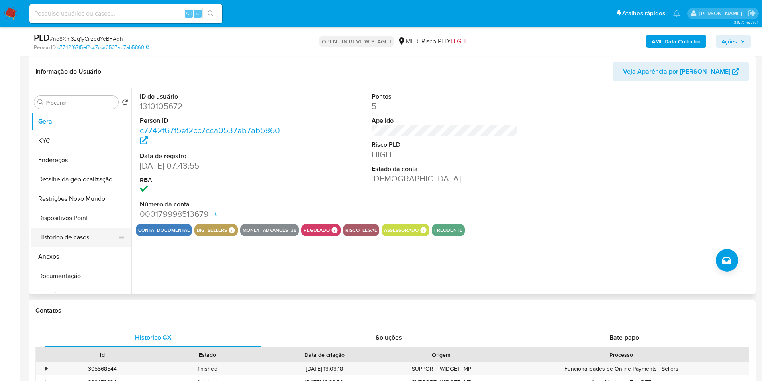
click at [73, 247] on button "Histórico de casos" at bounding box center [78, 236] width 94 height 19
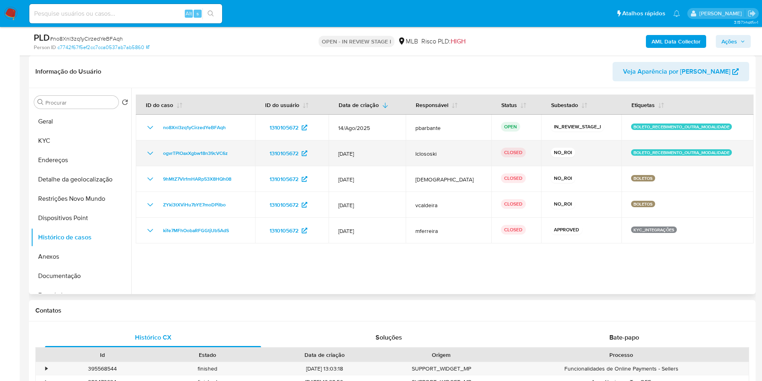
click at [148, 158] on icon "Mostrar/Ocultar" at bounding box center [150, 153] width 10 height 10
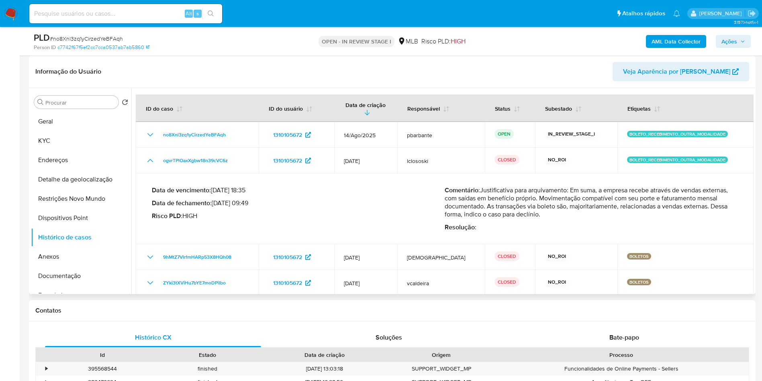
click at [70, 124] on div "Procurar Retornar ao pedido padrão Geral KYC Endereços Detalhe da geolocalizaçã…" at bounding box center [81, 191] width 100 height 205
click at [76, 131] on button "Geral" at bounding box center [78, 121] width 94 height 19
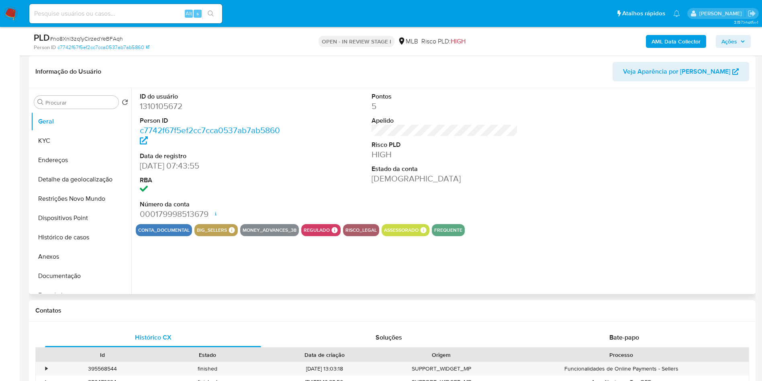
click at [171, 112] on dd "1310105672" at bounding box center [213, 105] width 147 height 11
copy dd "1310105672"
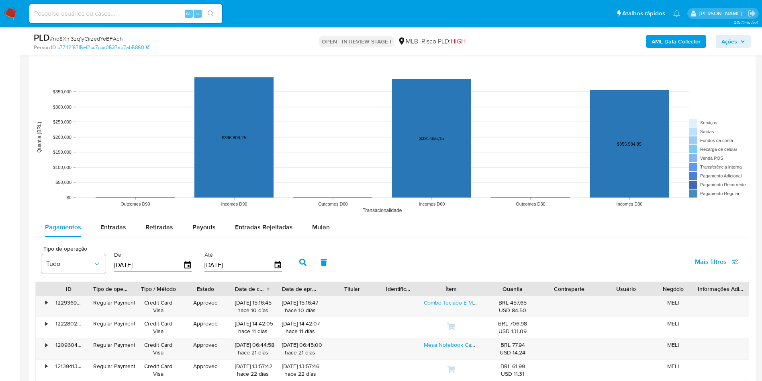
scroll to position [784, 0]
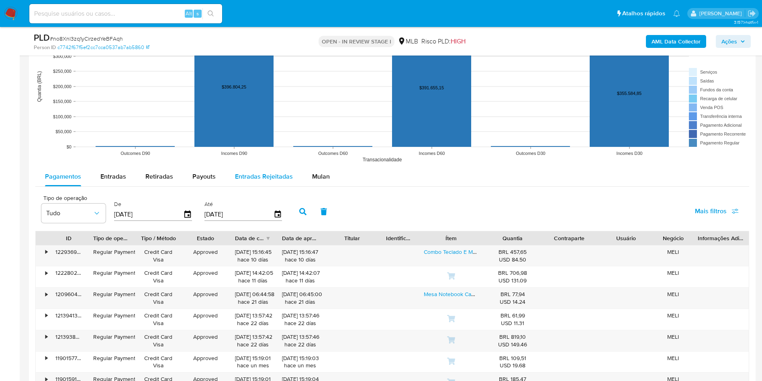
drag, startPoint x: 327, startPoint y: 188, endPoint x: 293, endPoint y: 187, distance: 33.8
click at [326, 186] on button "Mulan" at bounding box center [321, 176] width 37 height 19
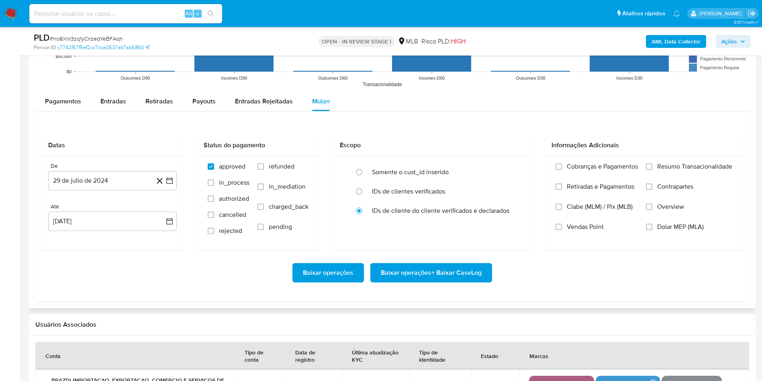
scroll to position [965, 0]
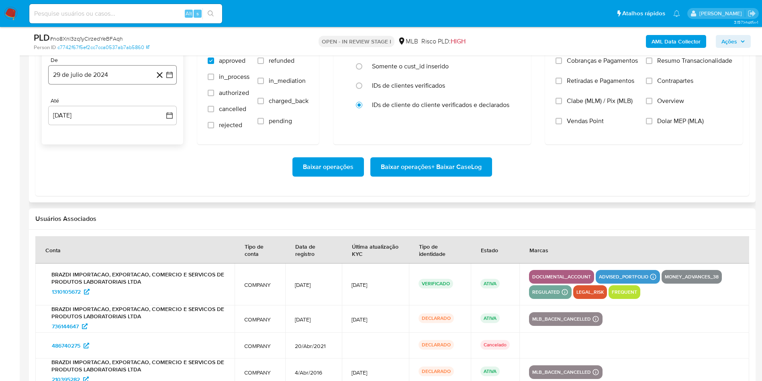
click at [174, 84] on button "29 de julio de 2024" at bounding box center [112, 74] width 129 height 19
click at [166, 109] on icon "Mes siguiente" at bounding box center [163, 104] width 10 height 10
click at [164, 109] on icon "Mes siguiente" at bounding box center [163, 104] width 10 height 10
click at [162, 106] on icon "Mes siguiente" at bounding box center [162, 104] width 3 height 6
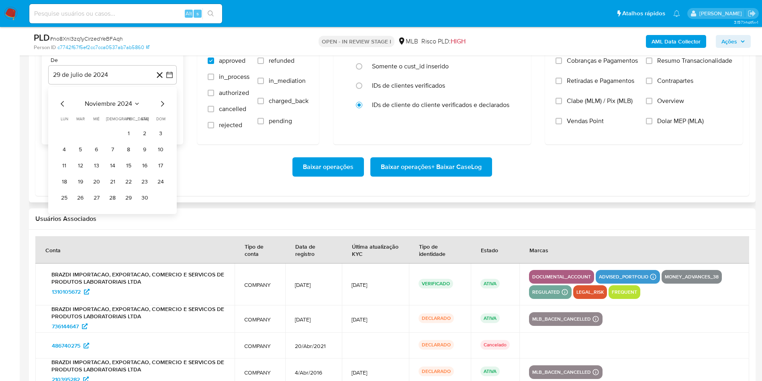
click at [162, 106] on icon "Mes siguiente" at bounding box center [162, 104] width 3 height 6
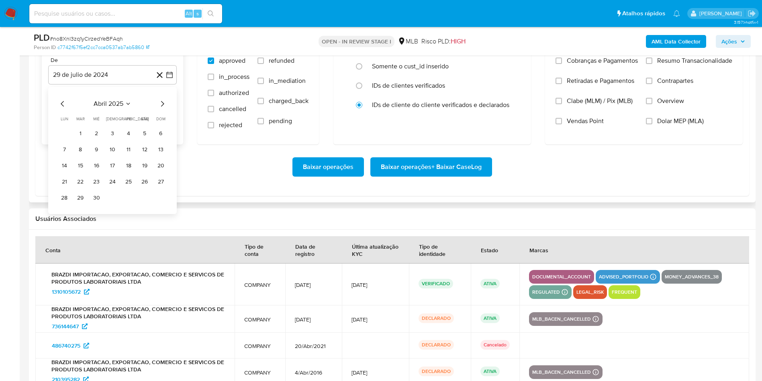
click at [162, 106] on icon "Mes siguiente" at bounding box center [162, 104] width 3 height 6
click at [78, 140] on button "1" at bounding box center [80, 133] width 13 height 13
click at [679, 65] on span "Resumo Transacionalidade" at bounding box center [694, 61] width 75 height 8
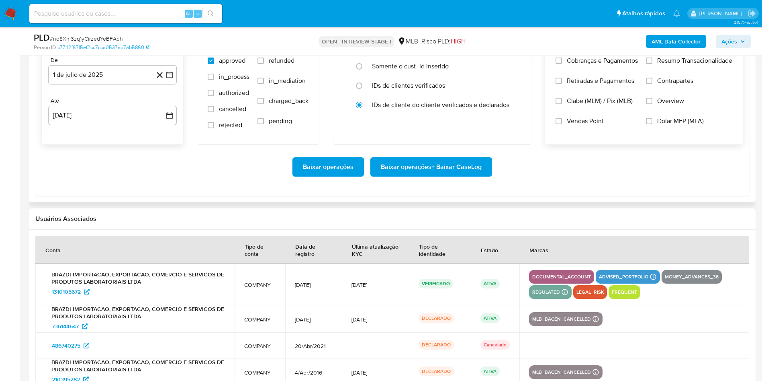
click at [653, 64] on input "Resumo Transacionalidade" at bounding box center [649, 60] width 6 height 6
click at [445, 176] on span "Baixar operações + Baixar CaseLog" at bounding box center [431, 167] width 101 height 18
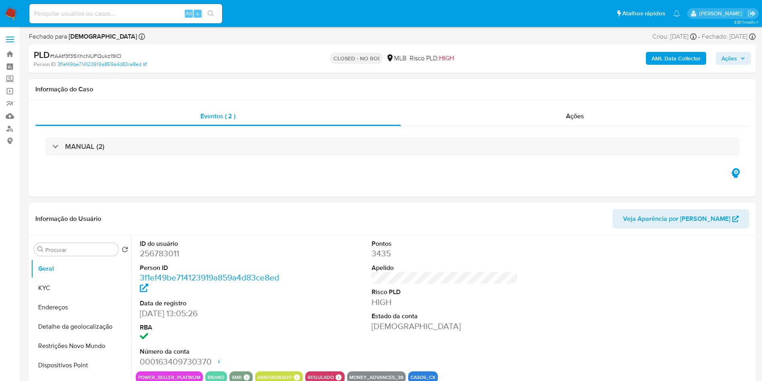
select select "10"
click at [627, 123] on div "Ações" at bounding box center [575, 115] width 349 height 19
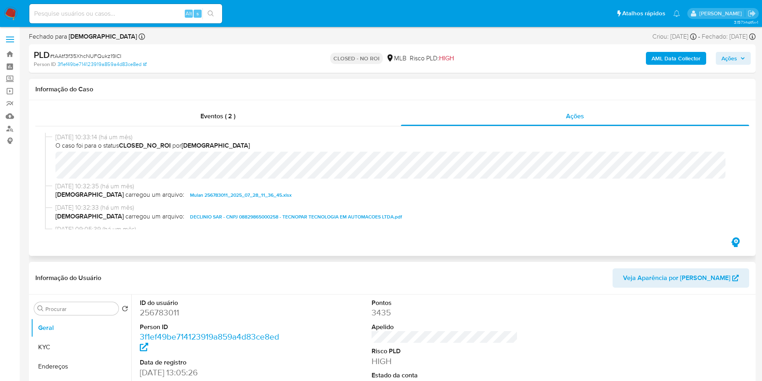
click at [325, 217] on span "DECLINIO SAR - CNPJ 08829865000258 - TECNOPAR TECNOLOGIA EM AUTOMACOES LTDA.pdf" at bounding box center [296, 217] width 212 height 10
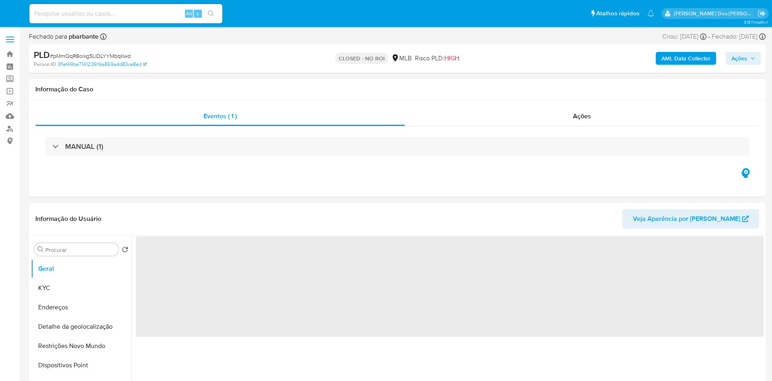
select select "10"
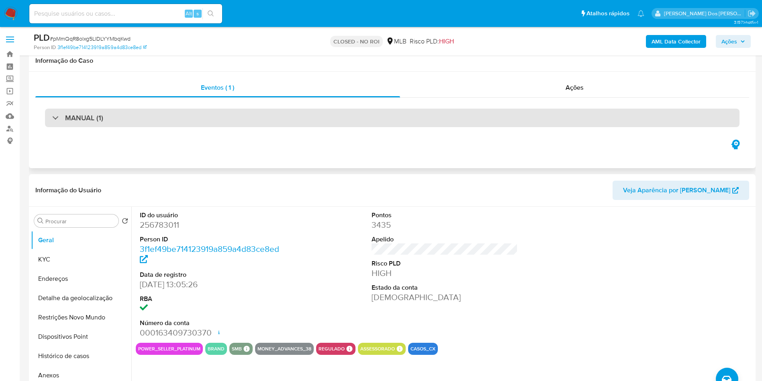
scroll to position [121, 0]
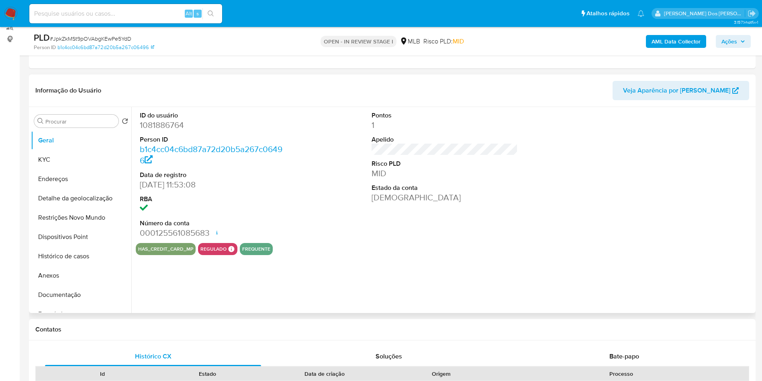
select select "10"
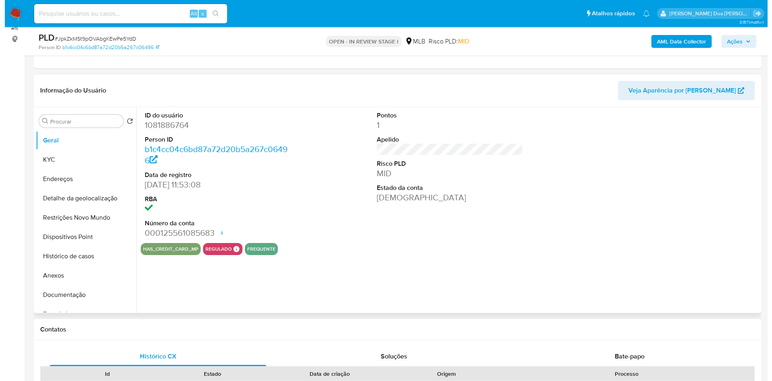
scroll to position [121, 0]
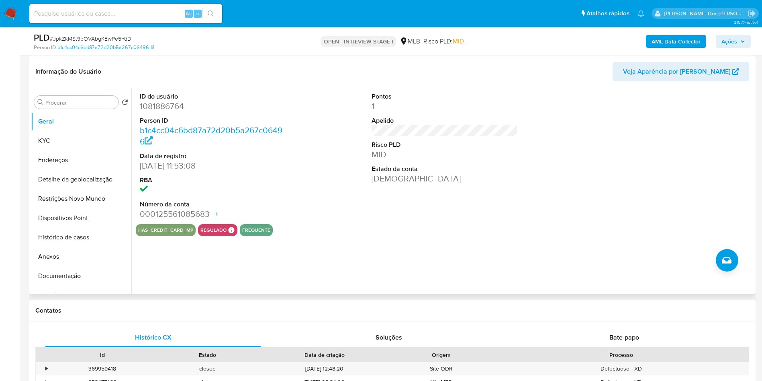
click at [174, 112] on dd "1081886764" at bounding box center [213, 105] width 147 height 11
copy dd "1081886764"
click at [58, 145] on button "KYC" at bounding box center [78, 140] width 94 height 19
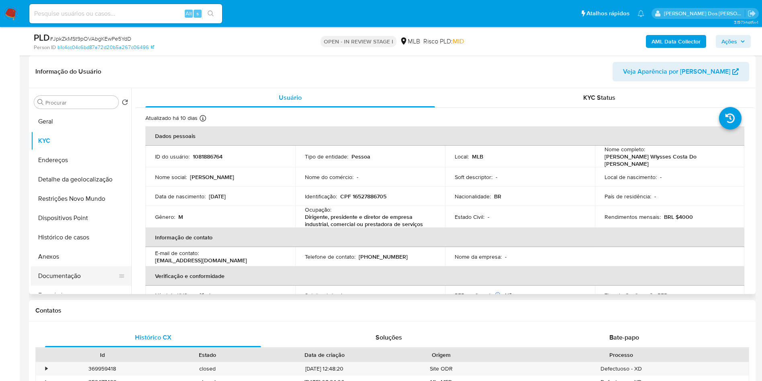
click at [75, 285] on button "Documentação" at bounding box center [78, 275] width 94 height 19
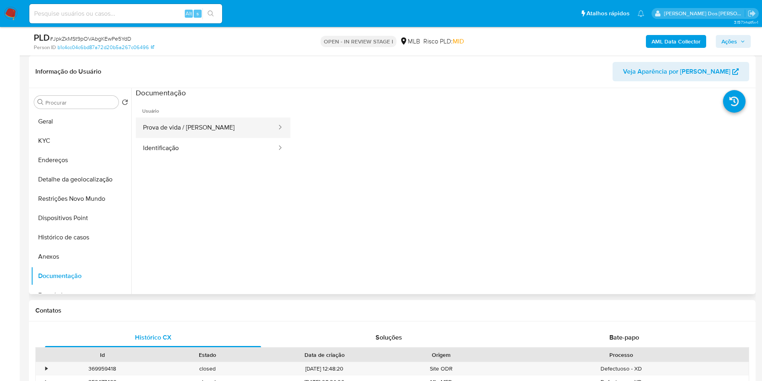
click at [168, 135] on button "Prova de vida / [PERSON_NAME]" at bounding box center [207, 127] width 142 height 20
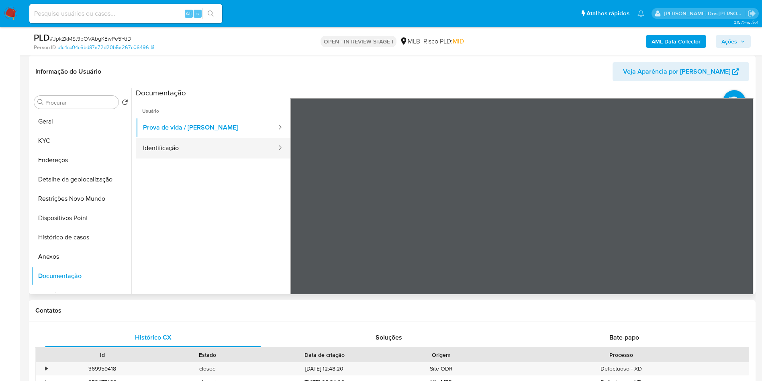
click at [161, 158] on button "Identificação" at bounding box center [207, 148] width 142 height 20
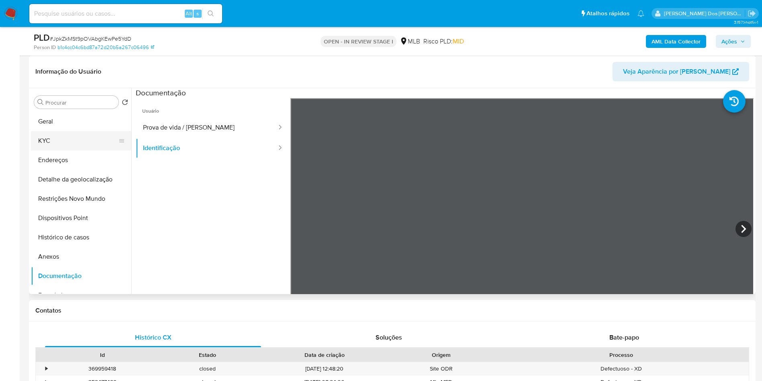
click at [62, 150] on button "KYC" at bounding box center [78, 140] width 94 height 19
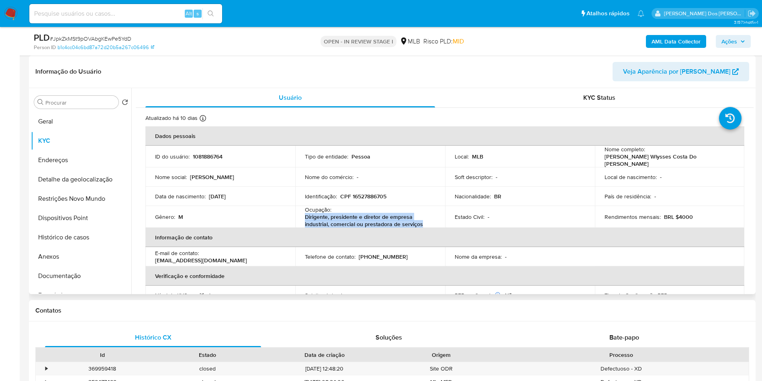
drag, startPoint x: 424, startPoint y: 233, endPoint x: 303, endPoint y: 225, distance: 121.3
click at [303, 225] on td "Ocupação : Dirigente, presidente e diretor de empresa industrial, comercial ou …" at bounding box center [370, 217] width 150 height 22
copy p "Dirigente, presidente e diretor de empresa industrial, comercial ou prestadora …"
click at [684, 35] on b "AML Data Collector" at bounding box center [676, 41] width 49 height 13
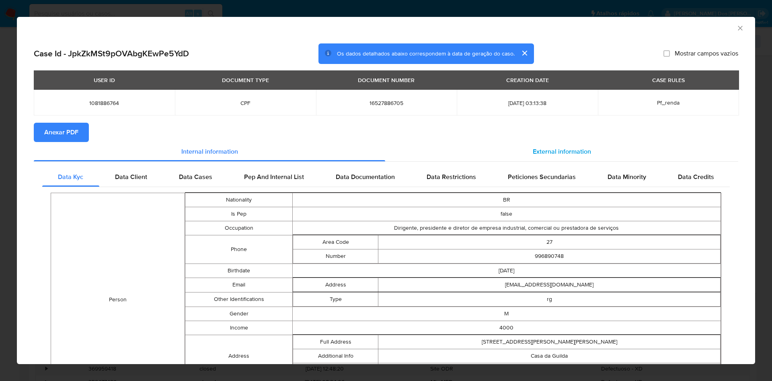
click at [569, 143] on div "External information" at bounding box center [561, 151] width 353 height 19
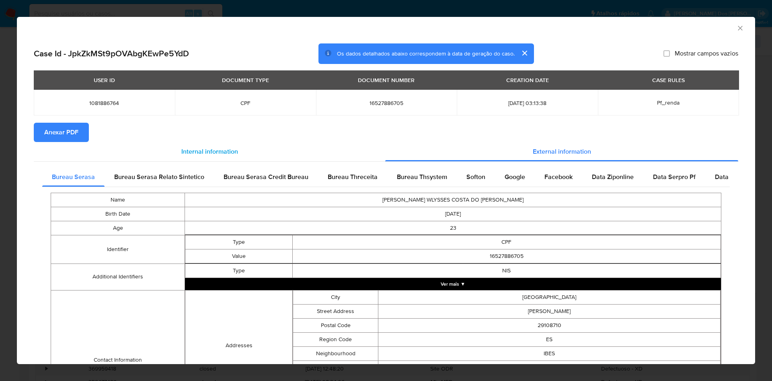
click at [71, 143] on div "Internal information" at bounding box center [209, 151] width 351 height 19
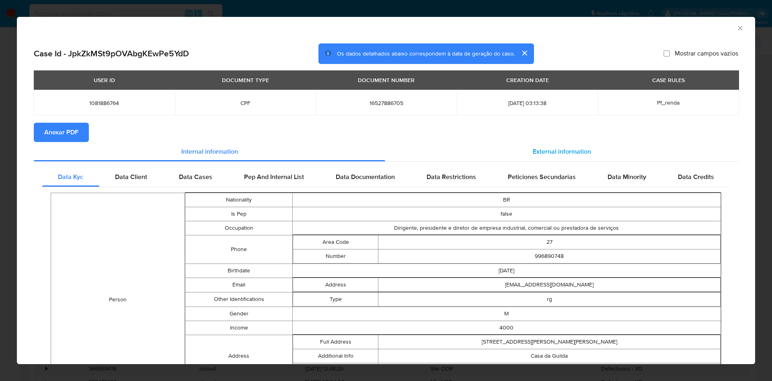
click at [525, 150] on div "External information" at bounding box center [561, 151] width 353 height 19
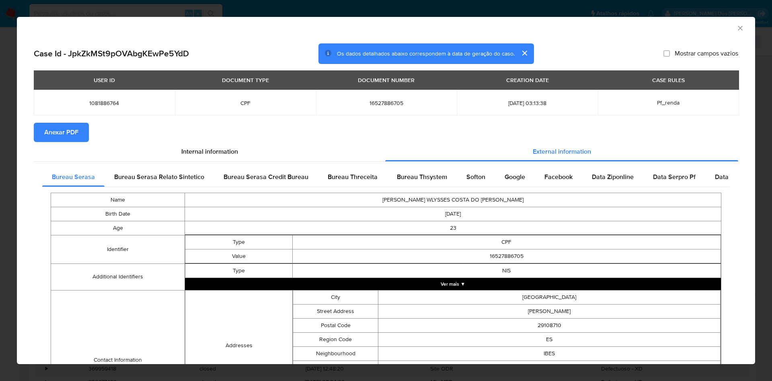
click at [55, 126] on span "Anexar PDF" at bounding box center [61, 132] width 34 height 18
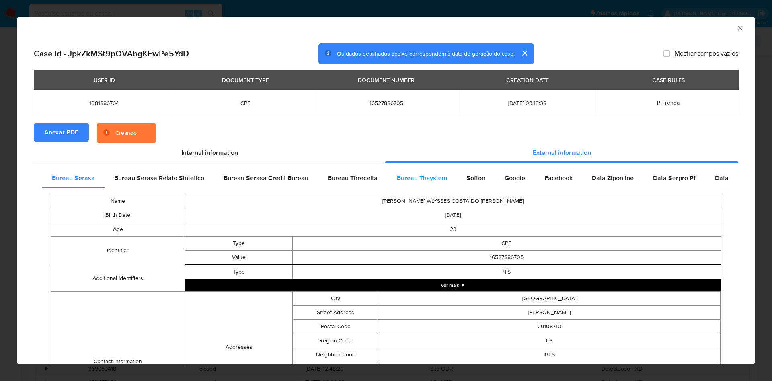
click at [413, 176] on span "Bureau Thsystem" at bounding box center [422, 177] width 50 height 9
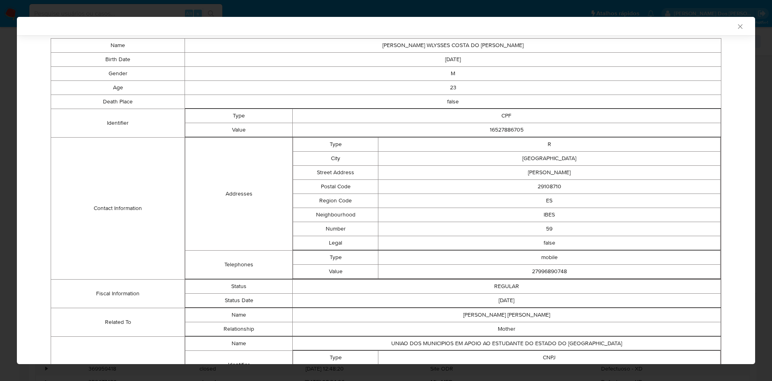
scroll to position [240, 0]
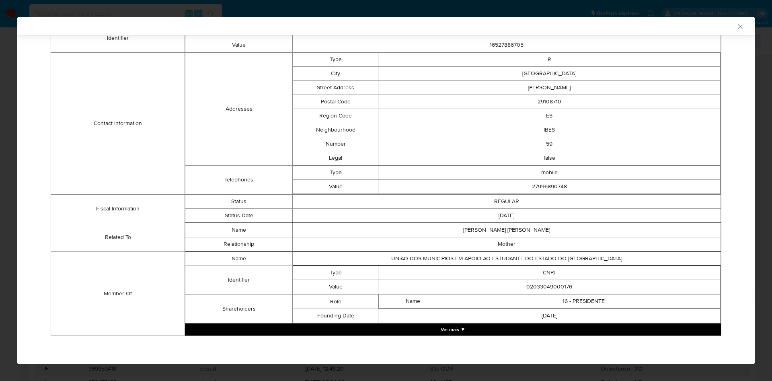
click at [536, 328] on button "Ver mais ▼" at bounding box center [453, 329] width 536 height 12
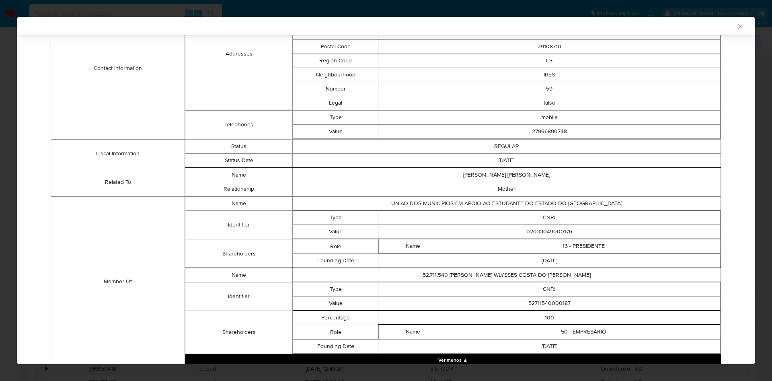
scroll to position [325, 0]
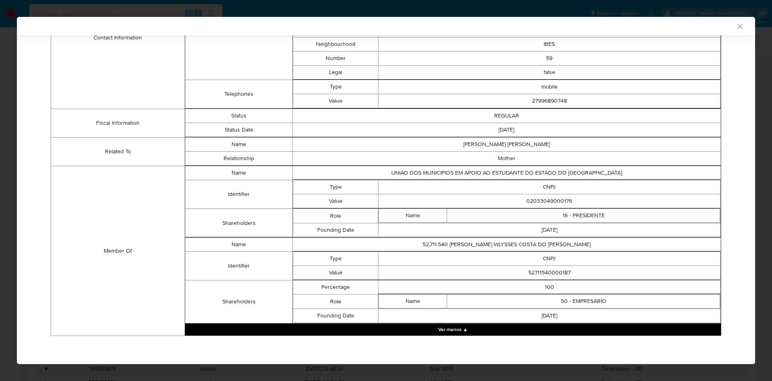
click at [552, 200] on td "02033049000176" at bounding box center [549, 201] width 342 height 14
copy td "02033049000176"
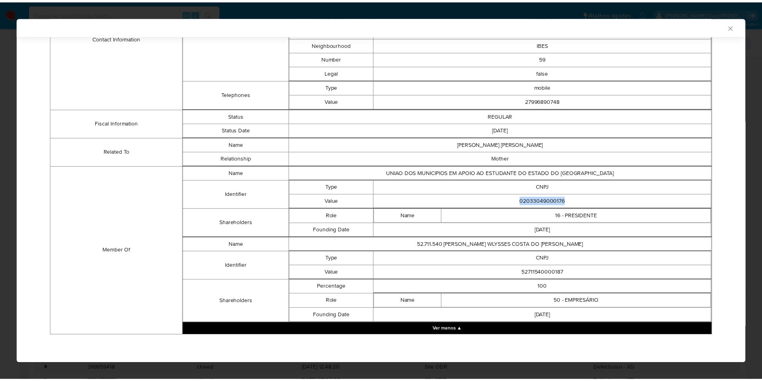
scroll to position [324, 0]
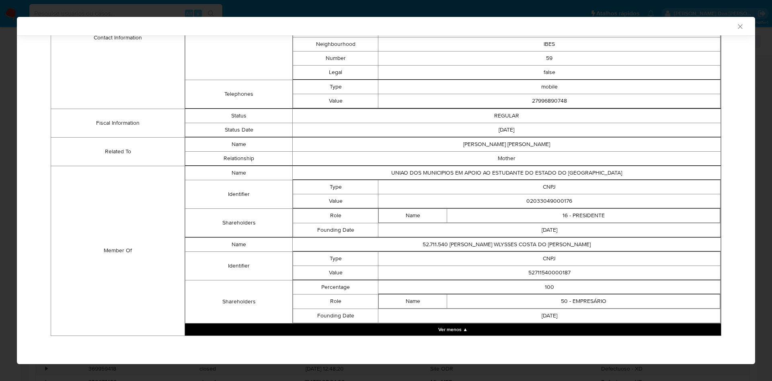
click at [541, 274] on td "52711540000187" at bounding box center [549, 272] width 342 height 14
copy td "52711540000187"
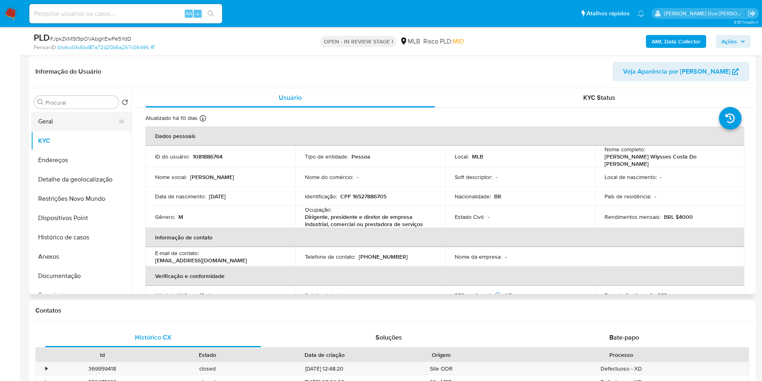
click at [74, 131] on button "Geral" at bounding box center [78, 121] width 94 height 19
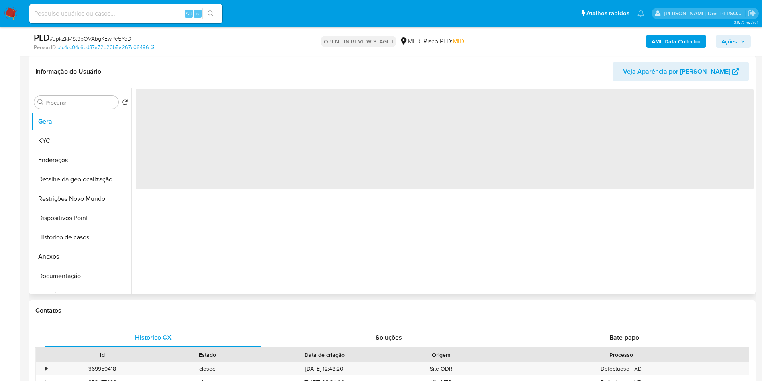
click at [310, 236] on div "‌" at bounding box center [442, 191] width 623 height 206
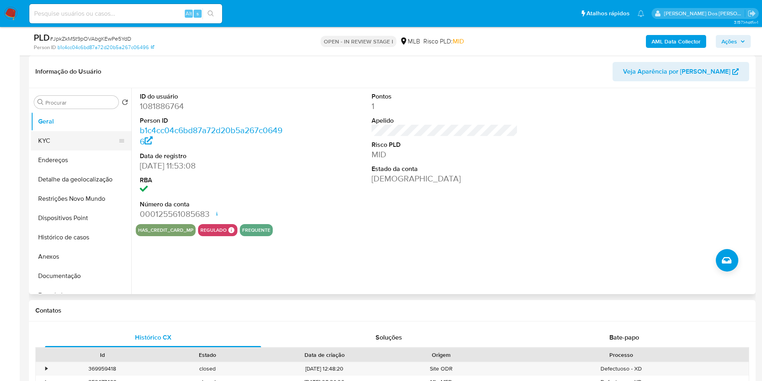
click at [56, 150] on button "KYC" at bounding box center [78, 140] width 94 height 19
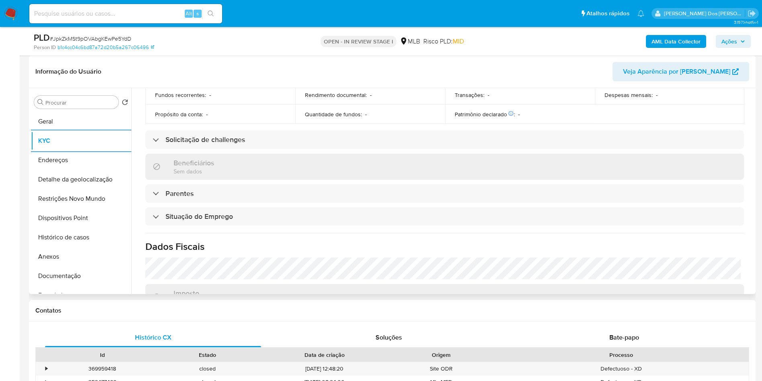
scroll to position [337, 0]
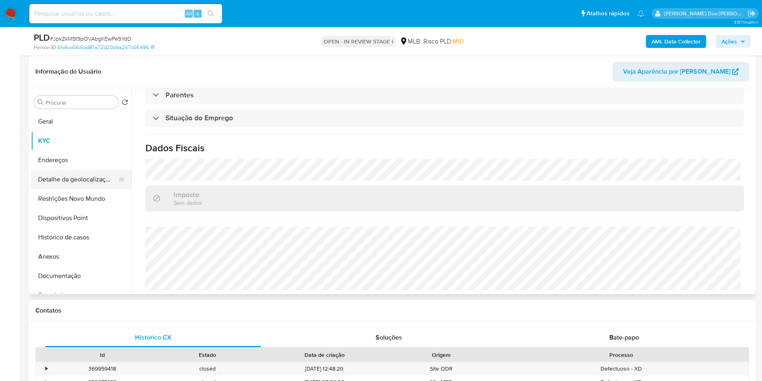
click at [62, 189] on button "Detalhe da geolocalização" at bounding box center [78, 179] width 94 height 19
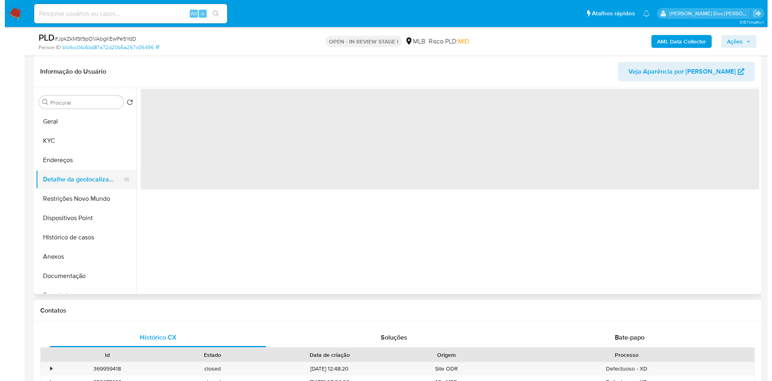
scroll to position [0, 0]
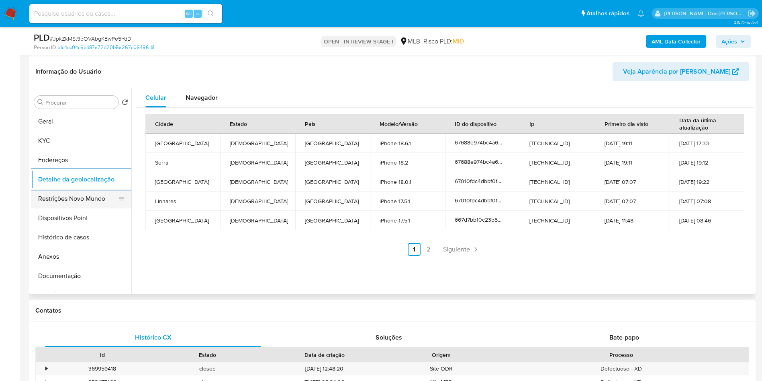
click at [63, 208] on button "Restrições Novo Mundo" at bounding box center [78, 198] width 94 height 19
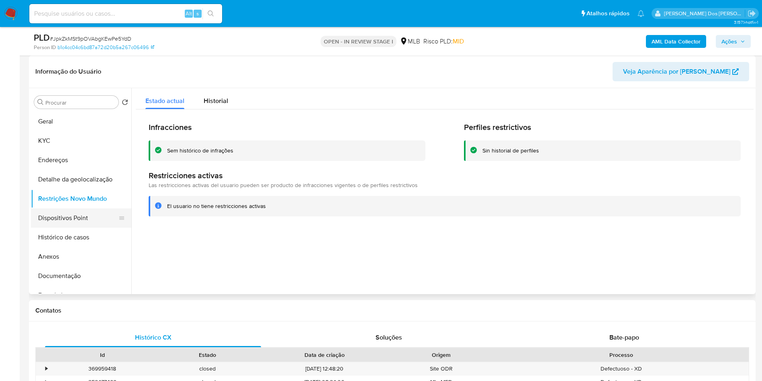
click at [87, 227] on button "Dispositivos Point" at bounding box center [78, 217] width 94 height 19
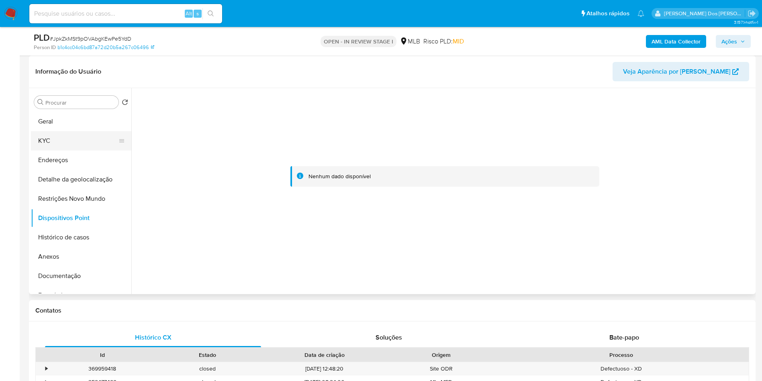
click at [55, 147] on button "KYC" at bounding box center [78, 140] width 94 height 19
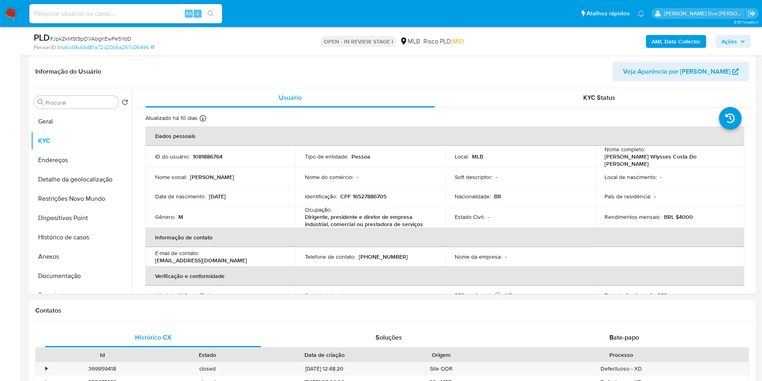
click at [743, 41] on icon "button" at bounding box center [742, 41] width 3 height 2
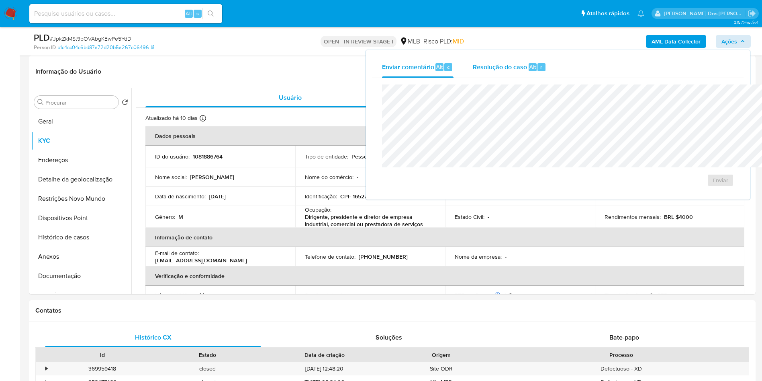
click at [473, 66] on span "Resolução do caso" at bounding box center [500, 66] width 54 height 9
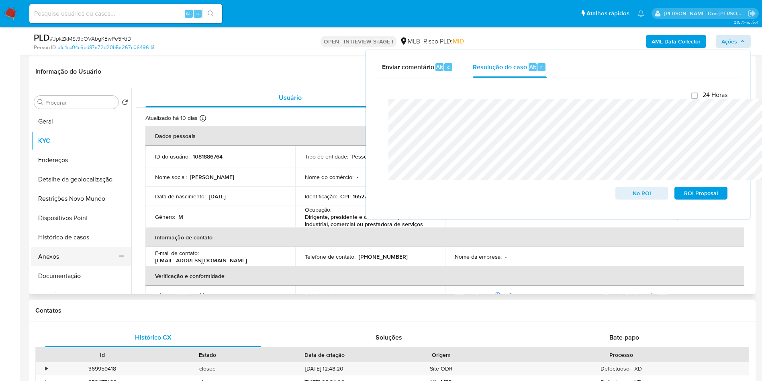
click at [57, 266] on button "Anexos" at bounding box center [78, 256] width 94 height 19
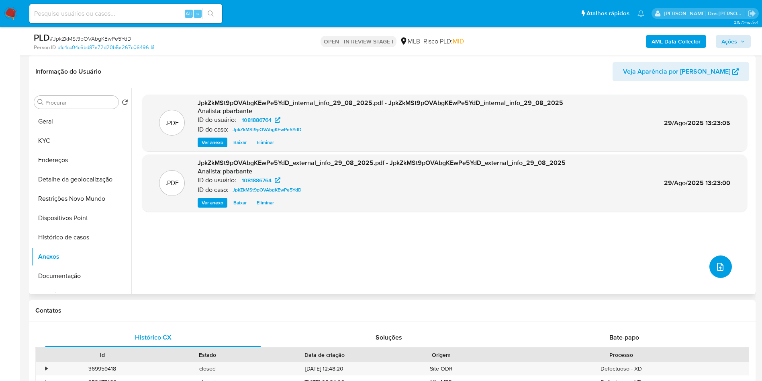
click at [725, 278] on button "upload-file" at bounding box center [721, 266] width 23 height 23
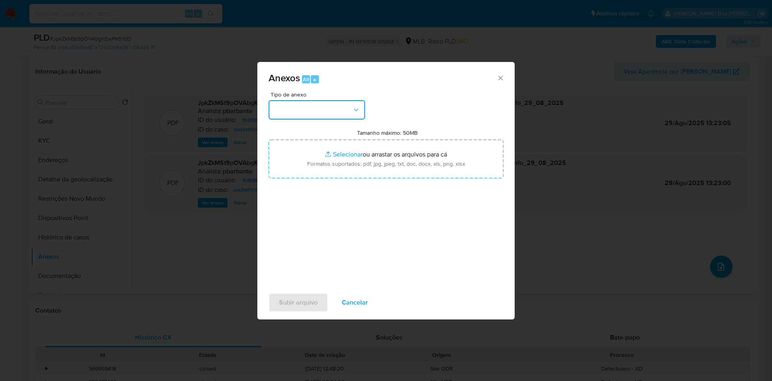
click at [317, 100] on button "button" at bounding box center [316, 109] width 96 height 19
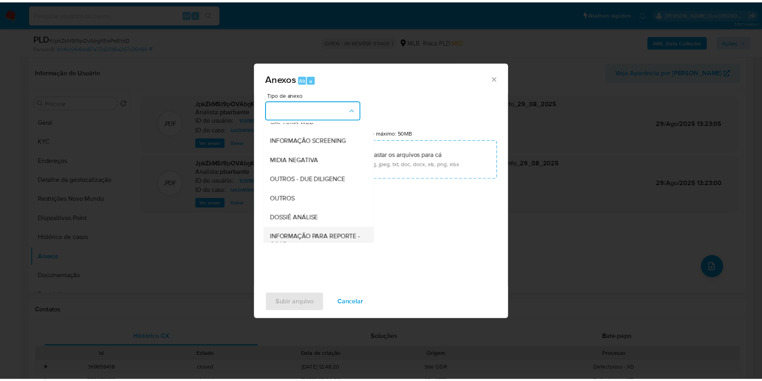
scroll to position [108, 0]
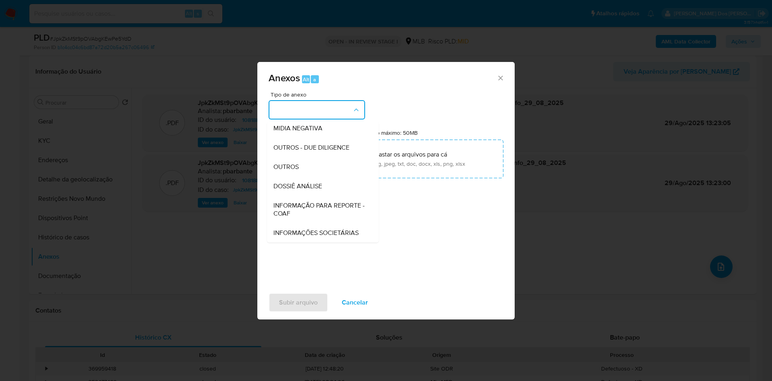
click at [288, 201] on span "INFORMAÇÃO PARA REPORTE - COAF" at bounding box center [320, 209] width 94 height 16
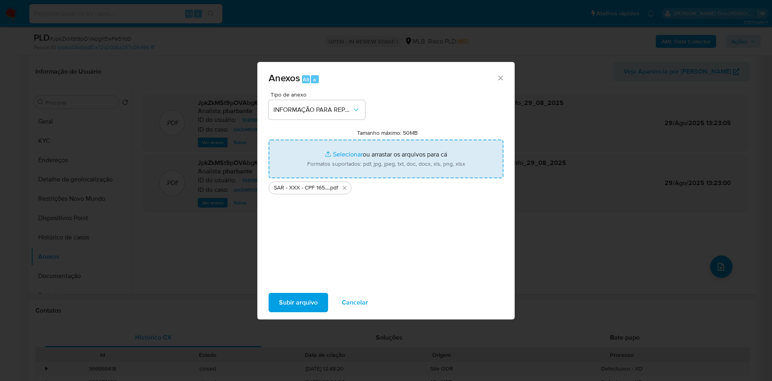
type input "C:\fakepath\Mulan 1081886764_2025_08_29_10_12_54.xlsx"
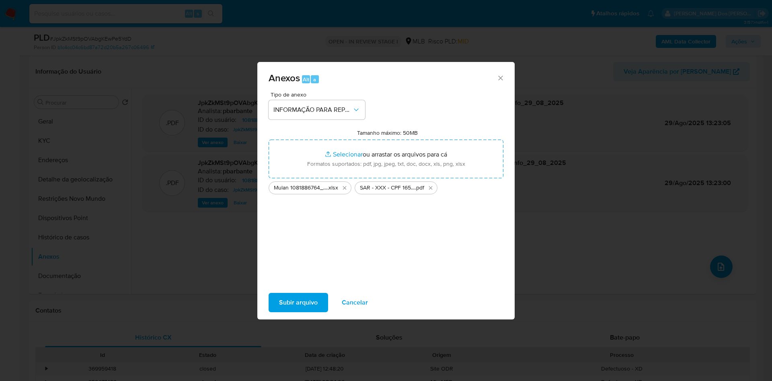
click at [286, 311] on span "Subir arquivo" at bounding box center [298, 302] width 39 height 18
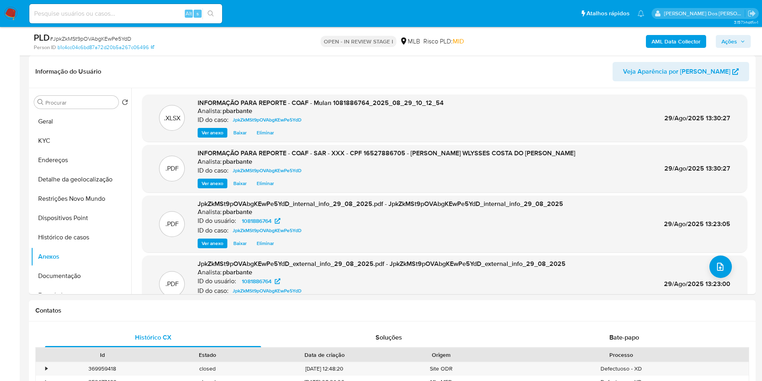
click at [733, 39] on span "Ações" at bounding box center [730, 41] width 16 height 13
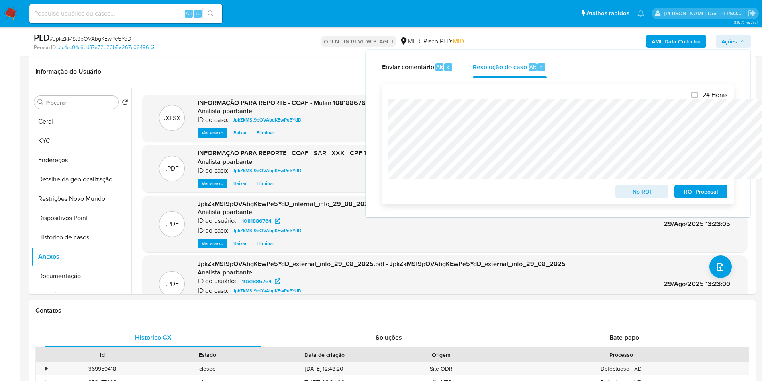
click at [700, 195] on span "ROI Proposal" at bounding box center [701, 191] width 42 height 11
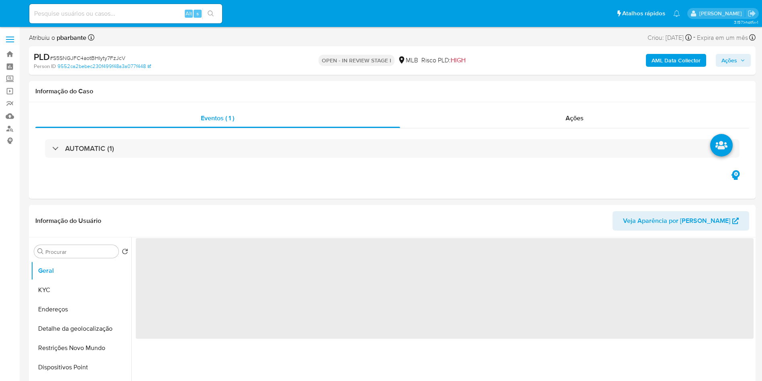
select select "10"
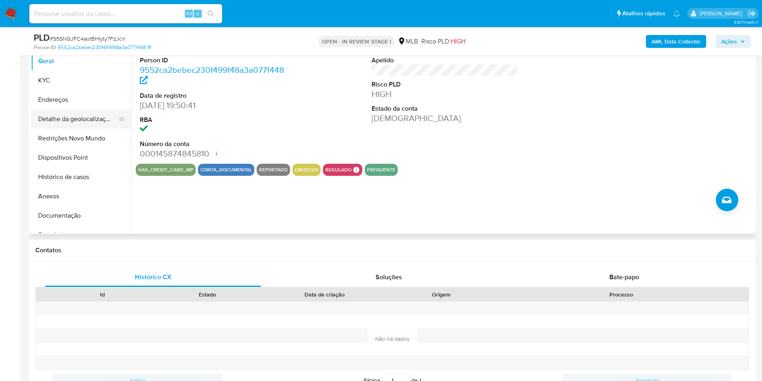
scroll to position [121, 0]
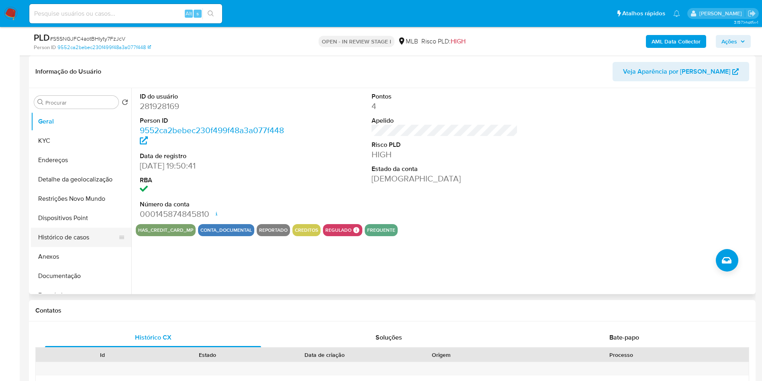
click at [69, 247] on button "Histórico de casos" at bounding box center [78, 236] width 94 height 19
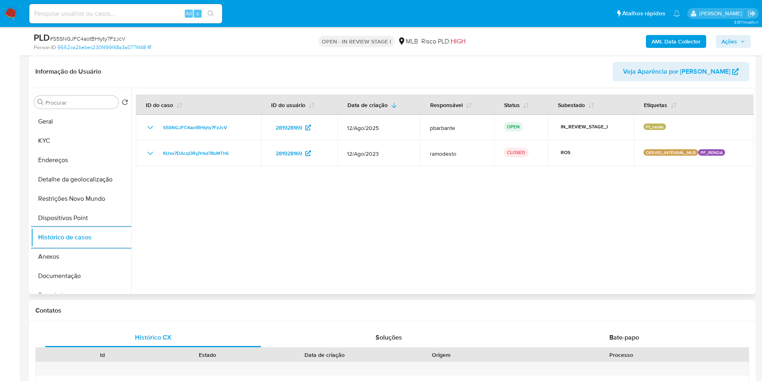
scroll to position [0, 0]
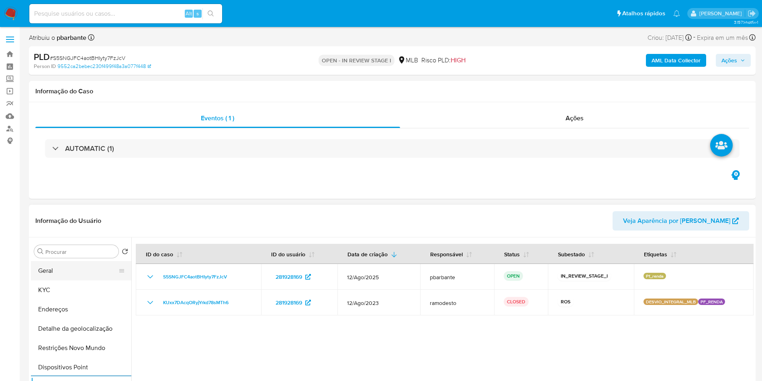
click at [56, 280] on button "Geral" at bounding box center [78, 270] width 94 height 19
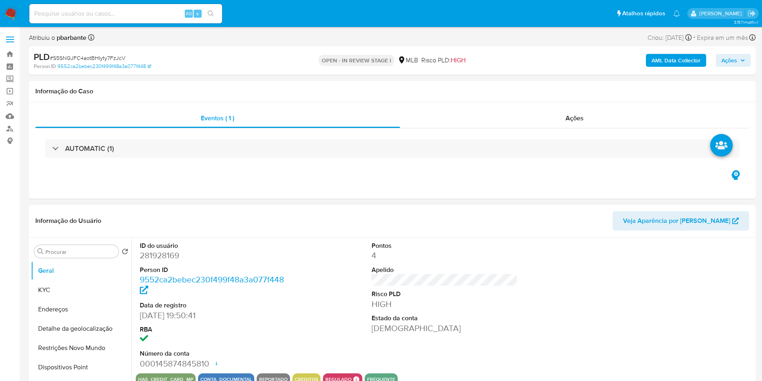
click at [172, 261] on dd "281928169" at bounding box center [213, 255] width 147 height 11
copy dd "281928169"
click at [60, 299] on button "KYC" at bounding box center [78, 289] width 94 height 19
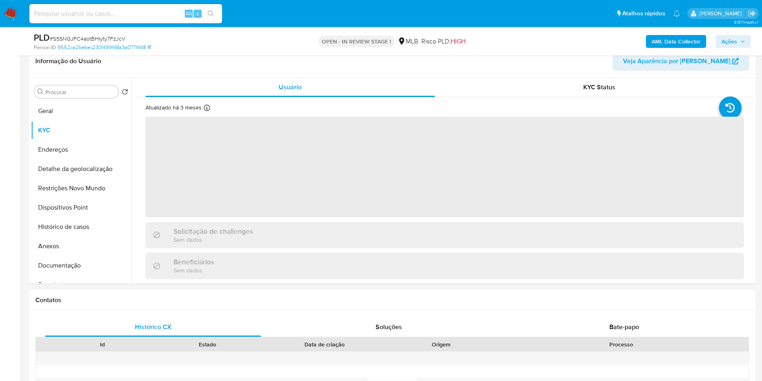
scroll to position [181, 0]
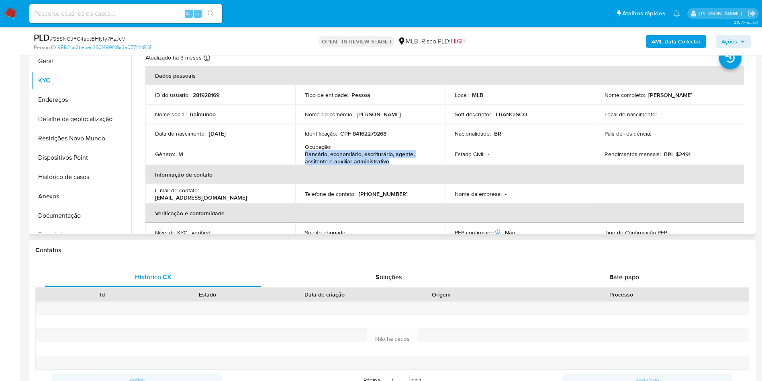
drag, startPoint x: 396, startPoint y: 175, endPoint x: 301, endPoint y: 170, distance: 95.8
click at [301, 165] on td "Ocupação : Bancário, economiário, escriturário, agente, assitente e auxiliar ad…" at bounding box center [370, 154] width 150 height 22
copy p "Bancário, economiário, escriturário, agente, assitente e auxiliar administrativo"
click at [87, 225] on button "Documentação" at bounding box center [78, 215] width 94 height 19
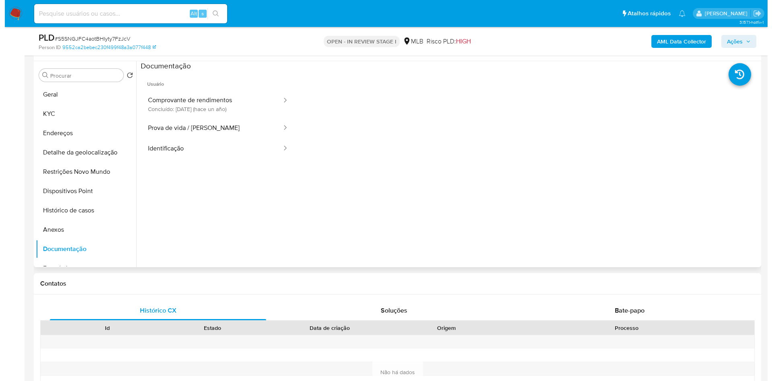
scroll to position [121, 0]
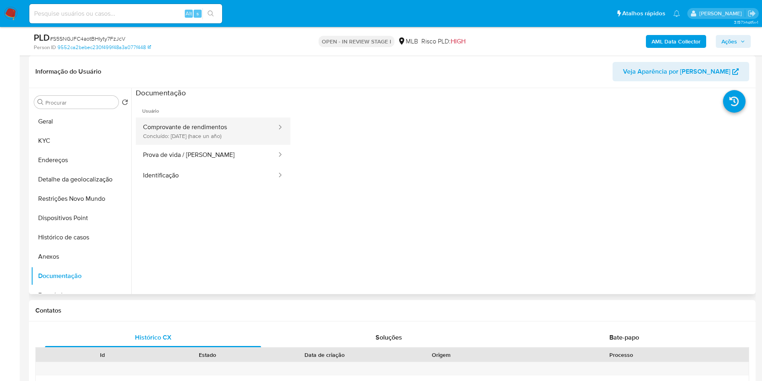
click at [225, 144] on button "Comprovante de rendimentos Concluído: 08/06/2024 (hace un año)" at bounding box center [207, 130] width 142 height 27
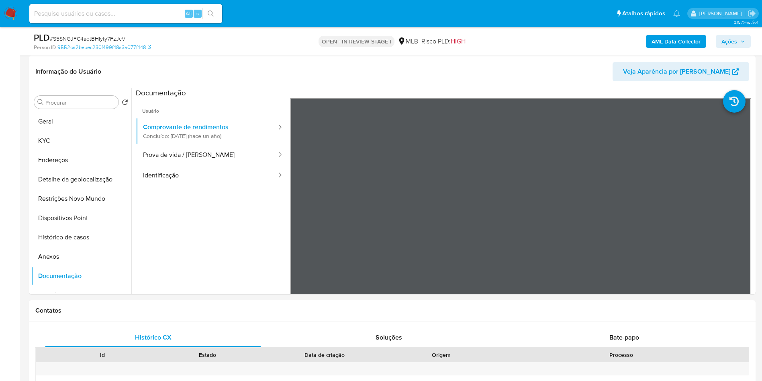
click at [686, 40] on b "AML Data Collector" at bounding box center [676, 41] width 49 height 13
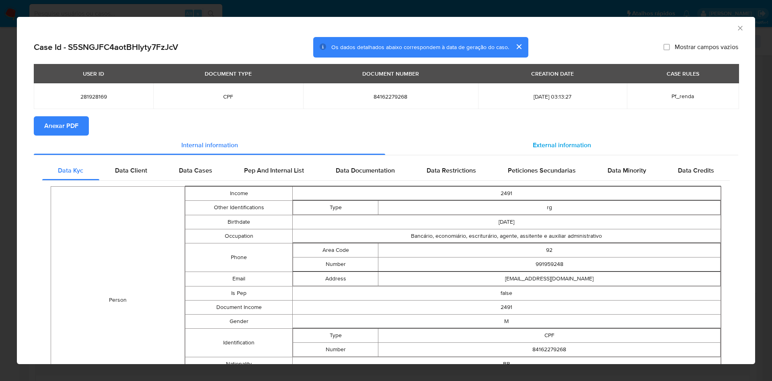
click at [559, 149] on span "External information" at bounding box center [561, 144] width 58 height 9
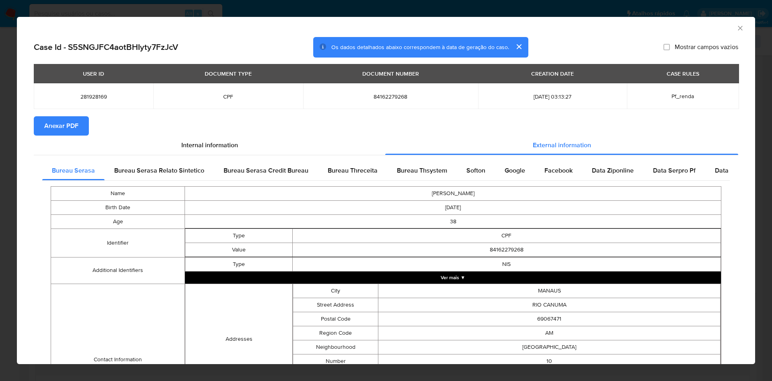
click at [84, 127] on button "Anexar PDF" at bounding box center [61, 125] width 55 height 19
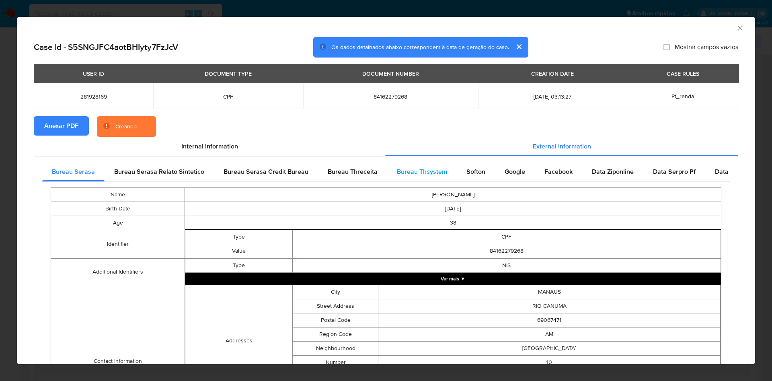
click at [424, 169] on span "Bureau Thsystem" at bounding box center [422, 171] width 50 height 9
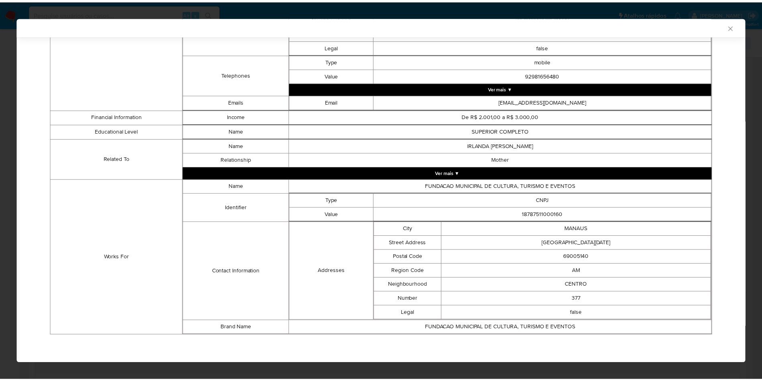
scroll to position [414, 0]
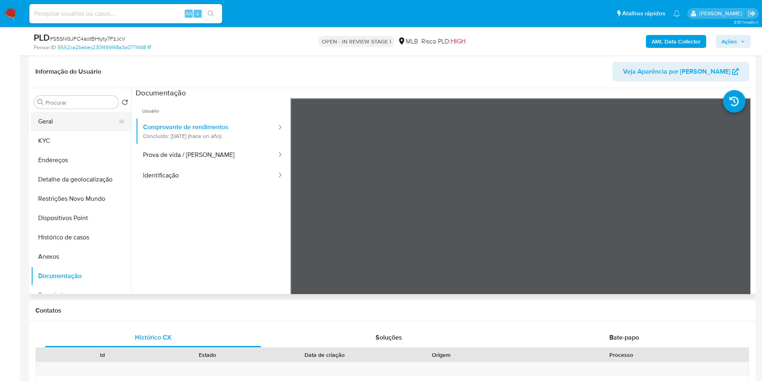
click at [68, 129] on button "Geral" at bounding box center [78, 121] width 94 height 19
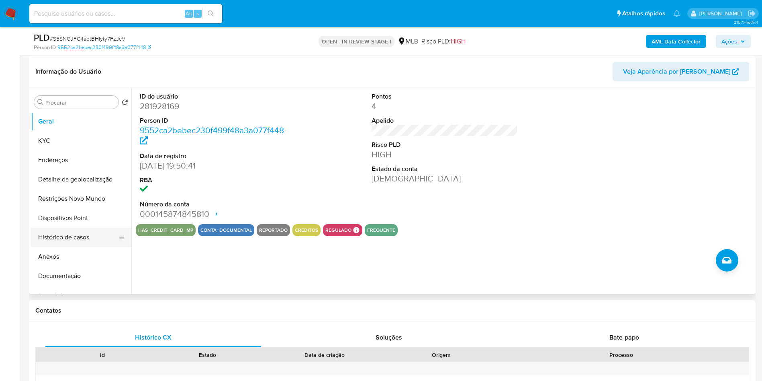
click at [88, 247] on button "Histórico de casos" at bounding box center [78, 236] width 94 height 19
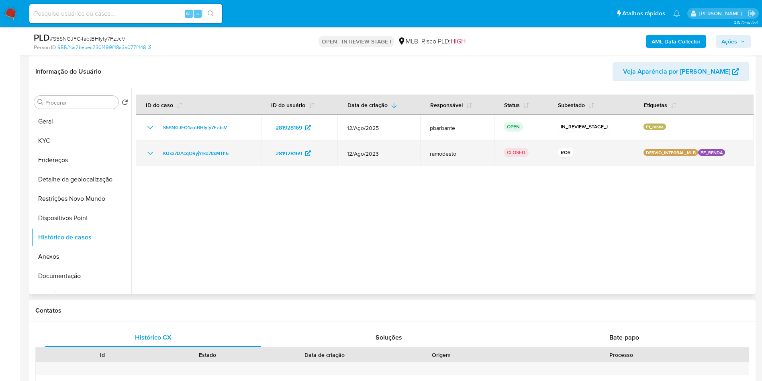
drag, startPoint x: 148, startPoint y: 166, endPoint x: 154, endPoint y: 176, distance: 11.9
click at [149, 158] on icon "Mostrar/Ocultar" at bounding box center [150, 153] width 10 height 10
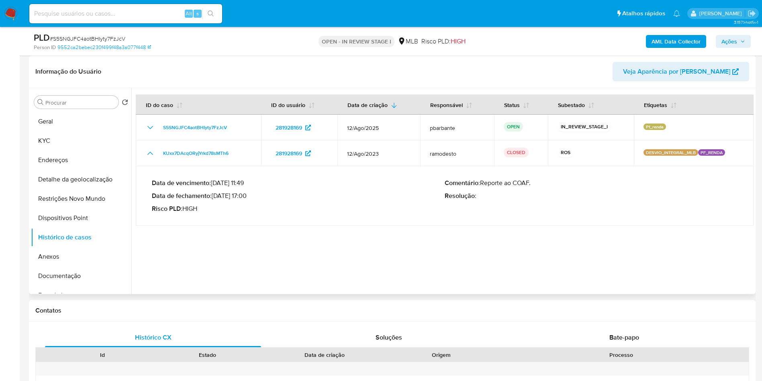
drag, startPoint x: 247, startPoint y: 209, endPoint x: 215, endPoint y: 209, distance: 32.2
click at [215, 200] on p "Data de fechamento : 13/09/2023 17:00" at bounding box center [298, 196] width 293 height 8
click at [66, 149] on button "KYC" at bounding box center [78, 140] width 94 height 19
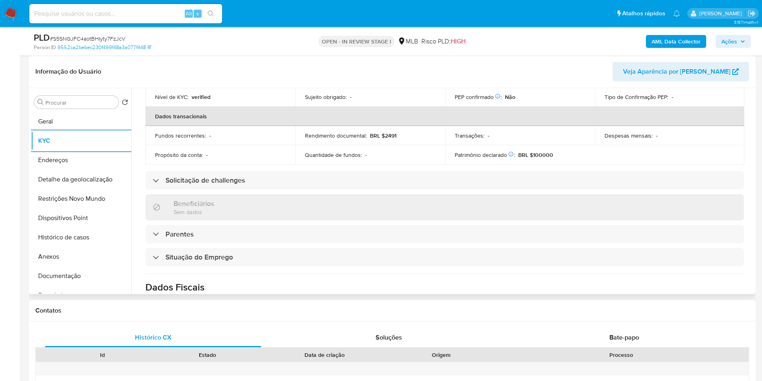
scroll to position [337, 0]
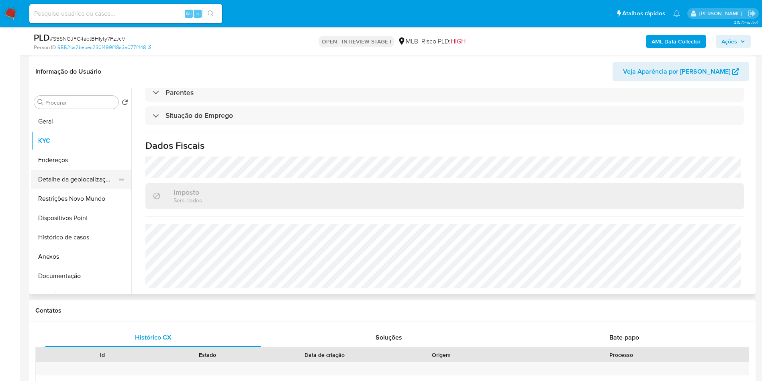
click at [66, 189] on button "Detalhe da geolocalização" at bounding box center [78, 179] width 94 height 19
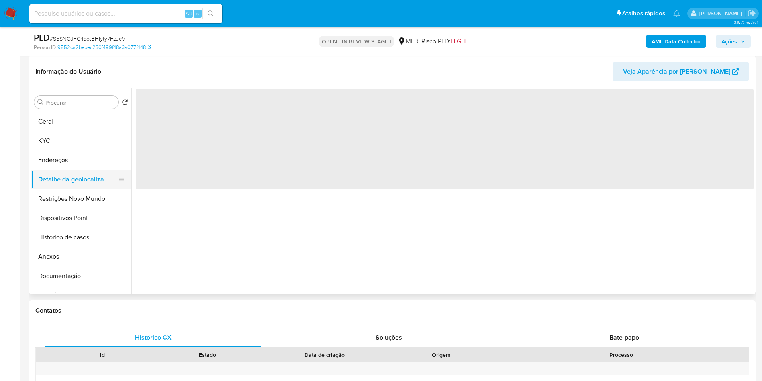
scroll to position [0, 0]
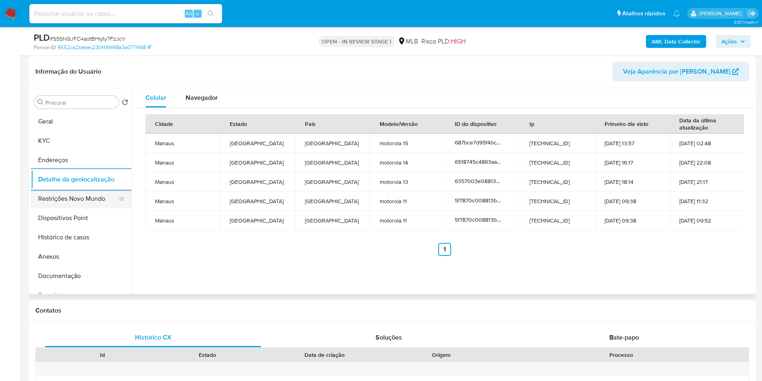
click at [63, 205] on button "Restrições Novo Mundo" at bounding box center [78, 198] width 94 height 19
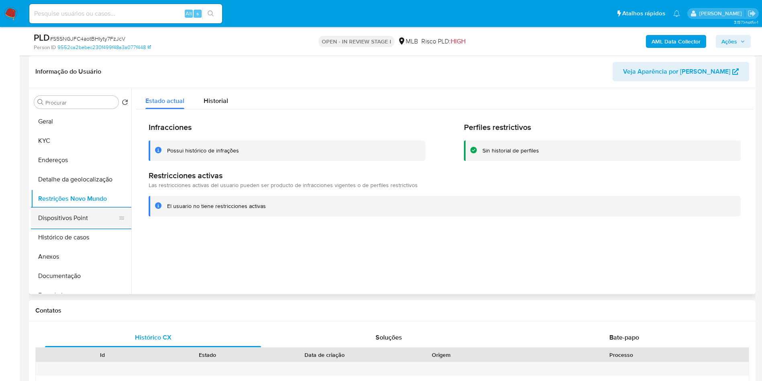
click at [68, 227] on button "Dispositivos Point" at bounding box center [78, 217] width 94 height 19
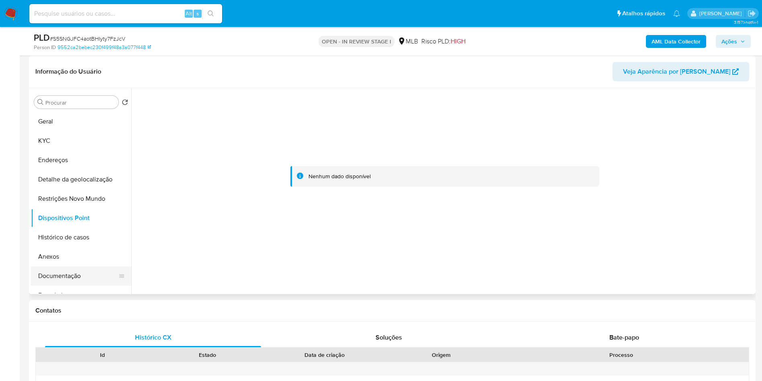
click at [69, 285] on button "Documentação" at bounding box center [78, 275] width 94 height 19
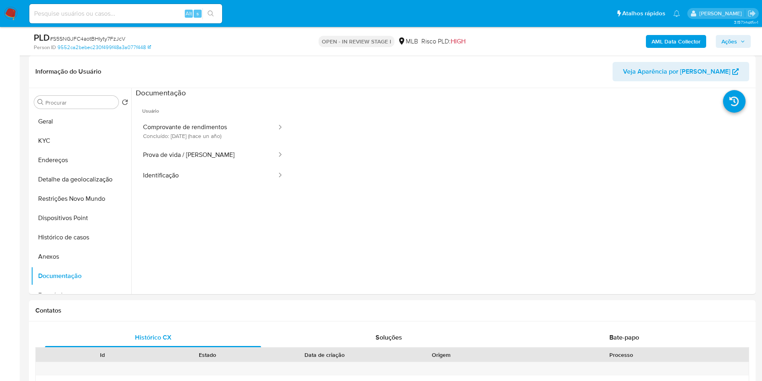
click at [189, 145] on button "Comprovante de rendimentos Concluído: 08/06/2024 (hace un año)" at bounding box center [207, 130] width 142 height 27
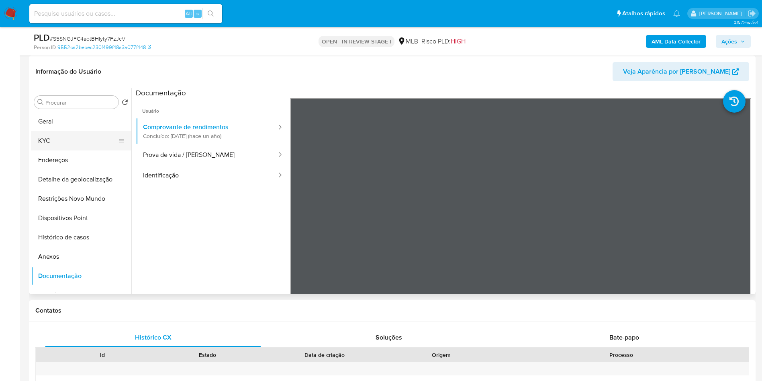
click at [66, 145] on button "KYC" at bounding box center [78, 140] width 94 height 19
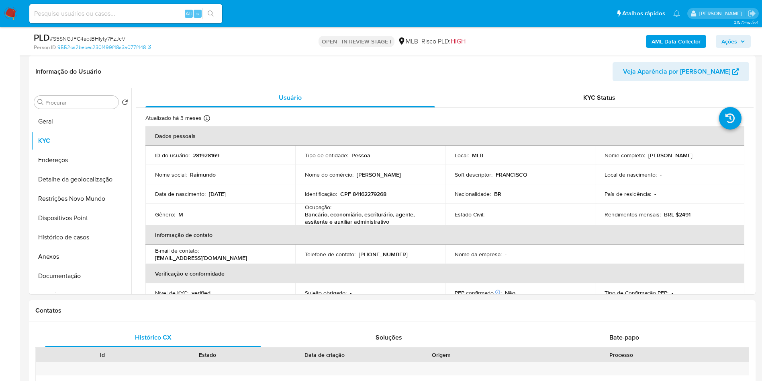
click at [731, 43] on span "Ações" at bounding box center [730, 41] width 16 height 13
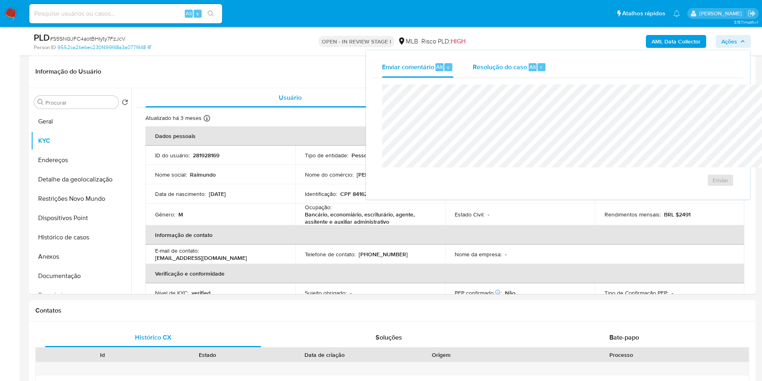
click at [473, 73] on div "Resolução do caso Alt r" at bounding box center [510, 67] width 74 height 21
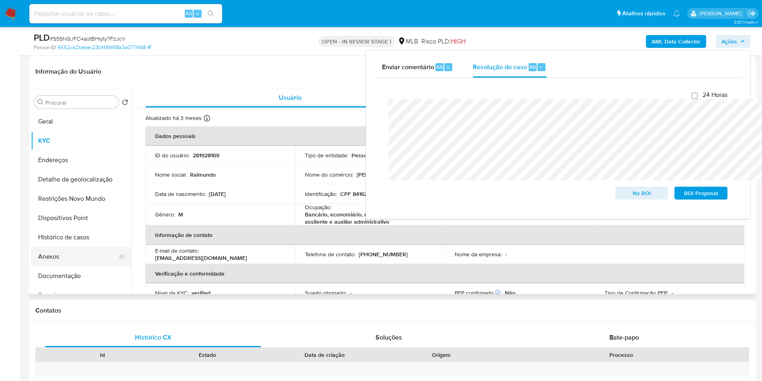
click at [77, 262] on button "Anexos" at bounding box center [78, 256] width 94 height 19
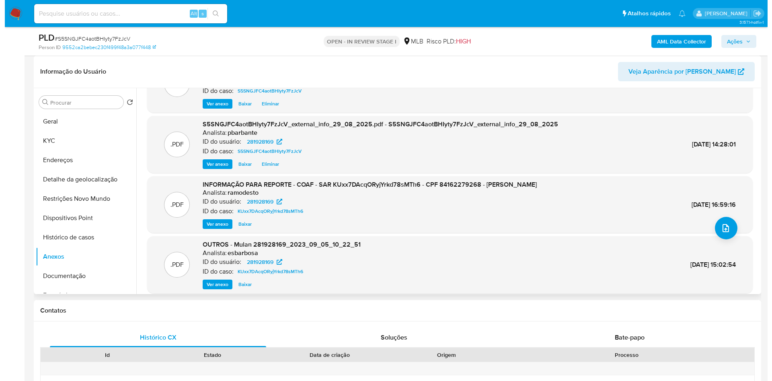
scroll to position [68, 0]
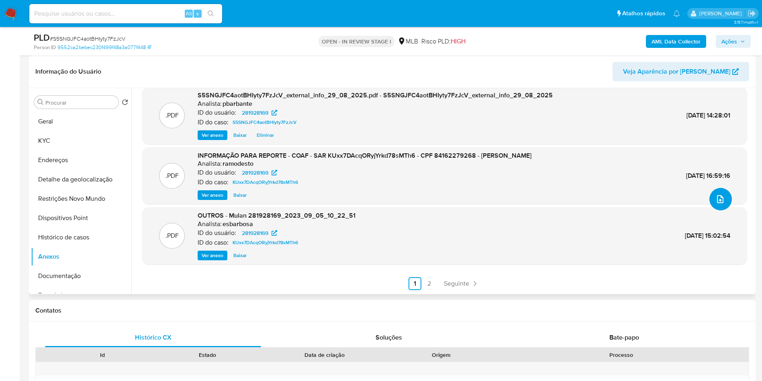
click at [723, 210] on button "upload-file" at bounding box center [721, 199] width 23 height 23
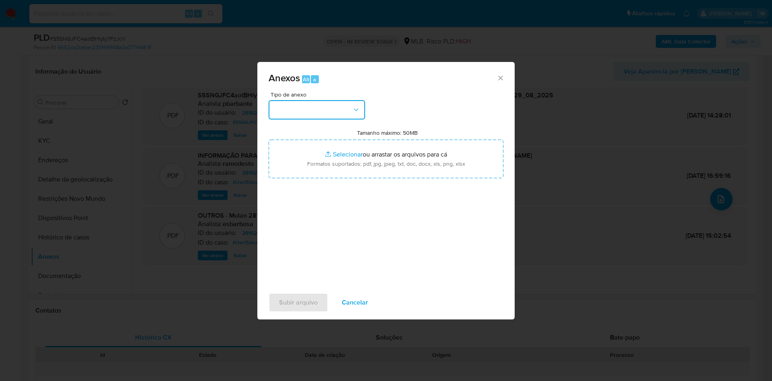
click at [303, 100] on button "button" at bounding box center [316, 109] width 96 height 19
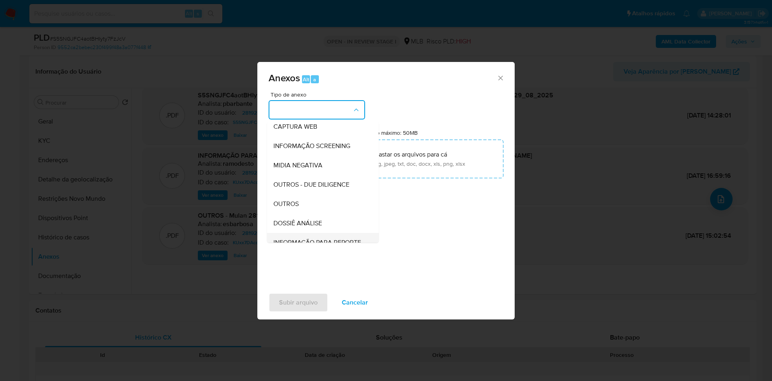
scroll to position [108, 0]
click at [311, 201] on span "INFORMAÇÃO PARA REPORTE - COAF" at bounding box center [320, 209] width 94 height 16
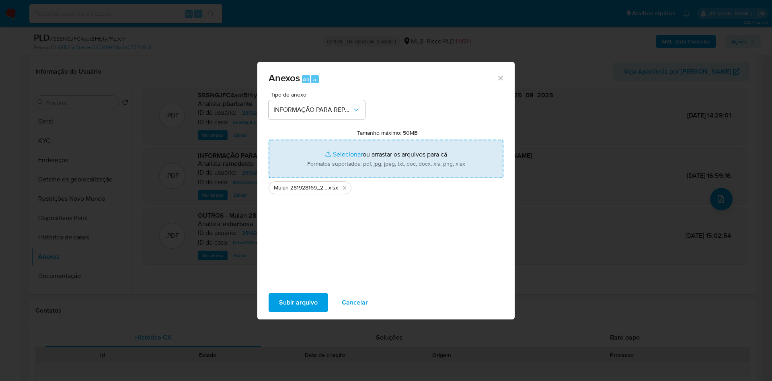
type input "C:\fakepath\2º SAR - XXX - CPF 84162279268 - RAIMUNDO FRANCISCO VIANA DE SOUSA …"
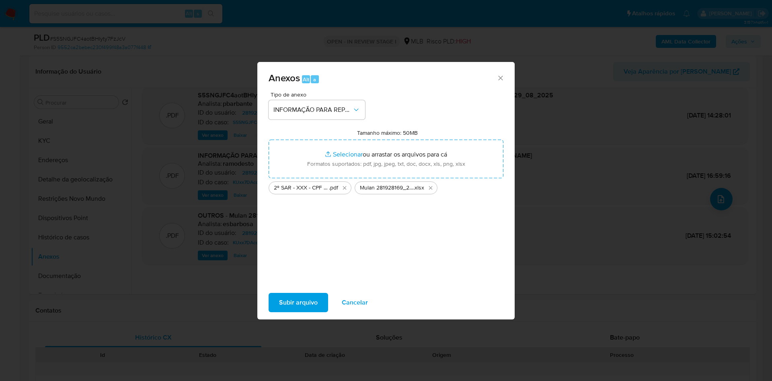
click at [286, 307] on span "Subir arquivo" at bounding box center [298, 302] width 39 height 18
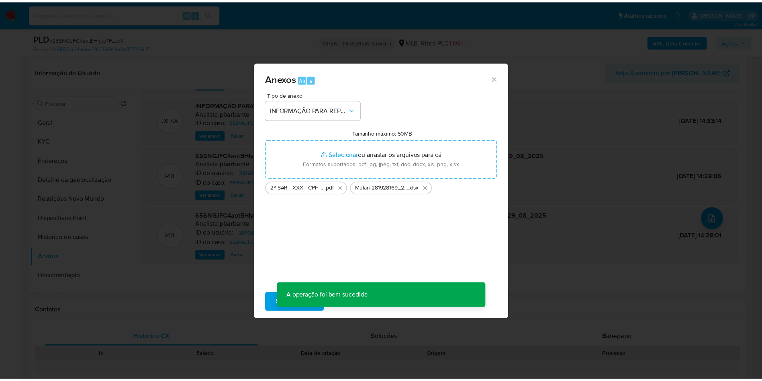
scroll to position [48, 0]
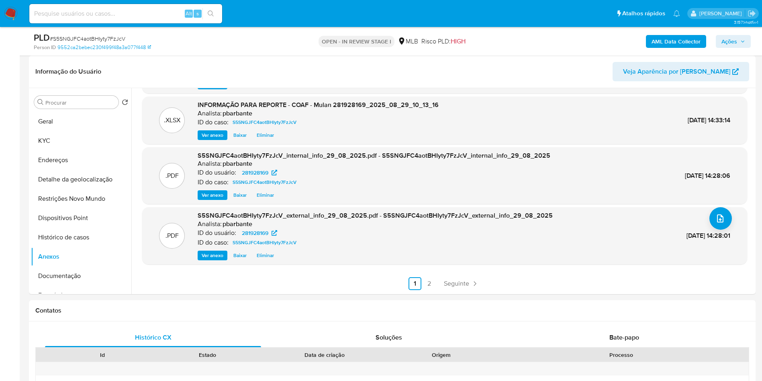
click at [741, 43] on icon "button" at bounding box center [743, 41] width 5 height 5
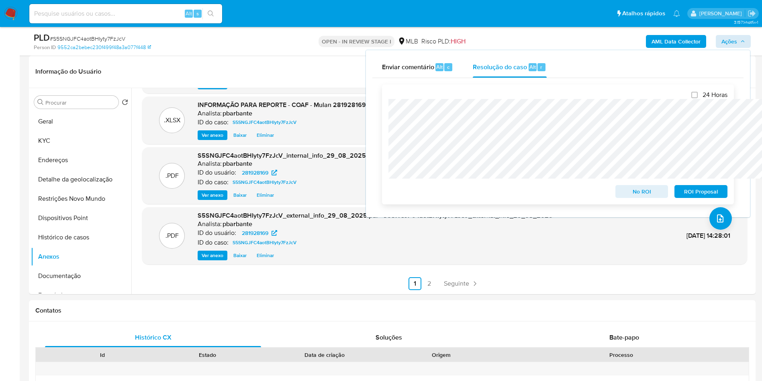
click at [714, 195] on span "ROI Proposal" at bounding box center [701, 191] width 42 height 11
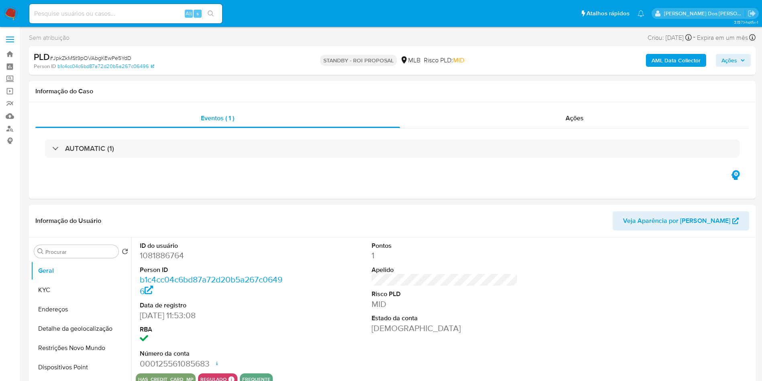
select select "10"
